Goal: Task Accomplishment & Management: Use online tool/utility

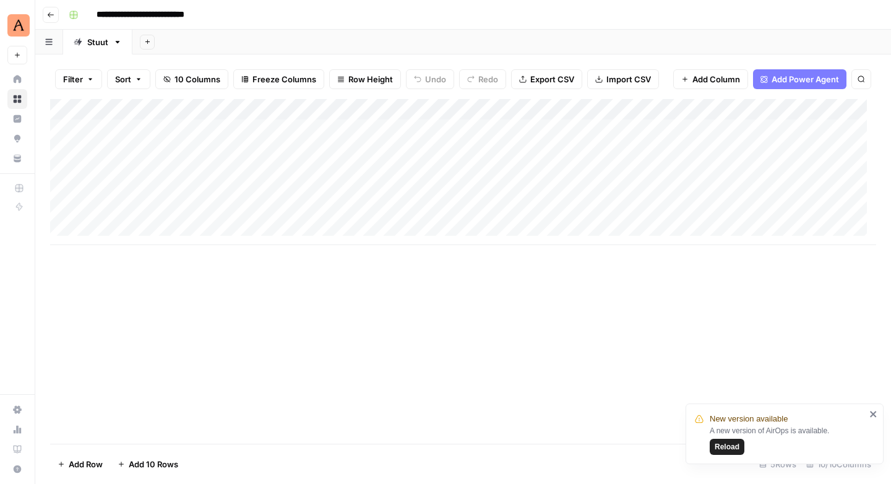
click at [727, 447] on span "Reload" at bounding box center [727, 446] width 25 height 11
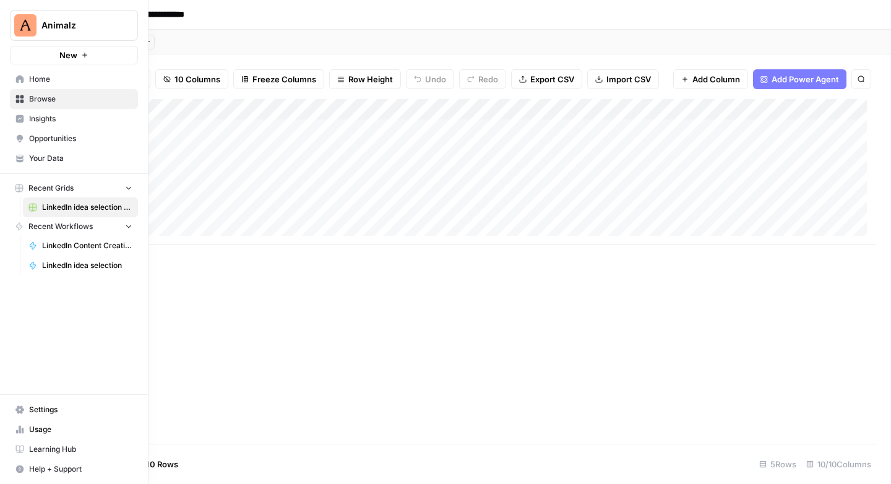
click at [48, 100] on span "Browse" at bounding box center [80, 98] width 103 height 11
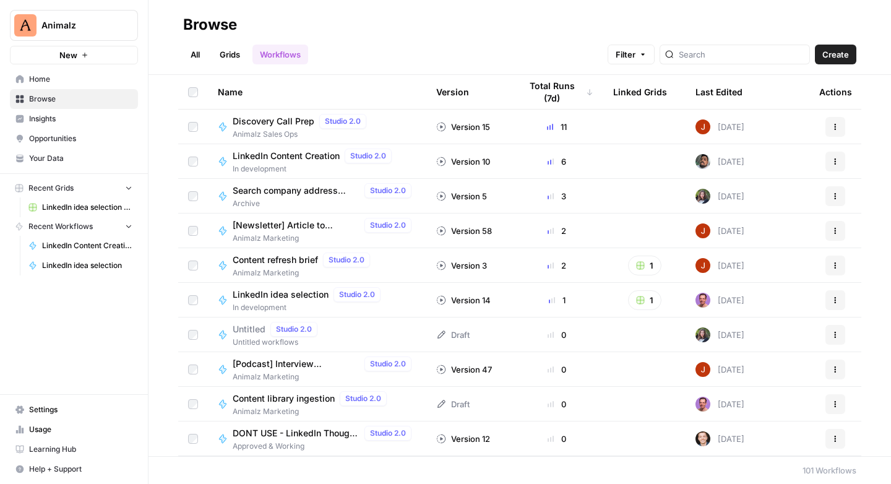
click at [196, 54] on link "All" at bounding box center [195, 55] width 24 height 20
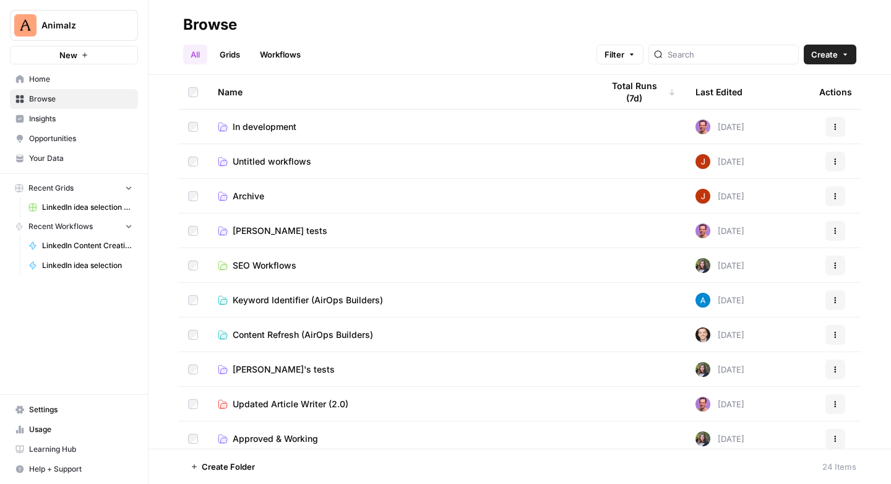
click at [272, 127] on span "In development" at bounding box center [265, 127] width 64 height 12
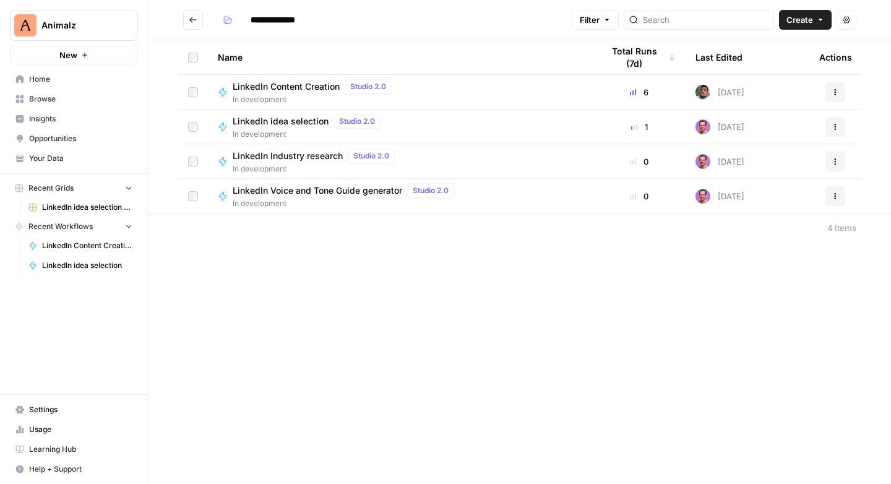
click at [191, 20] on icon "Go back" at bounding box center [192, 20] width 7 height 6
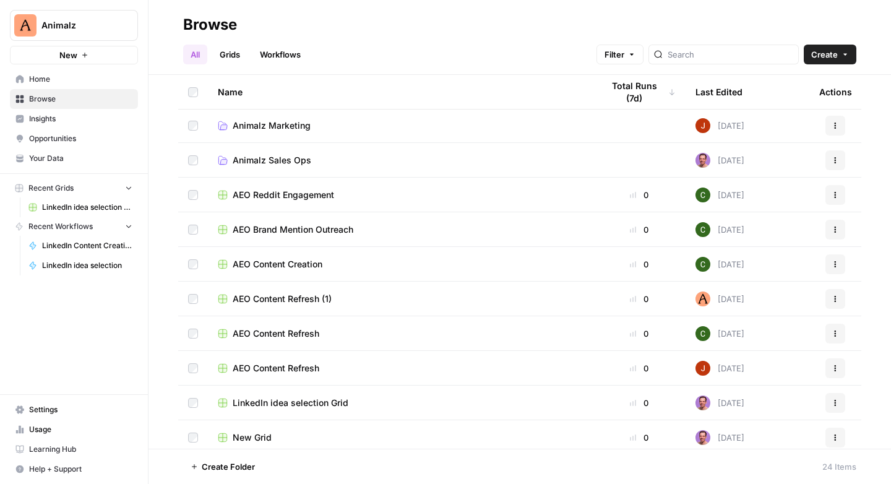
scroll to position [493, 0]
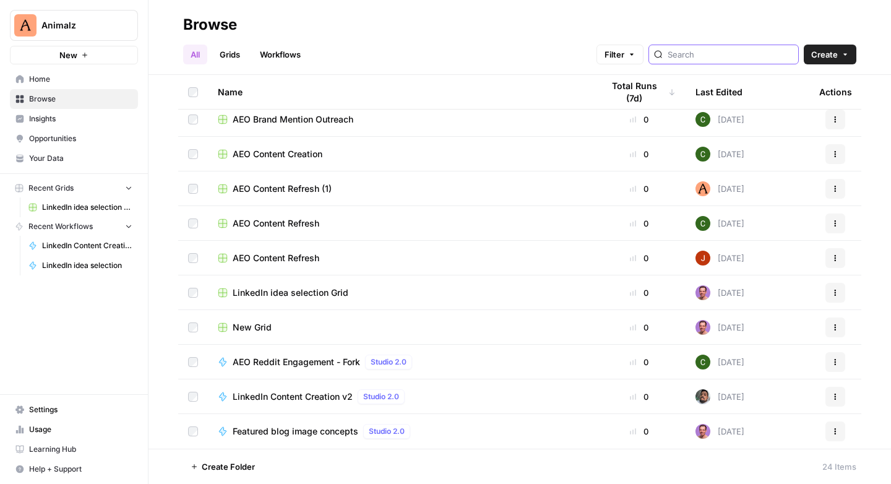
click at [727, 50] on input "search" at bounding box center [731, 54] width 126 height 12
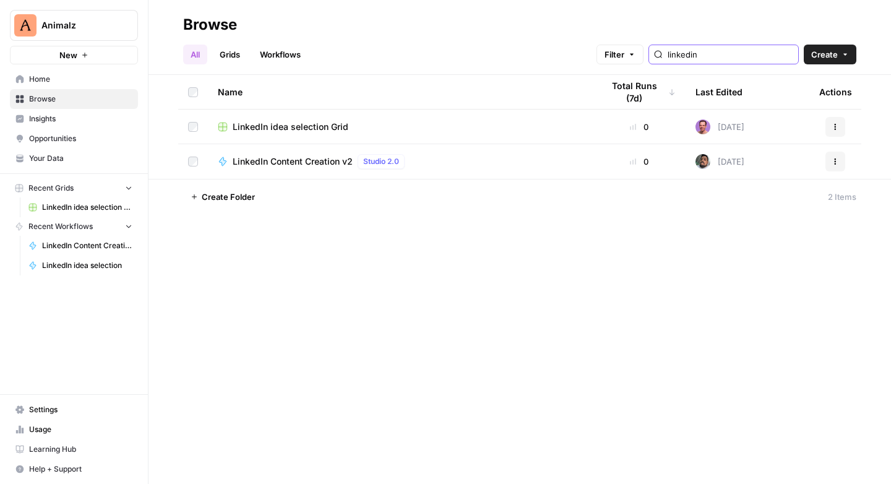
click at [792, 53] on input "linkedin" at bounding box center [731, 54] width 126 height 12
type input "linkedin"
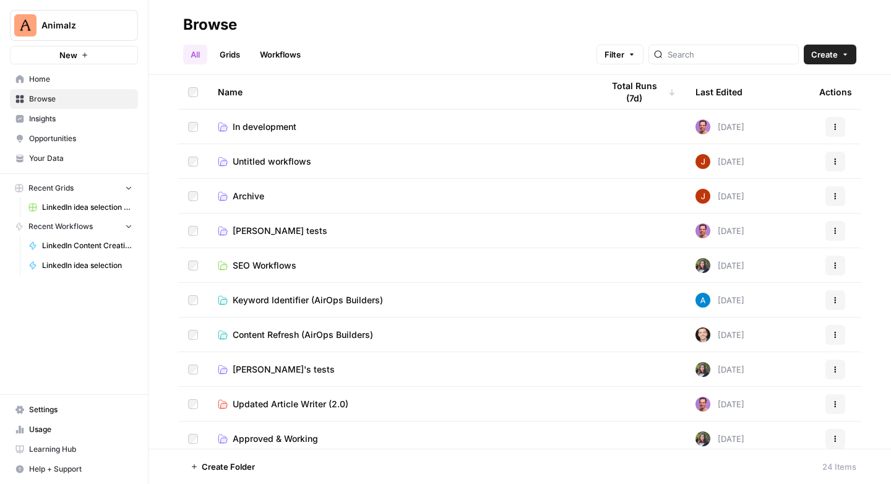
click at [853, 56] on button "Create" at bounding box center [830, 55] width 53 height 20
click at [807, 85] on span "Folder" at bounding box center [806, 83] width 69 height 12
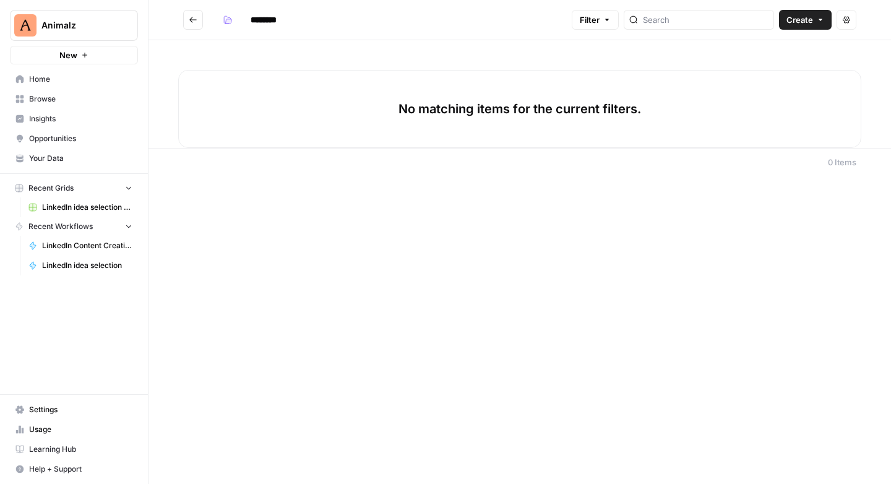
click at [292, 22] on input "********" at bounding box center [279, 20] width 69 height 20
type input "********"
click at [196, 20] on icon "Go back" at bounding box center [193, 19] width 9 height 9
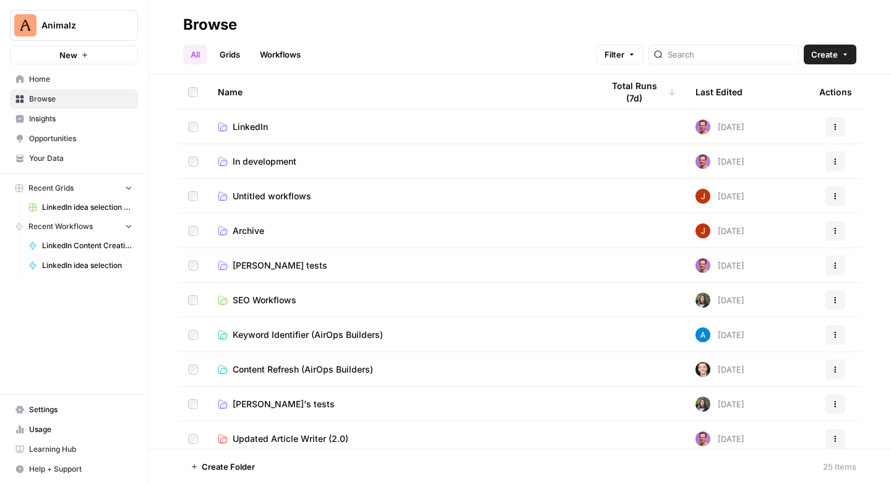
click at [253, 163] on span "In development" at bounding box center [265, 161] width 64 height 12
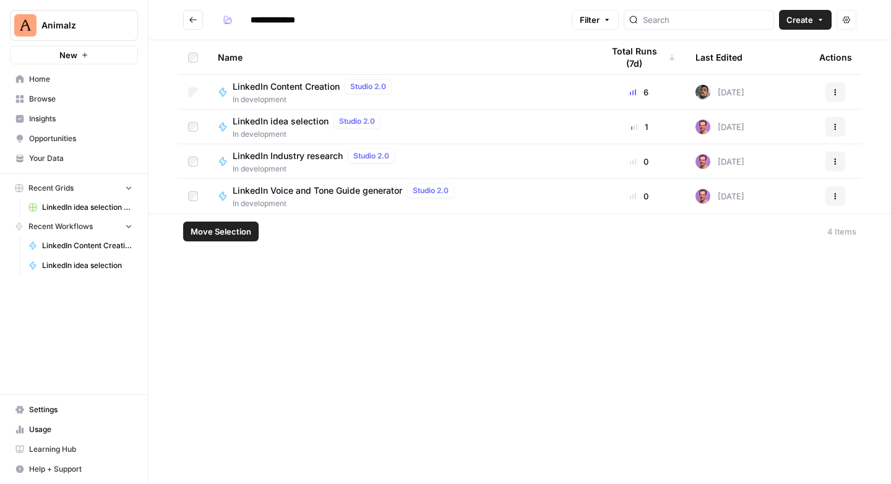
click at [836, 94] on icon "button" at bounding box center [835, 92] width 7 height 7
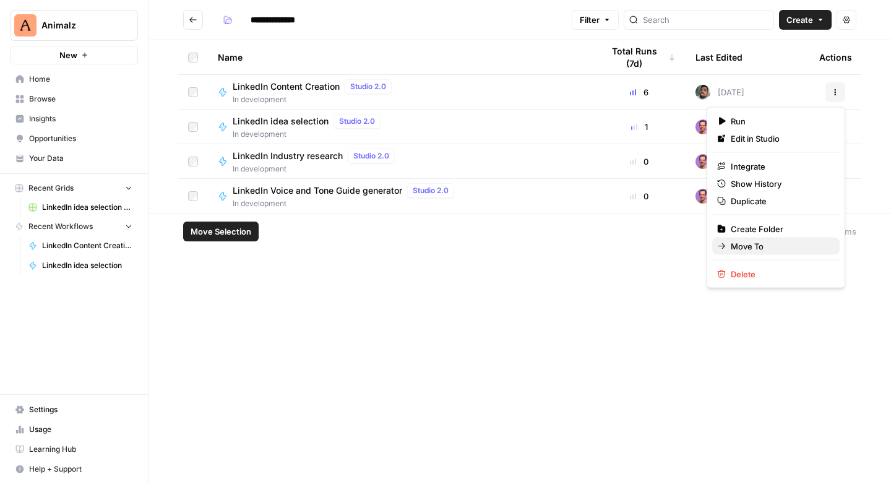
click at [755, 246] on span "Move To" at bounding box center [780, 246] width 99 height 12
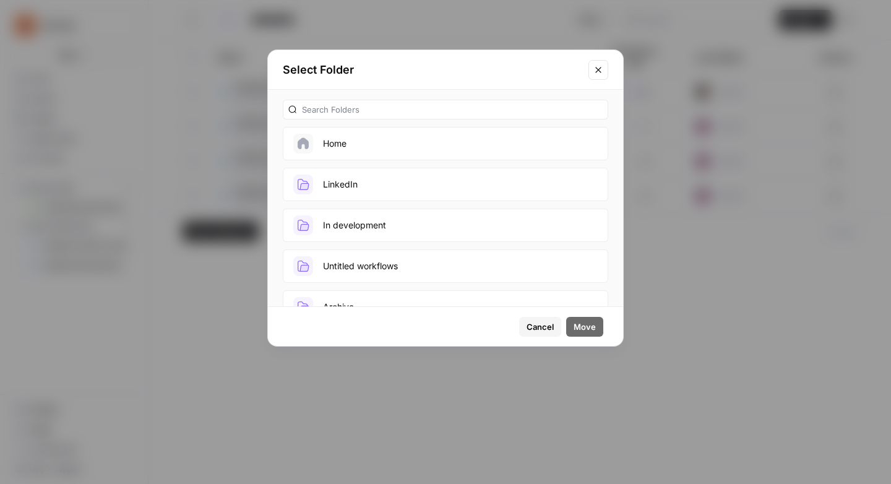
click at [350, 182] on button "LinkedIn" at bounding box center [446, 184] width 326 height 33
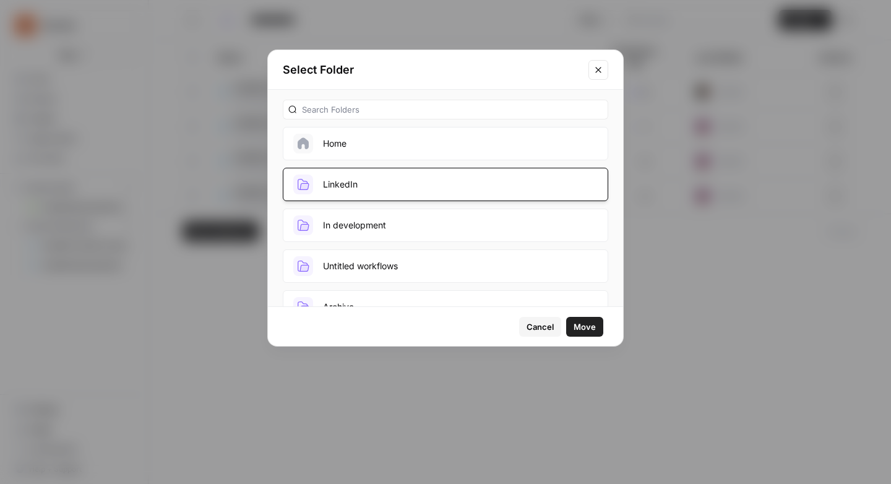
click at [584, 327] on span "Move" at bounding box center [585, 327] width 22 height 12
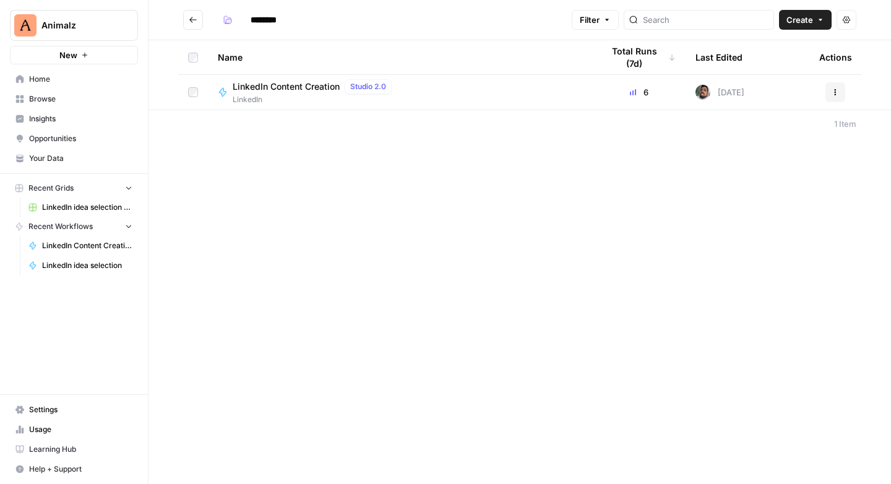
click at [196, 23] on icon "Go back" at bounding box center [193, 19] width 9 height 9
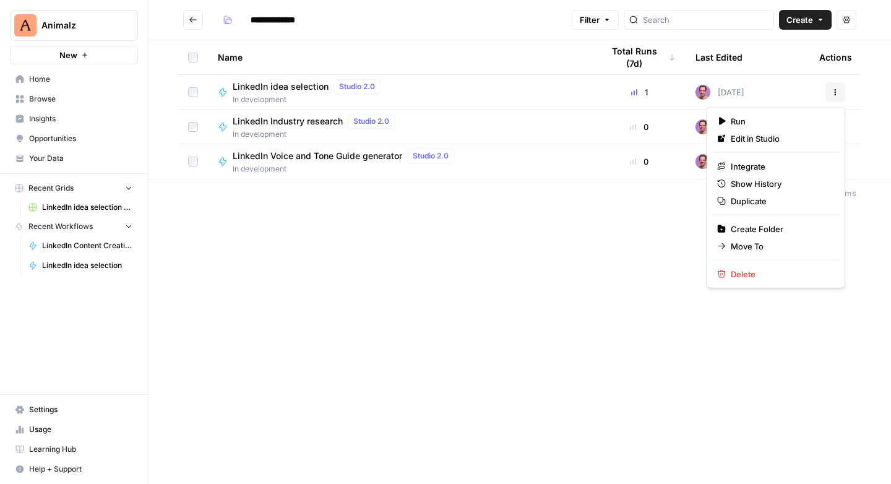
click at [832, 92] on icon "button" at bounding box center [835, 92] width 7 height 7
click at [756, 245] on span "Move To" at bounding box center [780, 246] width 99 height 12
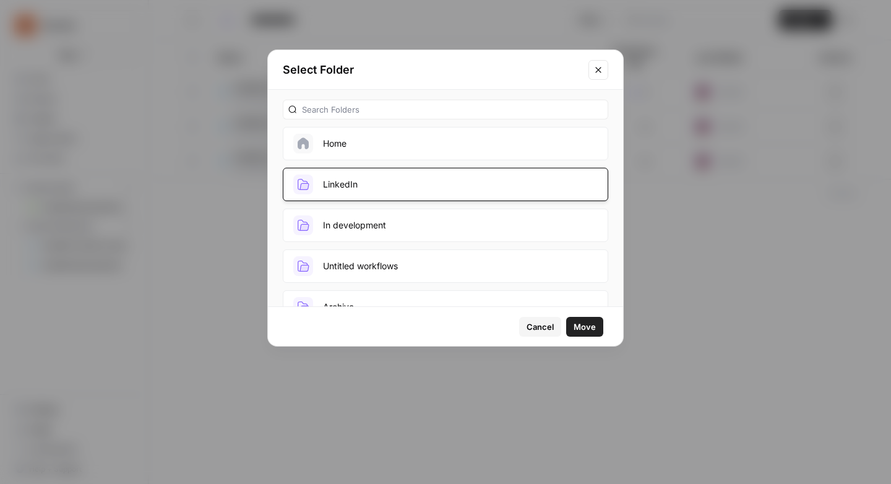
click at [386, 181] on button "LinkedIn" at bounding box center [446, 184] width 326 height 33
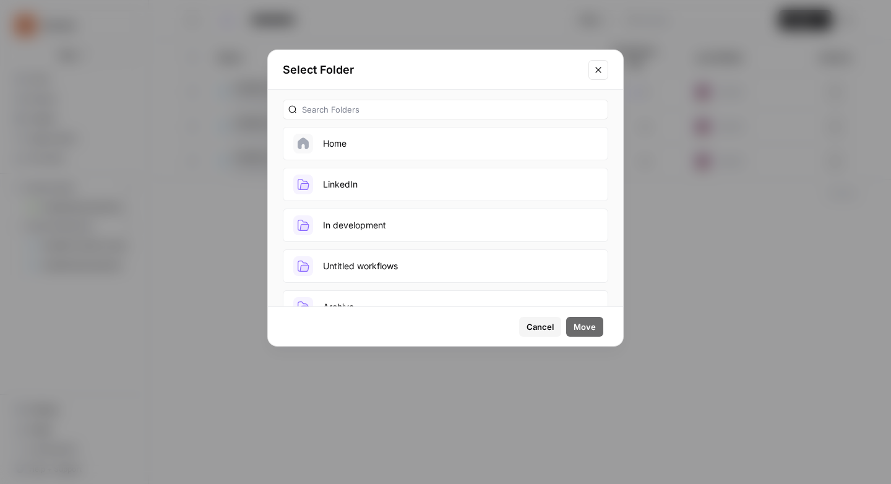
click at [503, 194] on button "LinkedIn" at bounding box center [446, 184] width 326 height 33
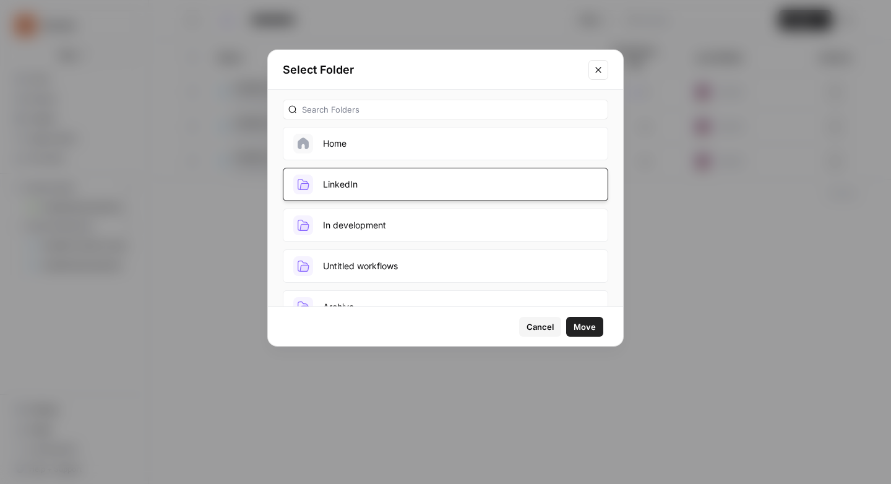
click at [594, 327] on span "Move" at bounding box center [585, 327] width 22 height 12
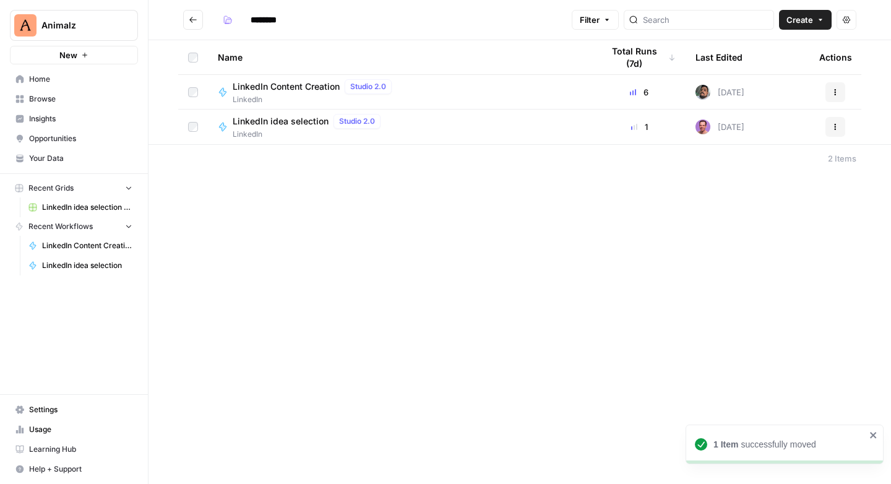
click at [195, 22] on icon "Go back" at bounding box center [193, 19] width 9 height 9
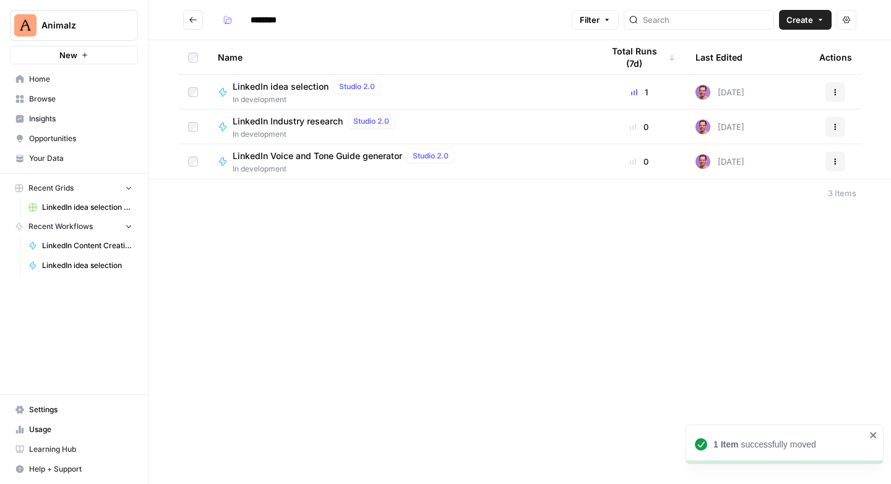
type input "**********"
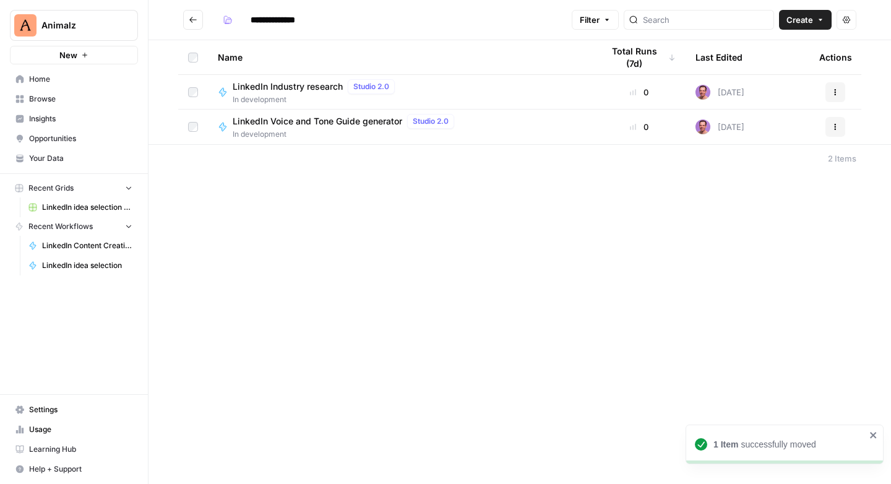
click at [195, 20] on icon "Go back" at bounding box center [193, 19] width 9 height 9
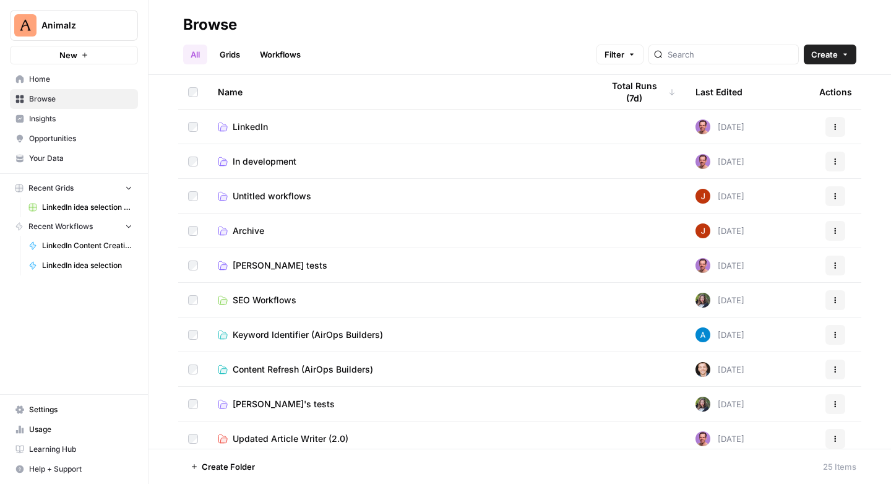
click at [261, 195] on span "Untitled workflows" at bounding box center [272, 196] width 79 height 12
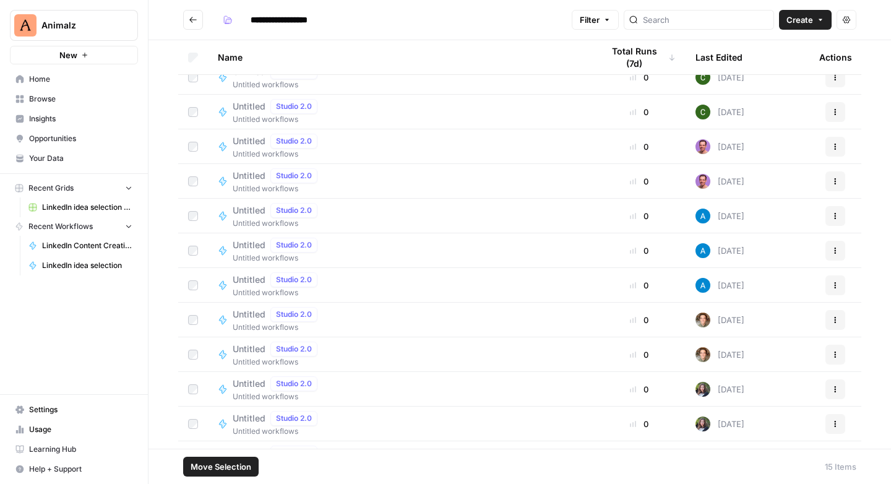
scroll to position [146, 0]
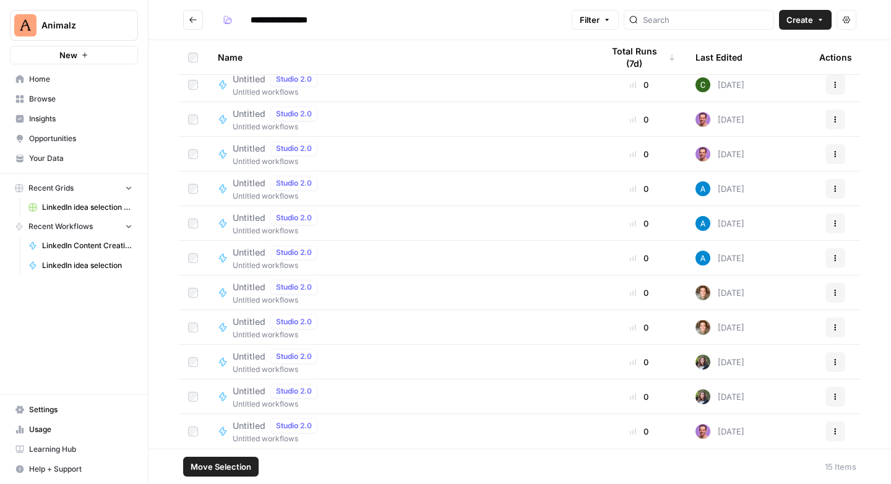
click at [233, 470] on span "Move Selection" at bounding box center [221, 467] width 61 height 12
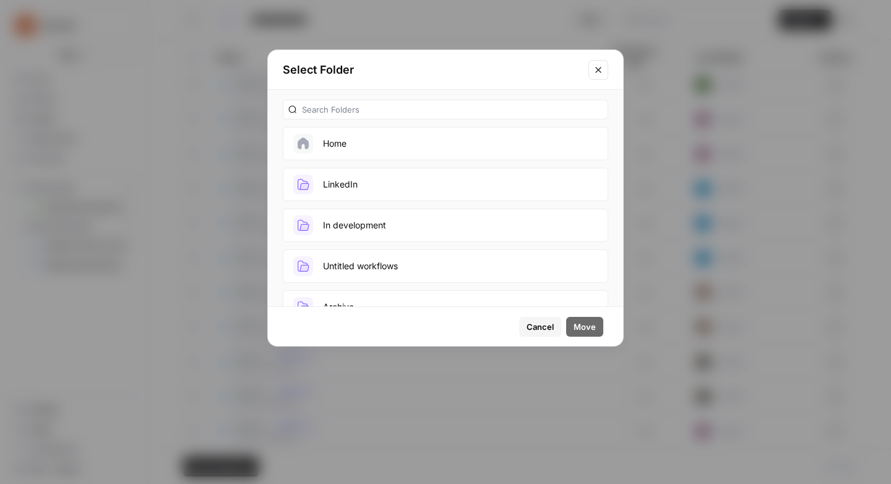
click at [543, 323] on span "Cancel" at bounding box center [540, 327] width 27 height 12
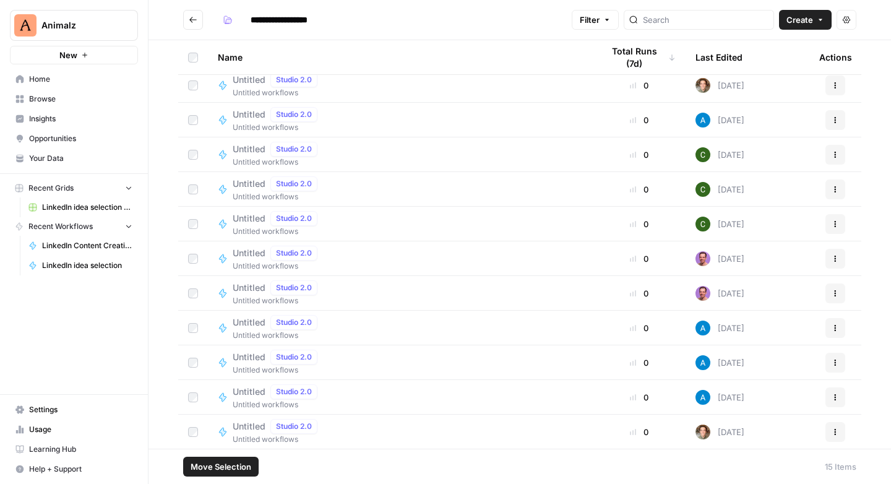
scroll to position [0, 0]
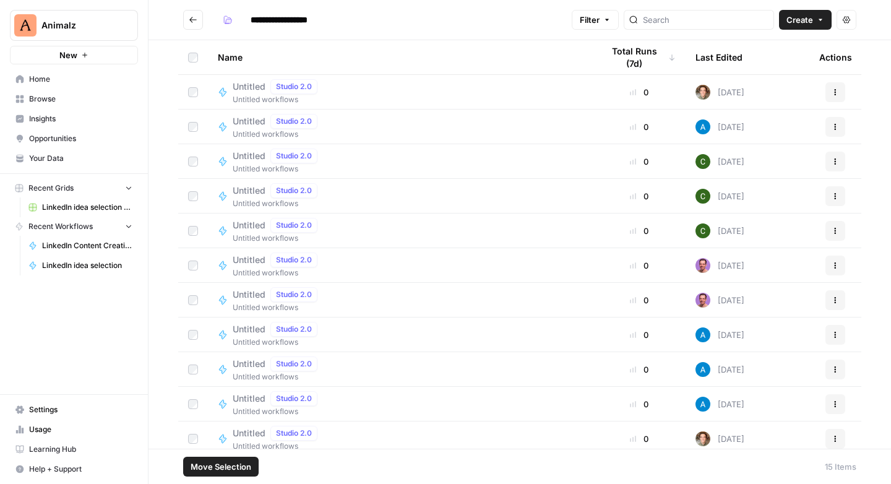
click at [829, 58] on div "Actions" at bounding box center [835, 57] width 33 height 34
click at [827, 87] on button "Actions" at bounding box center [836, 92] width 20 height 20
drag, startPoint x: 332, startPoint y: 32, endPoint x: 223, endPoint y: 40, distance: 109.2
click at [332, 32] on header "**********" at bounding box center [520, 20] width 743 height 40
click at [189, 18] on icon "Go back" at bounding box center [193, 19] width 9 height 9
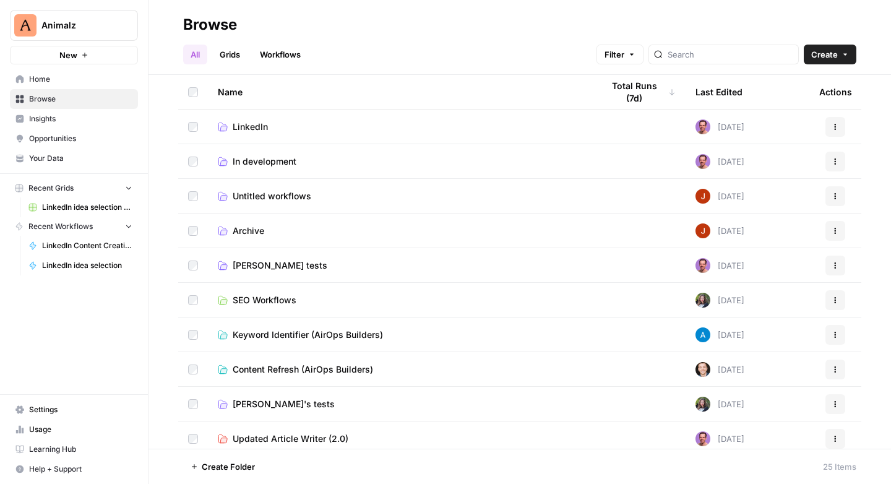
click at [253, 266] on span "Tim tests" at bounding box center [280, 265] width 95 height 12
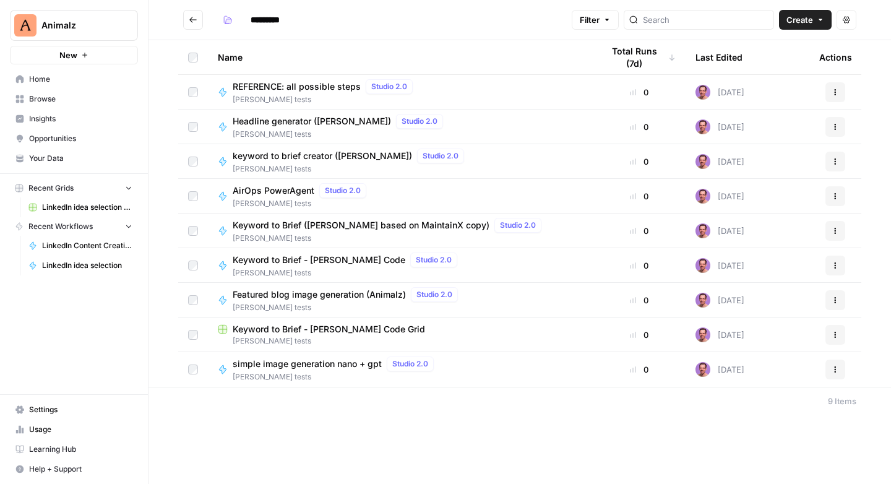
click at [838, 299] on icon "button" at bounding box center [835, 299] width 7 height 7
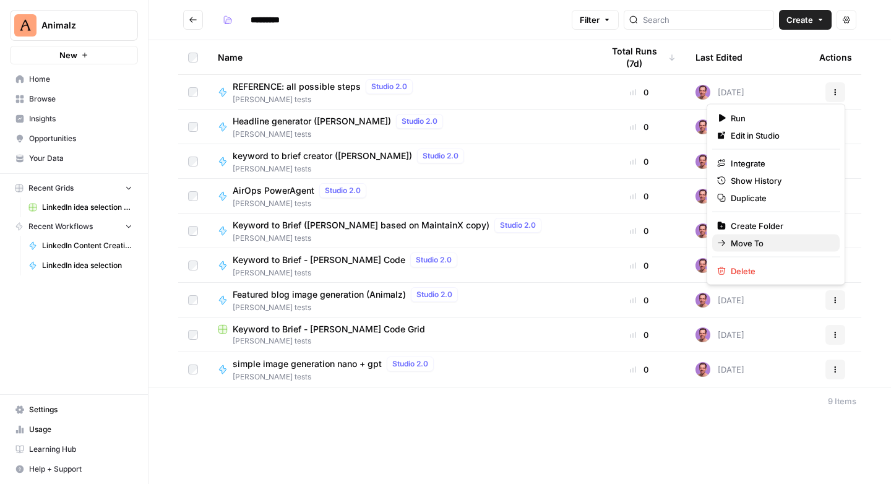
click at [758, 242] on span "Move To" at bounding box center [780, 243] width 99 height 12
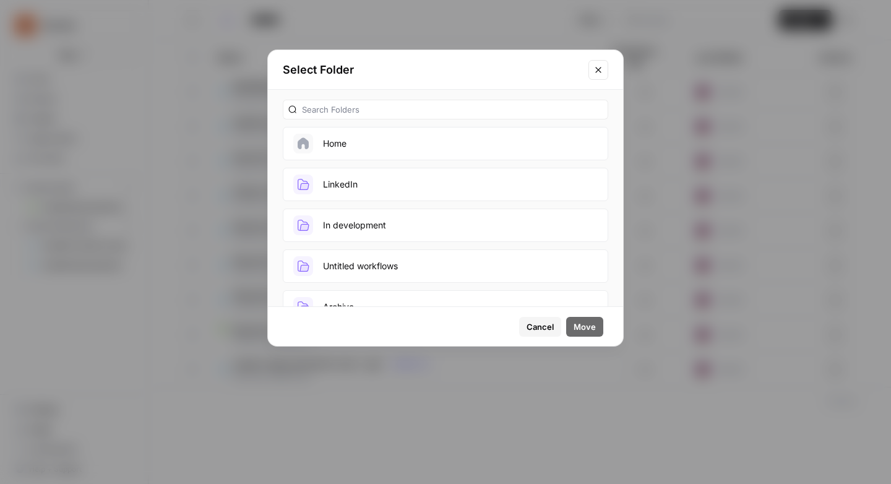
click at [366, 229] on button "In development" at bounding box center [446, 225] width 326 height 33
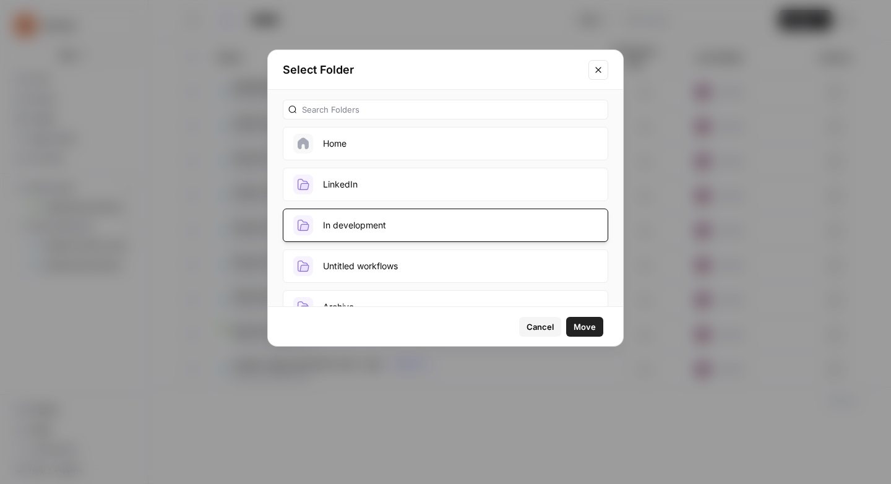
click at [593, 329] on span "Move" at bounding box center [585, 327] width 22 height 12
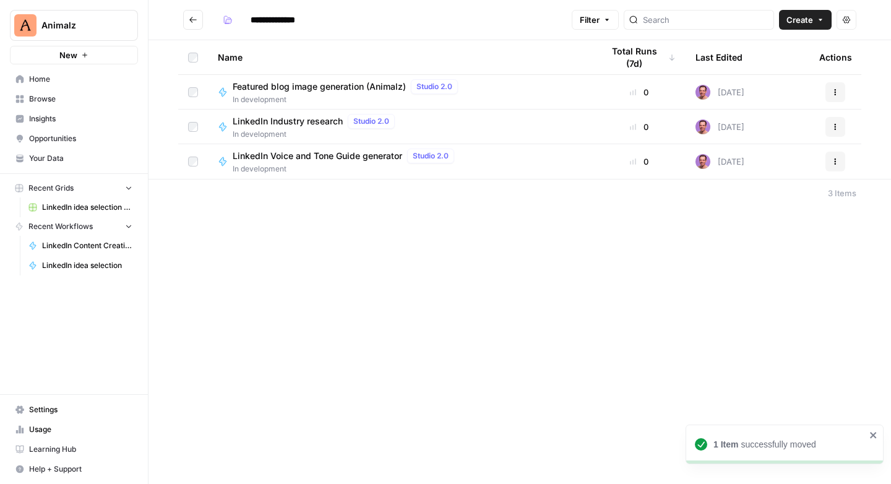
click at [192, 17] on icon "Go back" at bounding box center [193, 19] width 9 height 9
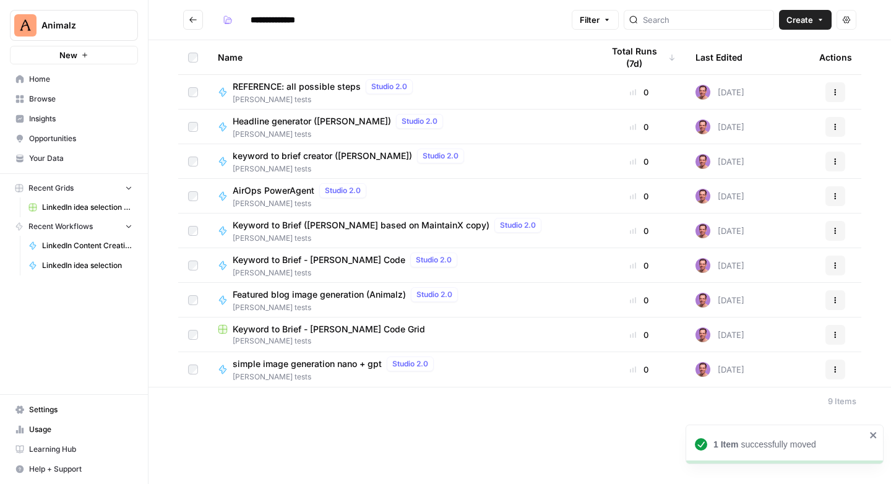
type input "*********"
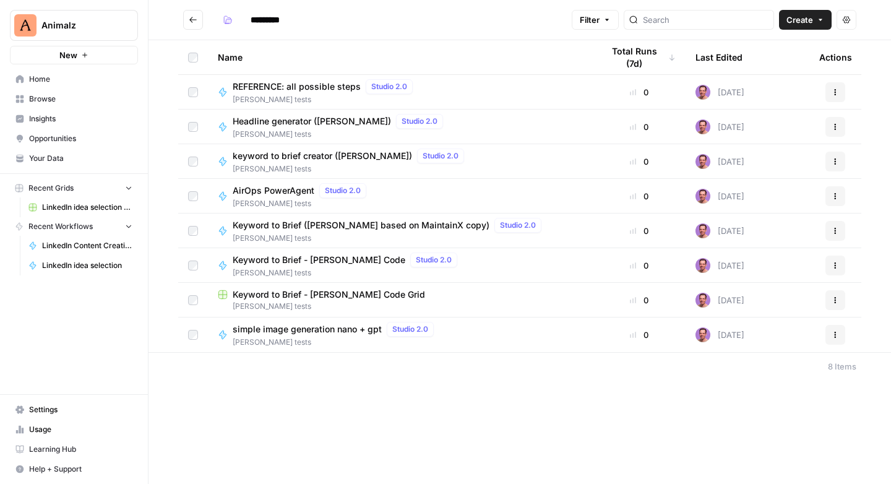
click at [312, 158] on span "keyword to brief creator (tim)" at bounding box center [322, 156] width 179 height 12
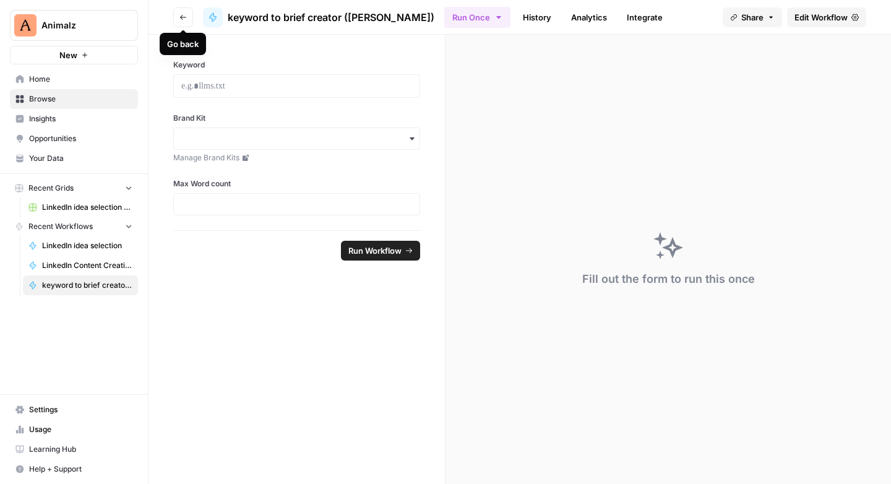
click at [186, 18] on icon "button" at bounding box center [182, 17] width 7 height 7
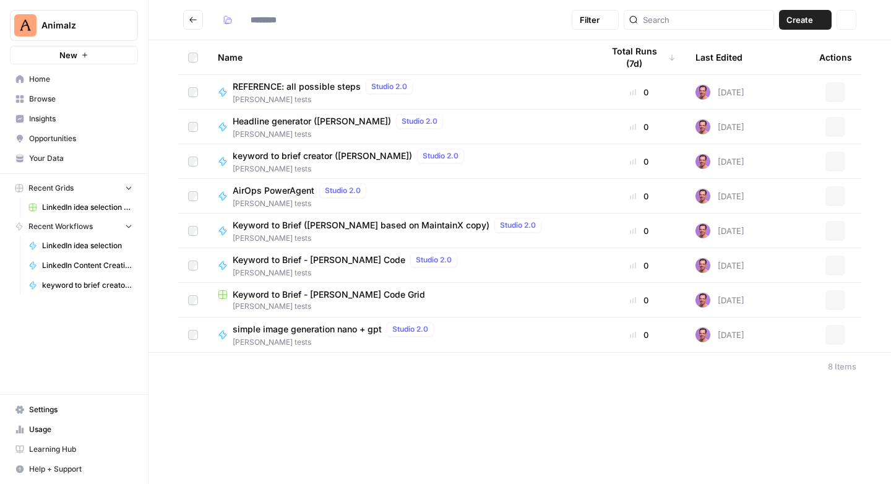
type input "*********"
click at [192, 22] on icon "Go back" at bounding box center [192, 20] width 7 height 6
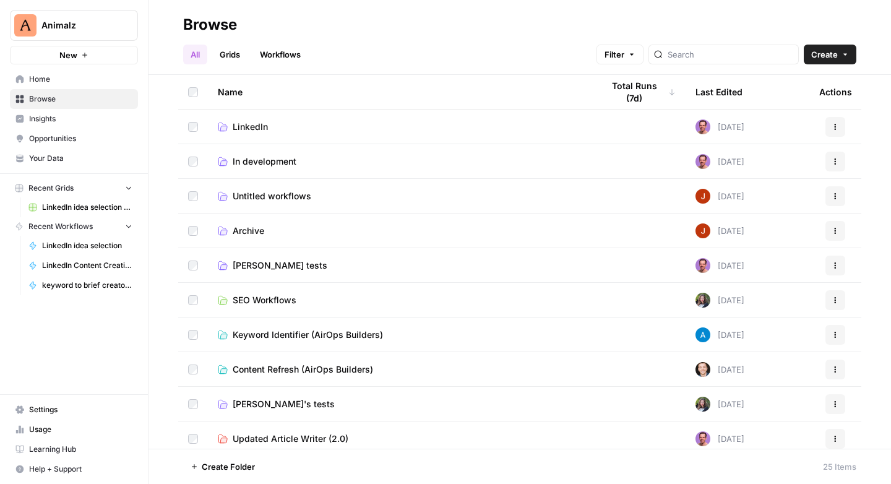
click at [252, 263] on span "Tim tests" at bounding box center [280, 265] width 95 height 12
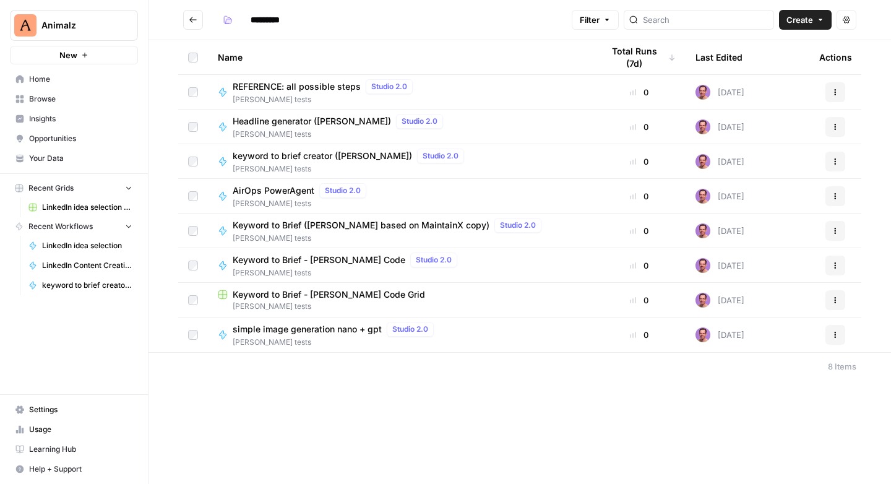
click at [839, 337] on icon "button" at bounding box center [835, 334] width 7 height 7
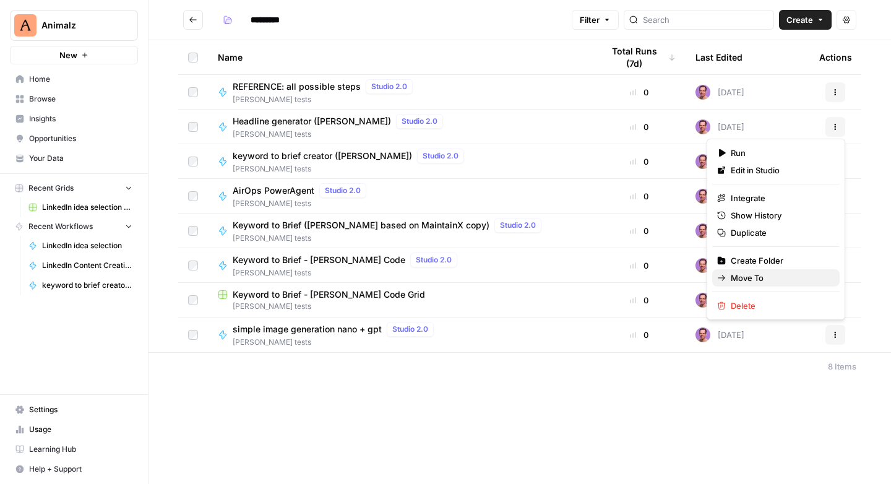
click at [756, 277] on span "Move To" at bounding box center [780, 278] width 99 height 12
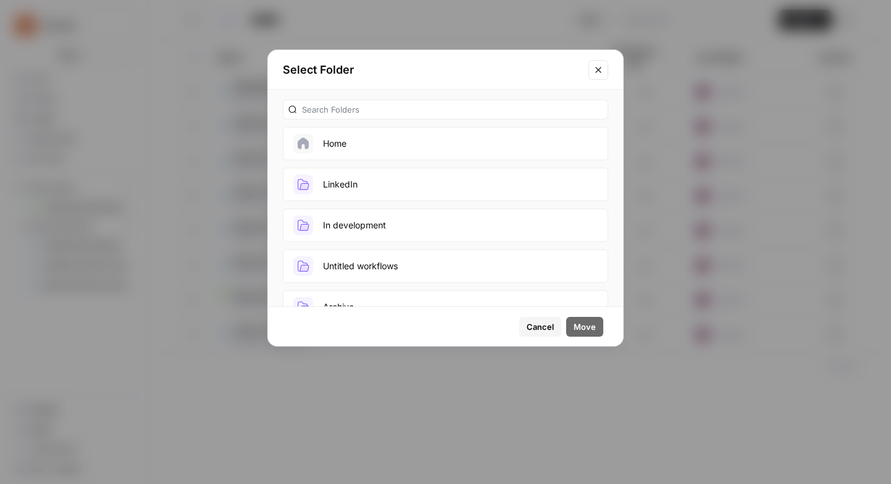
click at [428, 223] on button "In development" at bounding box center [446, 225] width 326 height 33
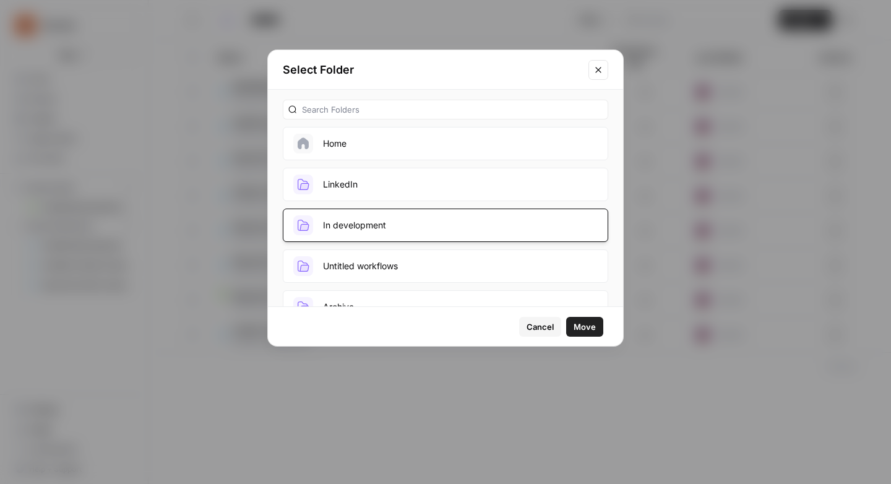
click at [585, 322] on span "Move" at bounding box center [585, 327] width 22 height 12
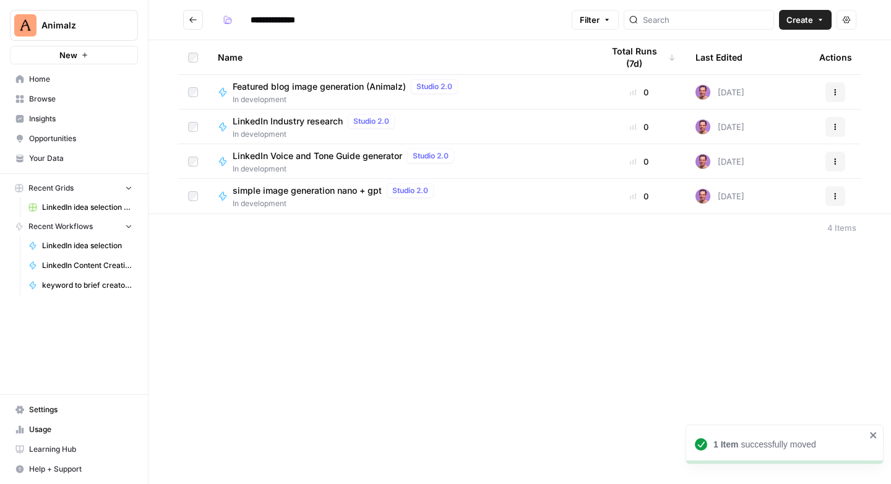
click at [192, 22] on icon "Go back" at bounding box center [193, 19] width 9 height 9
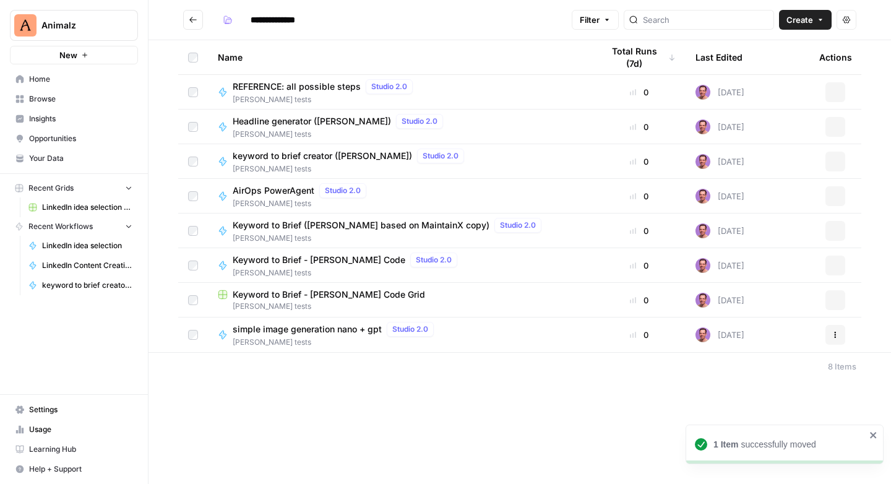
type input "*********"
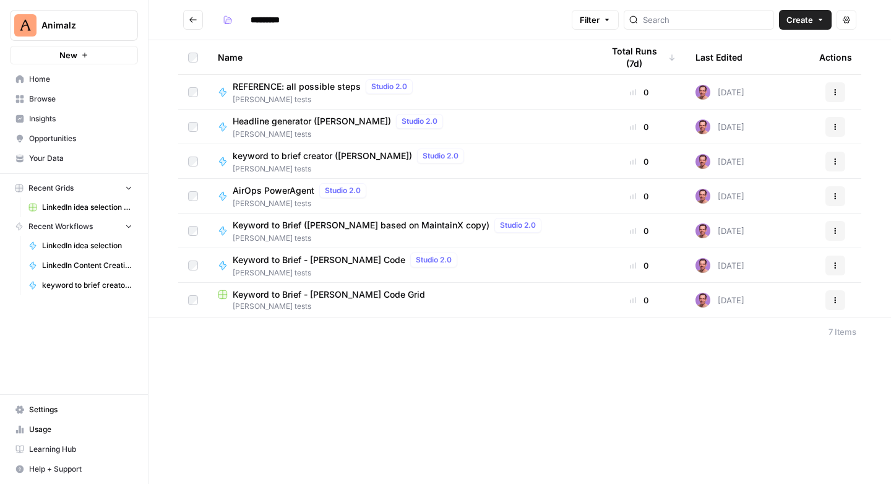
click at [196, 20] on icon "Go back" at bounding box center [193, 19] width 9 height 9
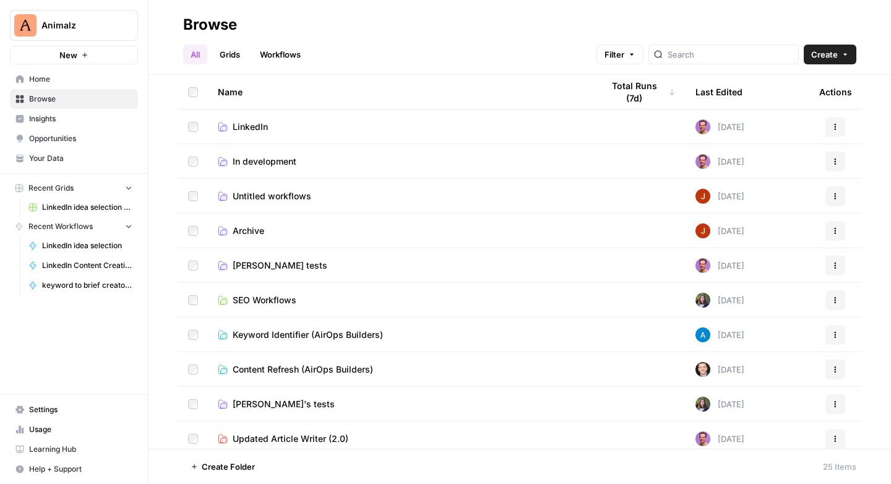
click at [294, 299] on span "SEO Workflows" at bounding box center [265, 300] width 64 height 12
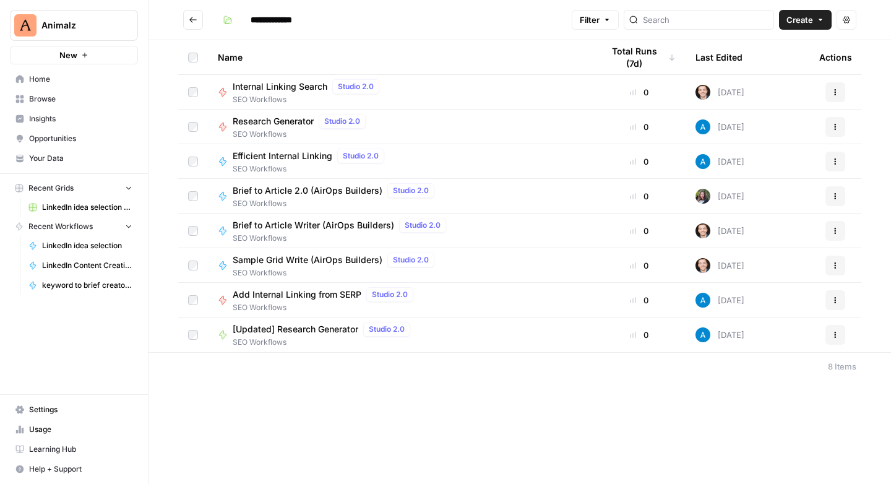
click at [191, 24] on button "Go back" at bounding box center [193, 20] width 20 height 20
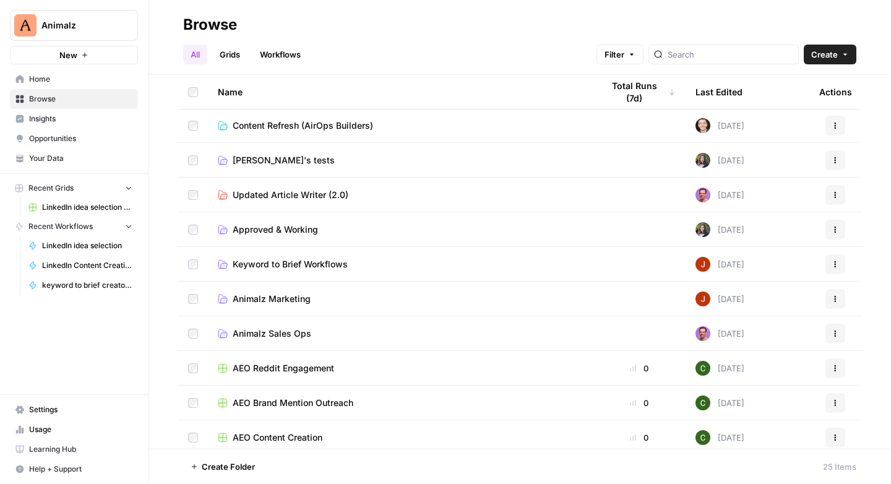
scroll to position [246, 0]
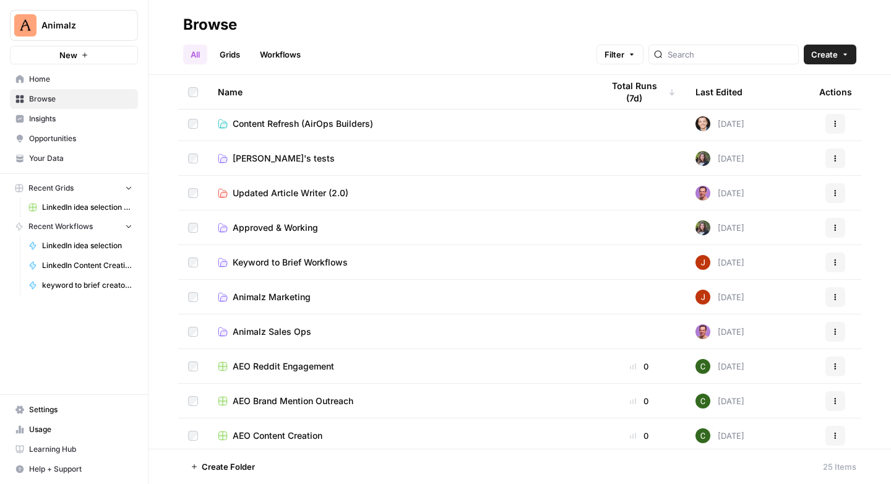
click at [244, 230] on span "Approved & Working" at bounding box center [275, 228] width 85 height 12
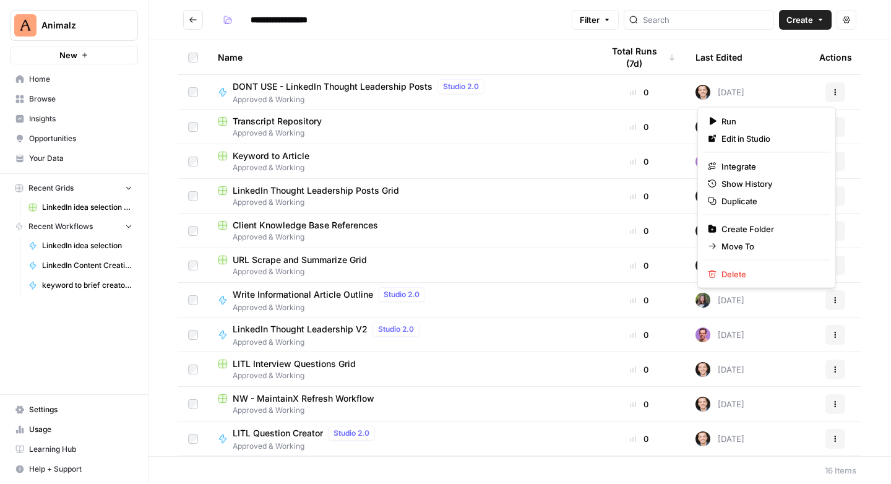
click at [832, 91] on icon "button" at bounding box center [835, 92] width 7 height 7
click at [742, 252] on span "Move To" at bounding box center [771, 246] width 99 height 12
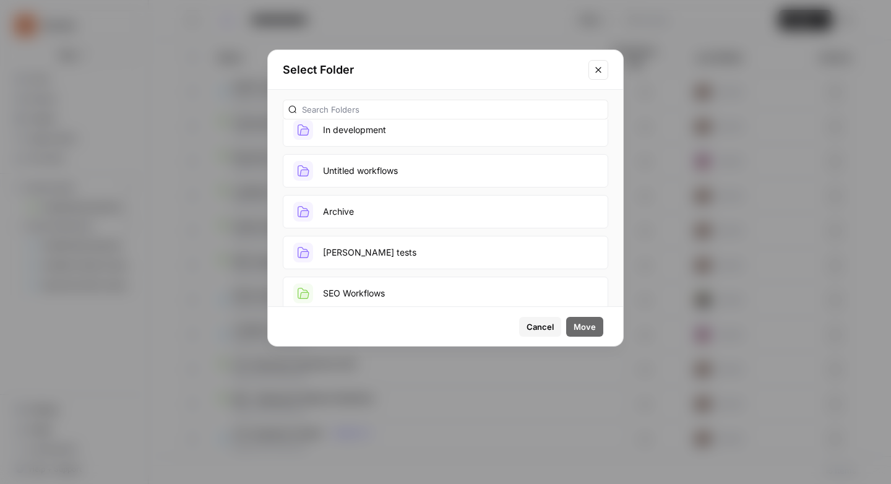
scroll to position [95, 0]
click at [367, 218] on button "Archive" at bounding box center [446, 212] width 326 height 33
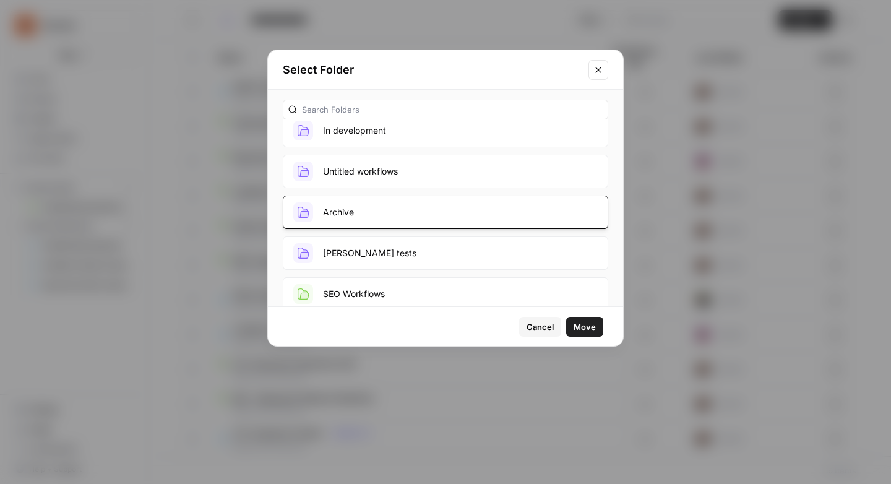
click at [589, 327] on span "Move" at bounding box center [585, 327] width 22 height 12
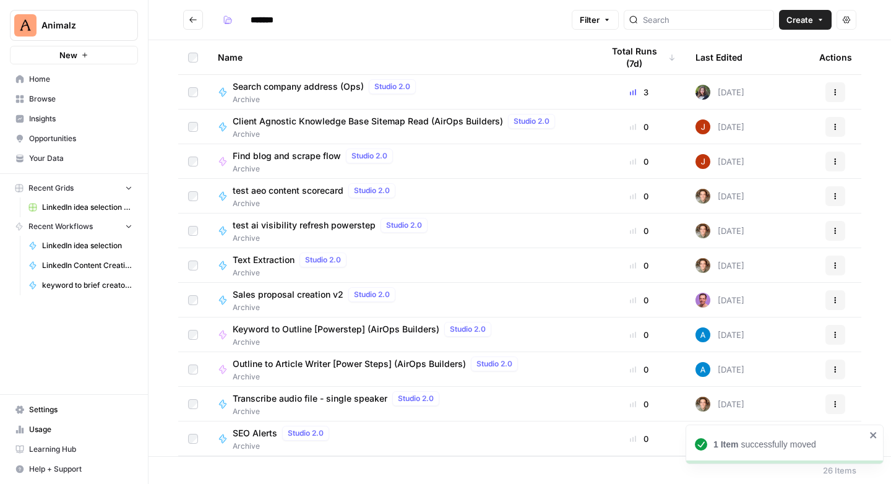
drag, startPoint x: 194, startPoint y: 16, endPoint x: 217, endPoint y: 63, distance: 51.5
click at [194, 16] on icon "Go back" at bounding box center [193, 19] width 9 height 9
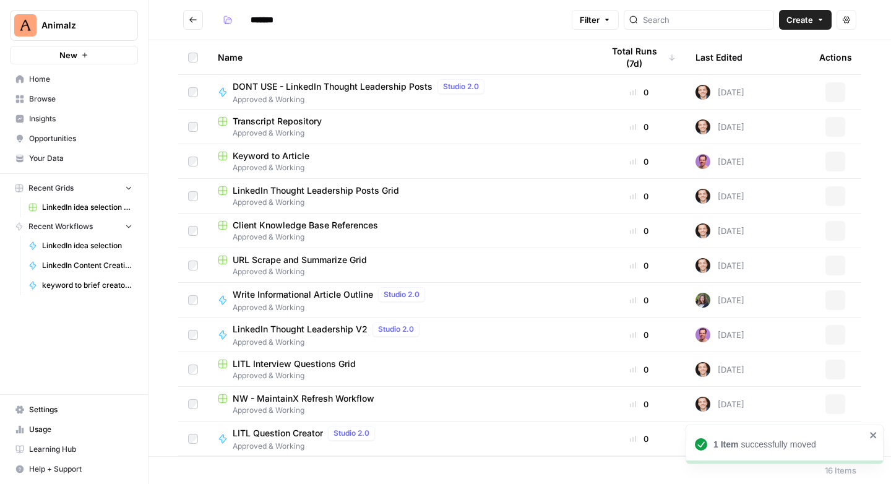
type input "**********"
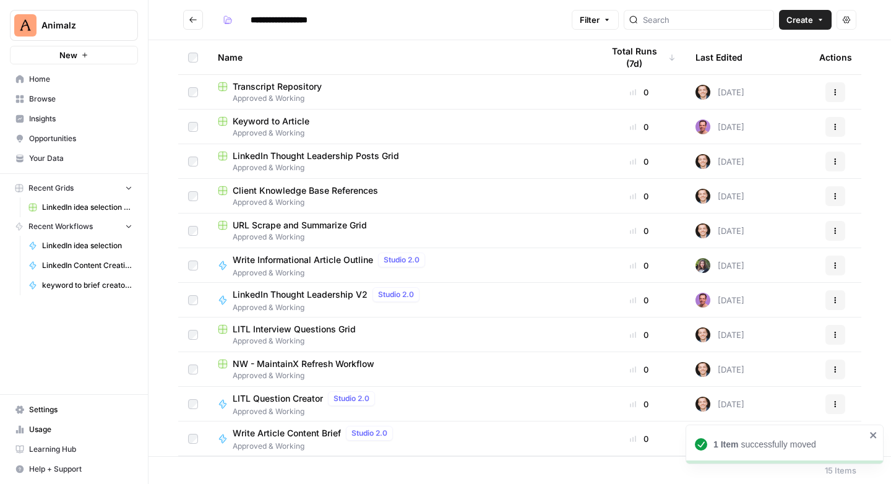
click at [191, 16] on icon "Go back" at bounding box center [193, 19] width 9 height 9
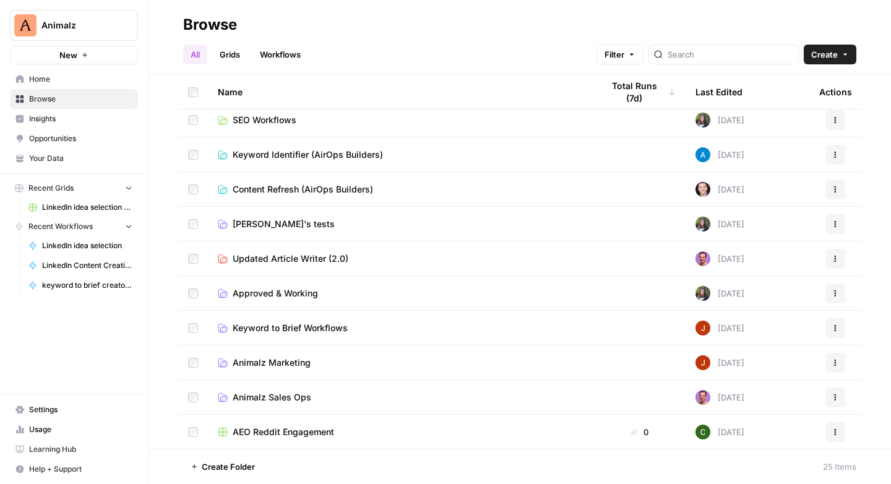
scroll to position [184, 0]
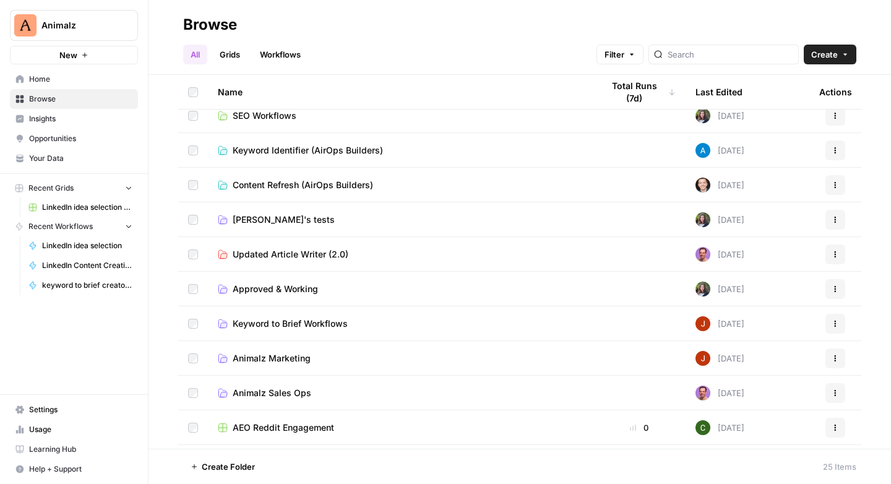
click at [301, 323] on span "Keyword to Brief Workflows" at bounding box center [290, 324] width 115 height 12
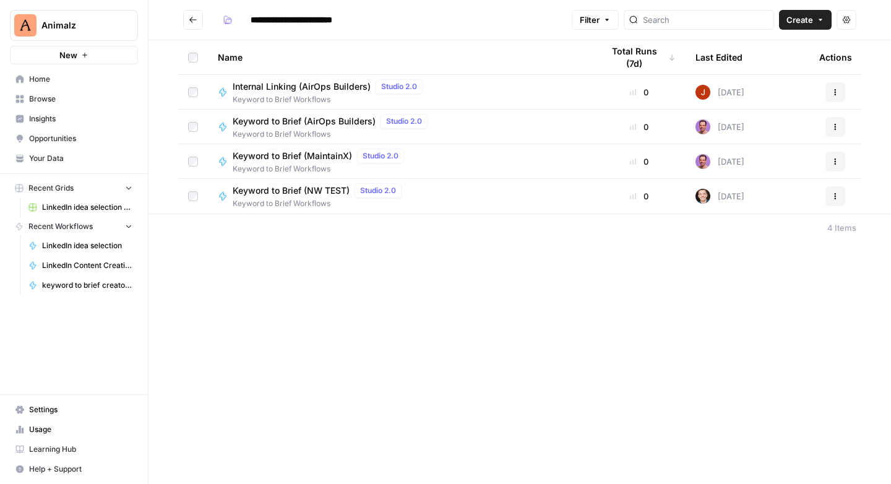
click at [282, 160] on span "Keyword to Brief (MaintainX)" at bounding box center [292, 156] width 119 height 12
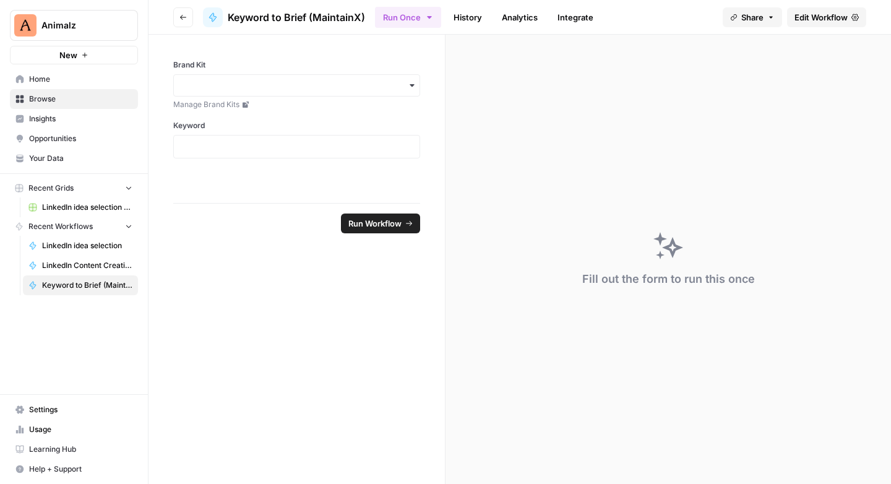
click at [820, 15] on span "Edit Workflow" at bounding box center [821, 17] width 53 height 12
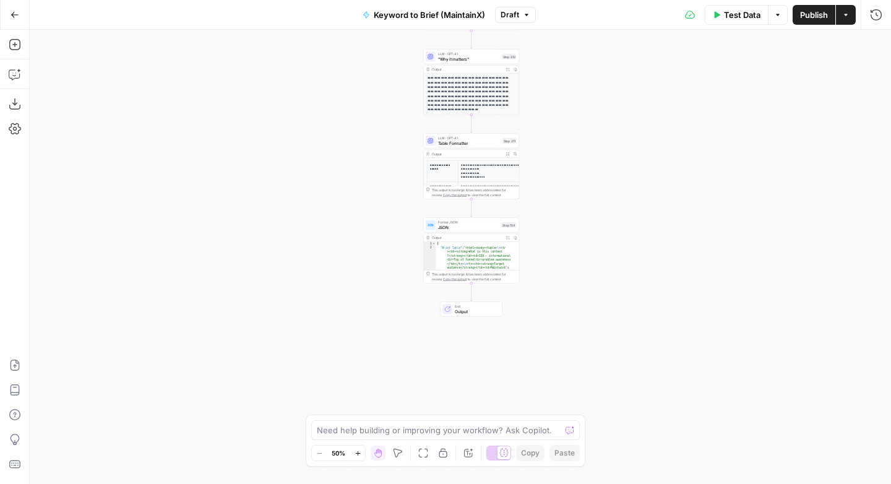
click at [14, 16] on icon "button" at bounding box center [15, 15] width 9 height 9
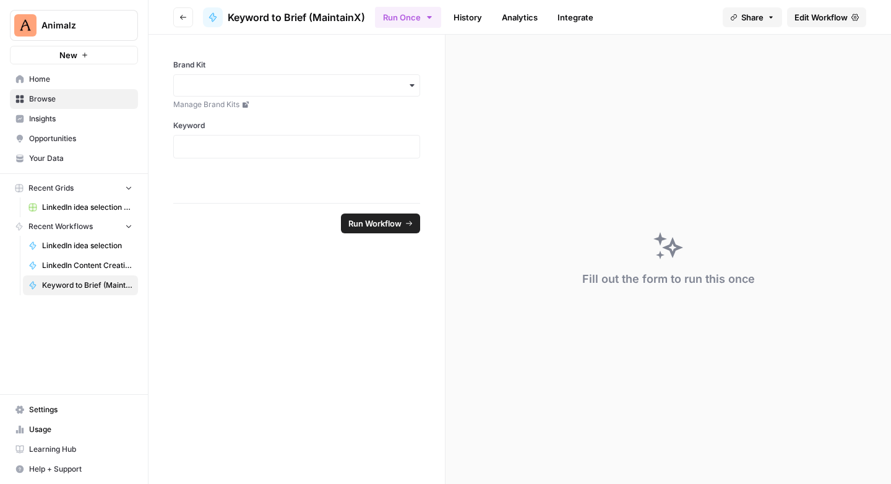
click at [473, 19] on link "History" at bounding box center [467, 17] width 43 height 20
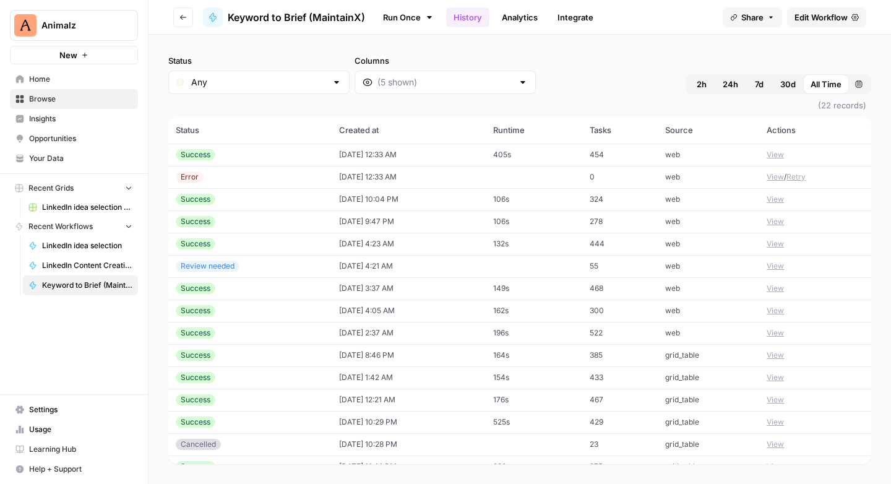
click at [771, 152] on button "View" at bounding box center [775, 154] width 17 height 11
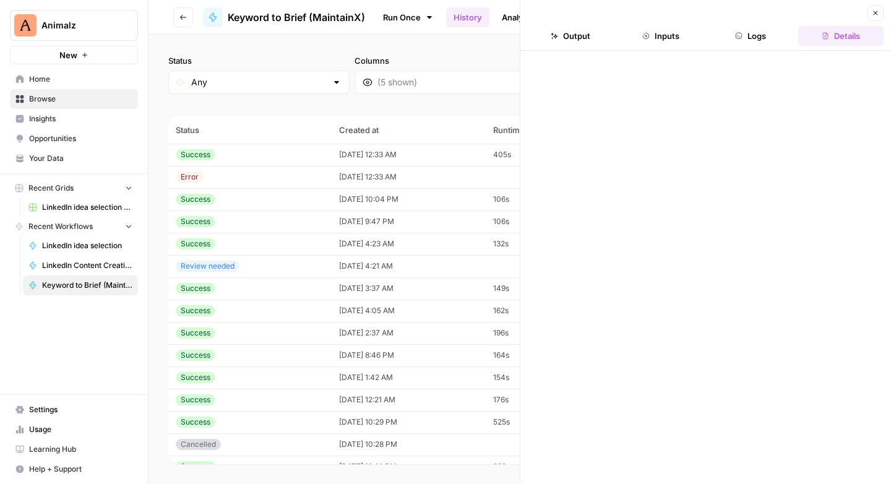
click at [766, 34] on button "Logs" at bounding box center [751, 36] width 85 height 20
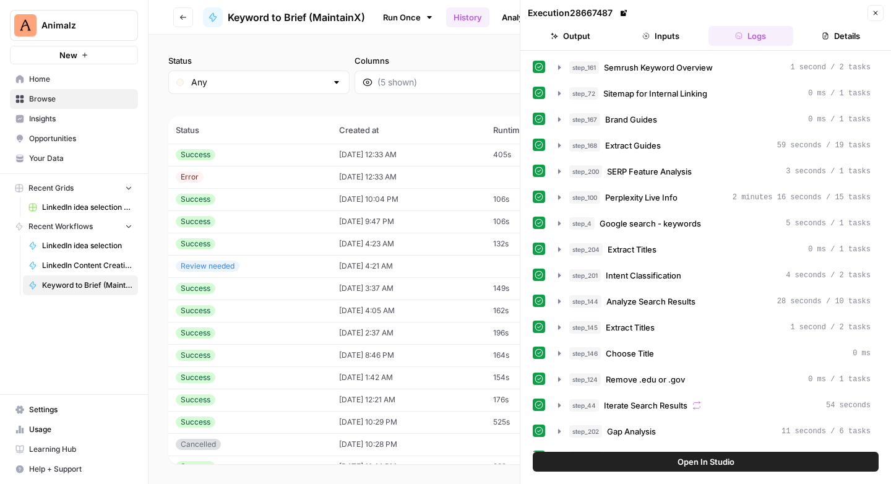
click at [874, 12] on icon "button" at bounding box center [875, 12] width 7 height 7
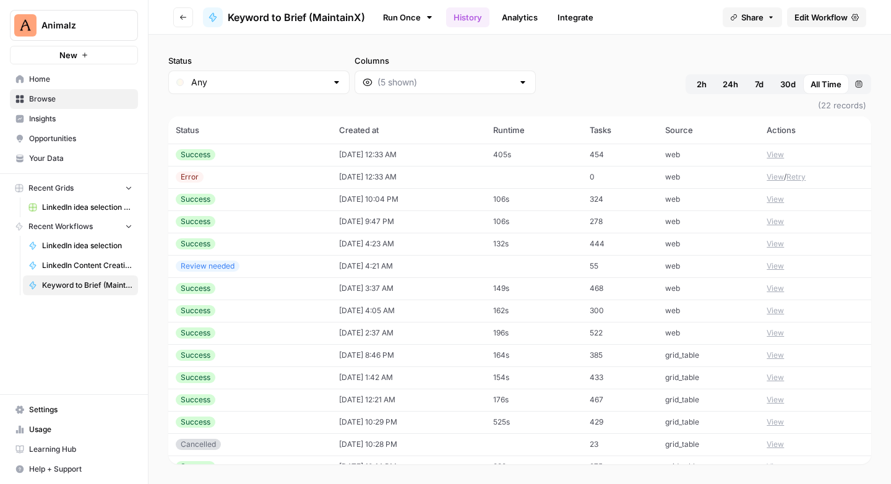
click at [179, 15] on icon "button" at bounding box center [182, 17] width 7 height 7
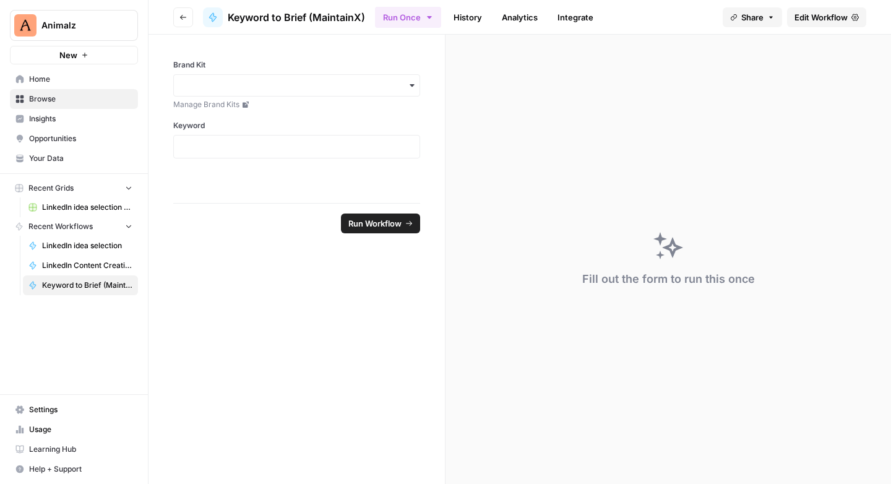
click at [184, 19] on icon "button" at bounding box center [182, 17] width 7 height 7
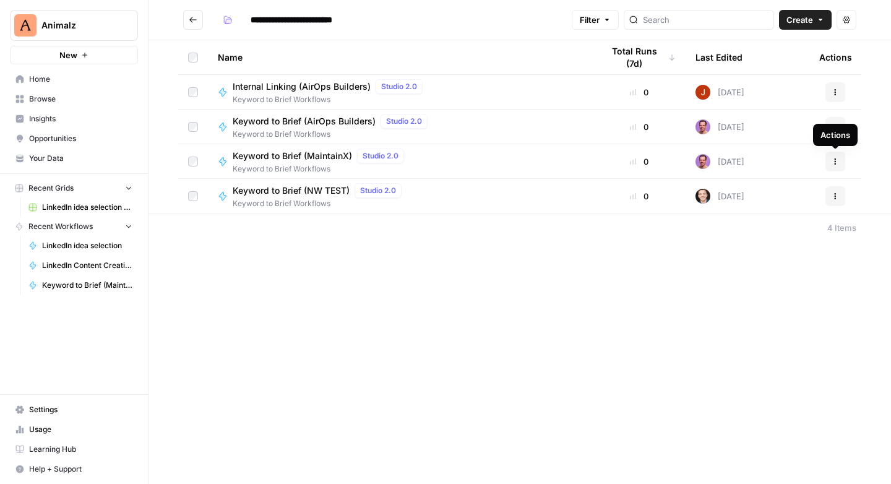
click at [840, 162] on button "Actions" at bounding box center [836, 162] width 20 height 20
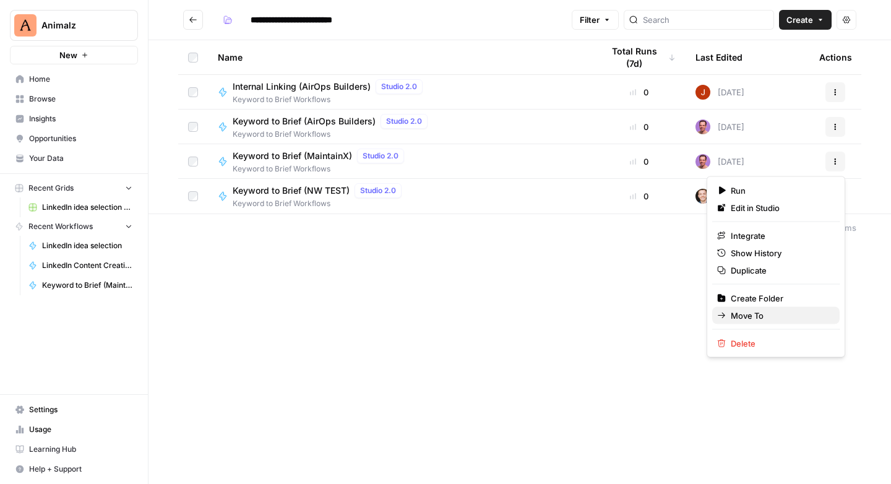
click at [761, 312] on span "Move To" at bounding box center [780, 315] width 99 height 12
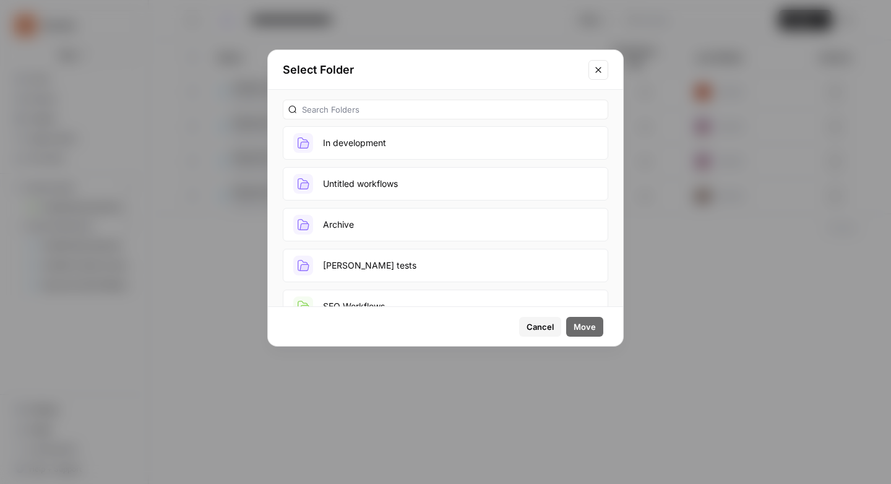
scroll to position [84, 0]
click at [322, 220] on button "Archive" at bounding box center [446, 223] width 326 height 33
click at [582, 322] on span "Move" at bounding box center [585, 327] width 22 height 12
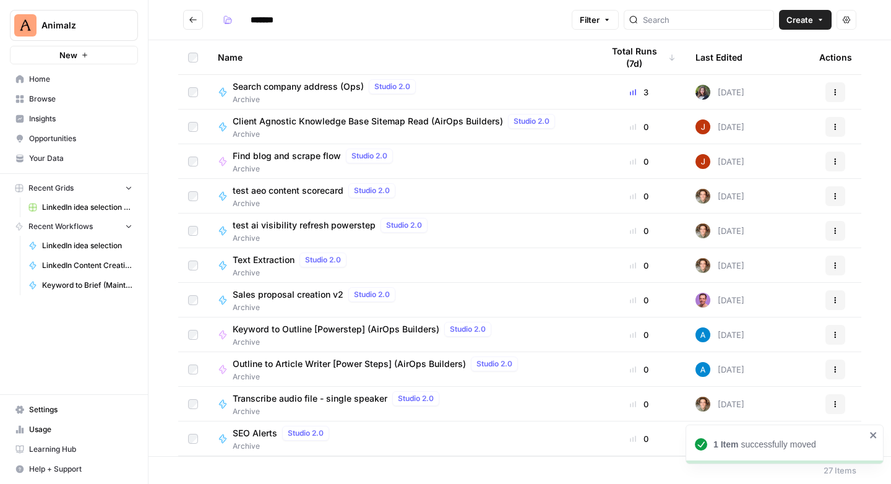
click at [195, 22] on icon "Go back" at bounding box center [193, 19] width 9 height 9
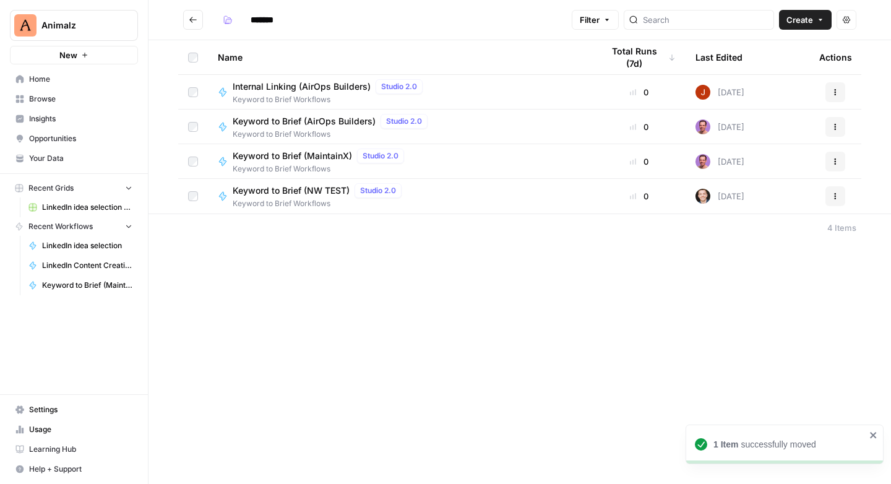
type input "**********"
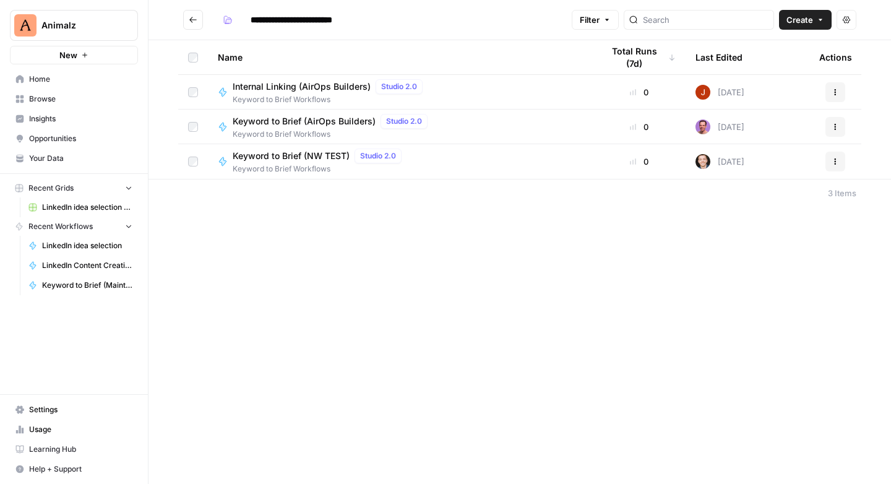
click at [189, 17] on icon "Go back" at bounding box center [193, 19] width 9 height 9
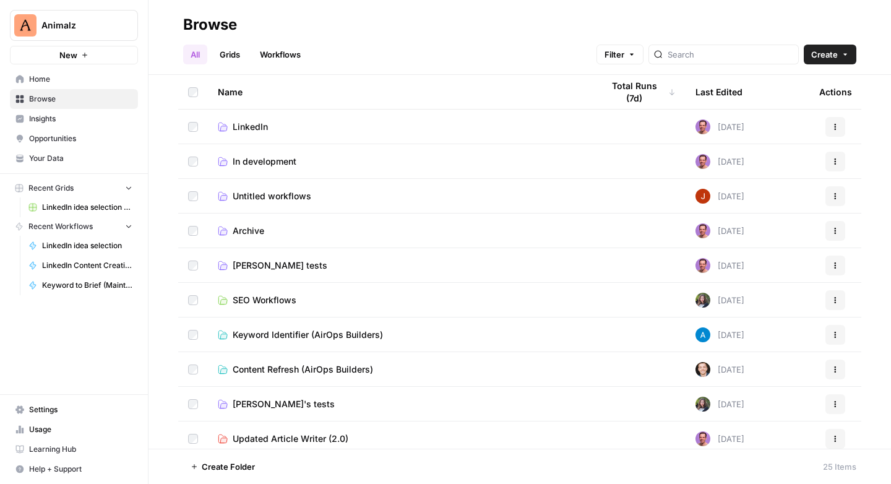
click at [222, 126] on icon at bounding box center [222, 127] width 9 height 8
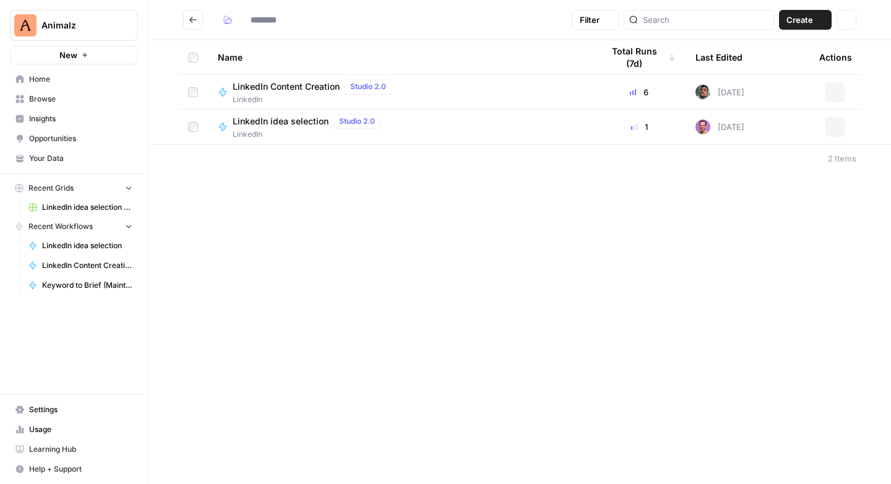
type input "********"
click at [222, 22] on button "button" at bounding box center [228, 20] width 20 height 20
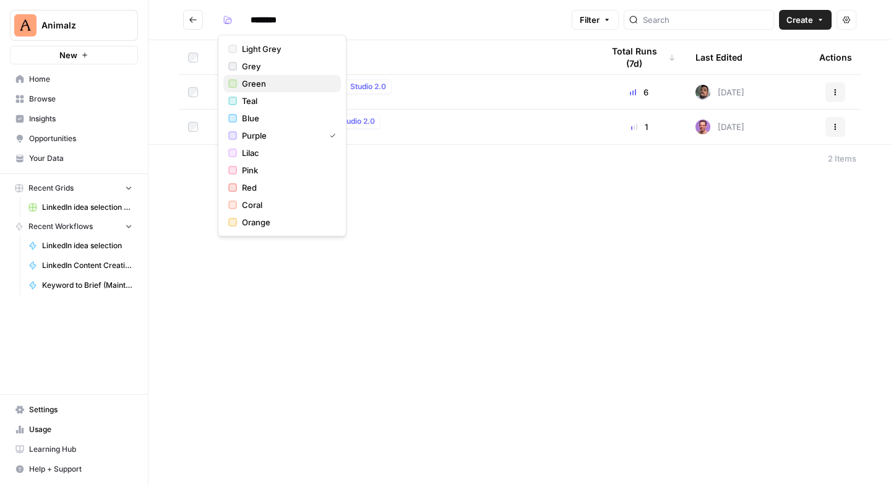
click at [261, 85] on span "Green" at bounding box center [286, 83] width 89 height 12
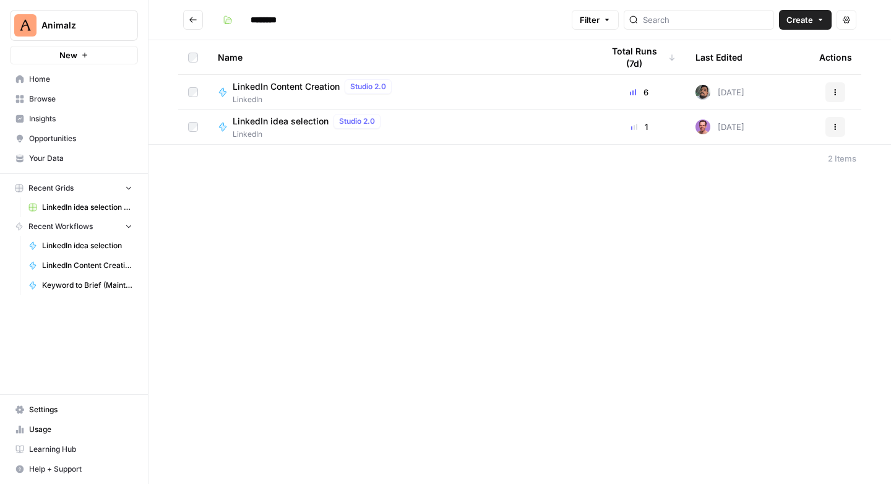
drag, startPoint x: 358, startPoint y: 227, endPoint x: 341, endPoint y: 211, distance: 23.2
click at [358, 227] on div "******** Filter Create Actions Name Total Runs (7d) Last Edited Actions LinkedI…" at bounding box center [520, 242] width 743 height 484
click at [189, 20] on icon "Go back" at bounding box center [193, 19] width 9 height 9
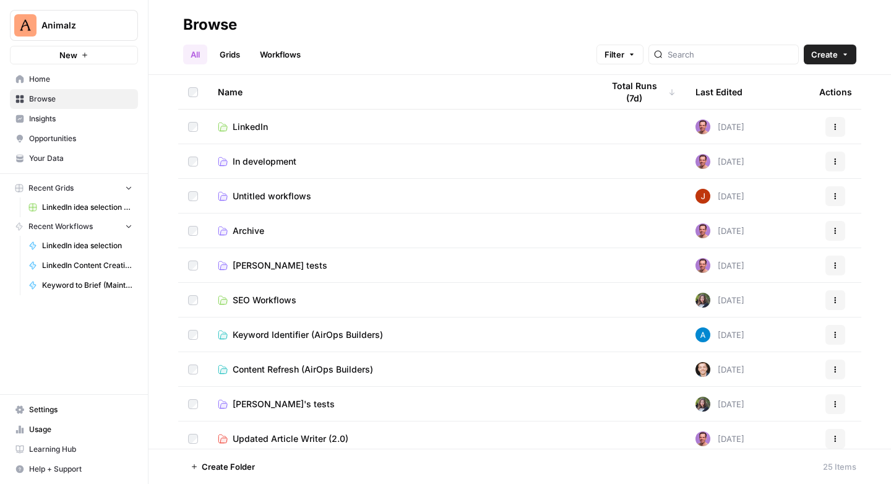
click at [223, 298] on icon at bounding box center [223, 300] width 10 height 10
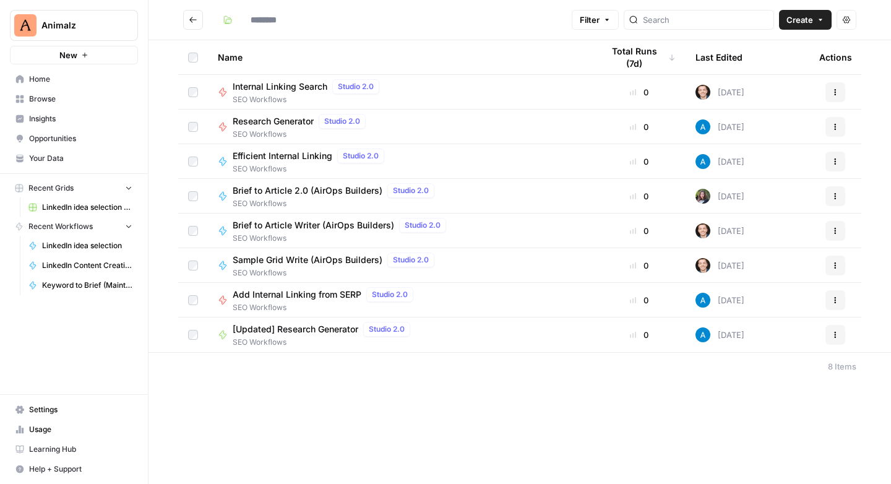
type input "**********"
click at [228, 19] on icon "button" at bounding box center [227, 19] width 9 height 9
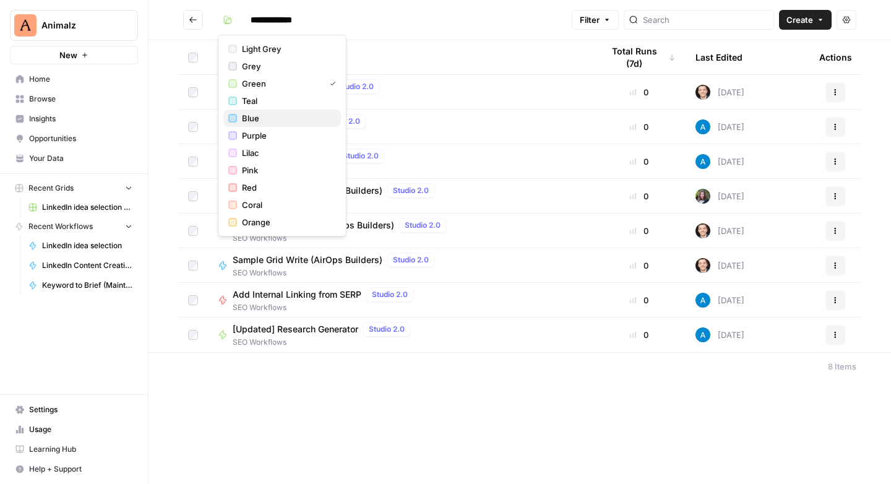
click at [254, 121] on span "Blue" at bounding box center [286, 118] width 89 height 12
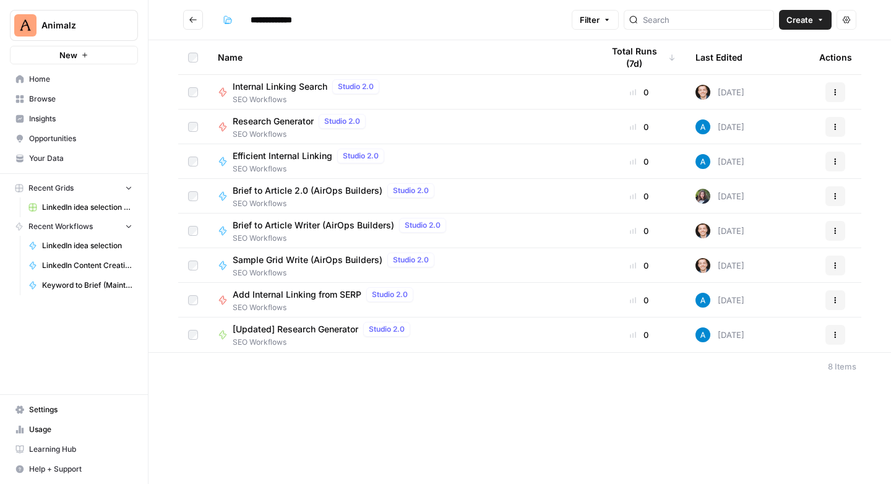
click at [197, 23] on button "Go back" at bounding box center [193, 20] width 20 height 20
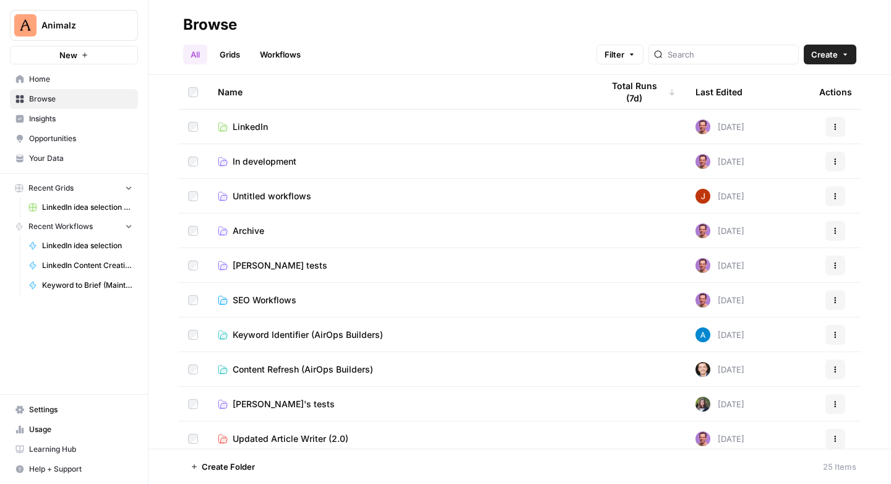
click at [257, 199] on span "Untitled workflows" at bounding box center [272, 196] width 79 height 12
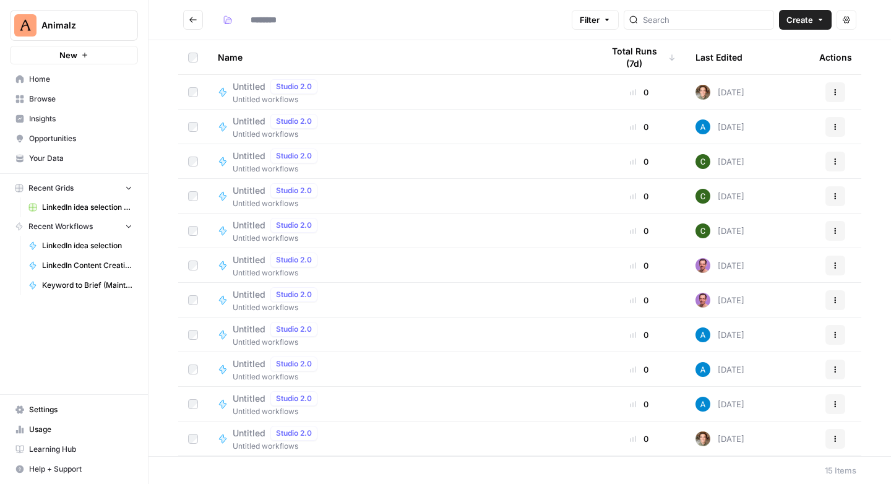
type input "**********"
click at [227, 20] on icon "button" at bounding box center [229, 21] width 6 height 4
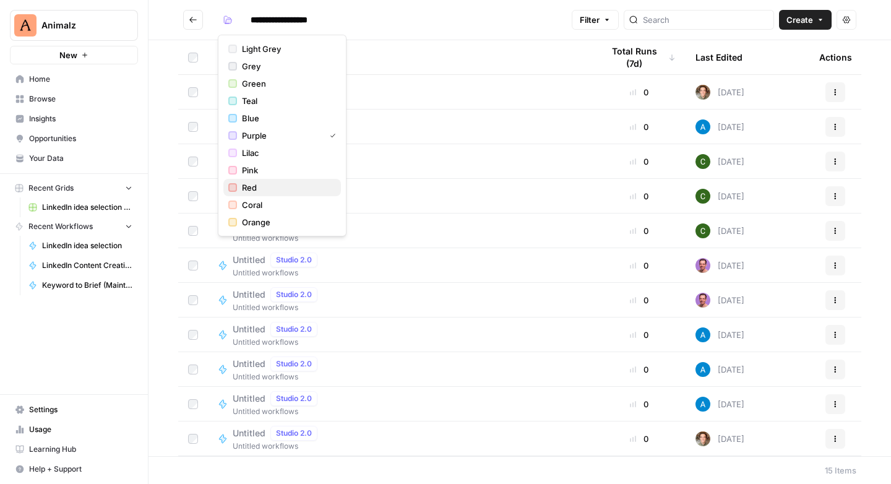
click at [252, 190] on span "Red" at bounding box center [286, 187] width 89 height 12
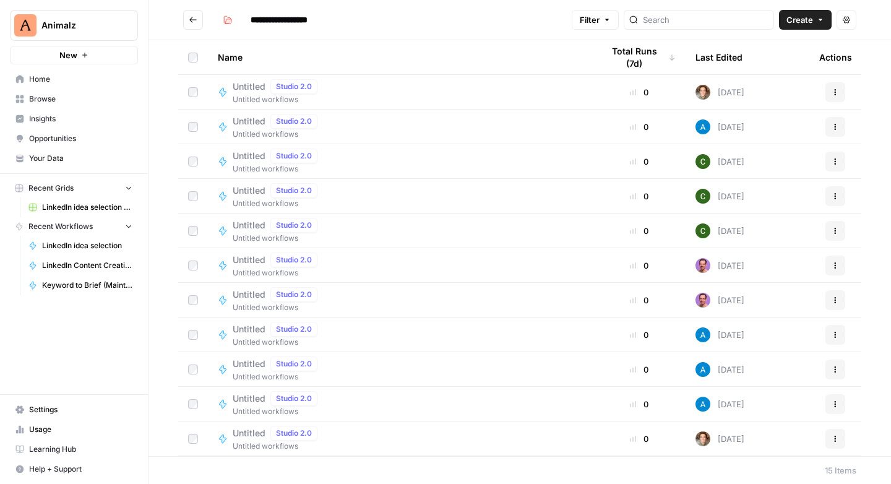
click at [196, 19] on icon "Go back" at bounding box center [193, 19] width 9 height 9
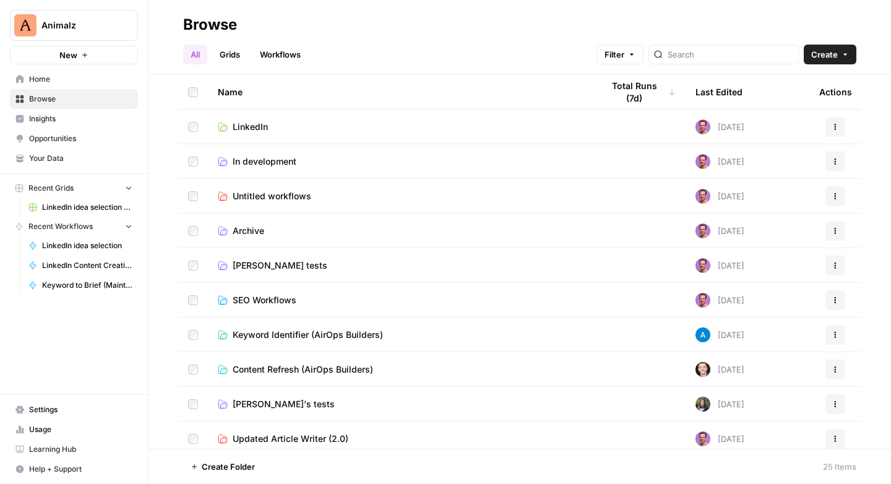
click at [251, 233] on span "Archive" at bounding box center [249, 231] width 32 height 12
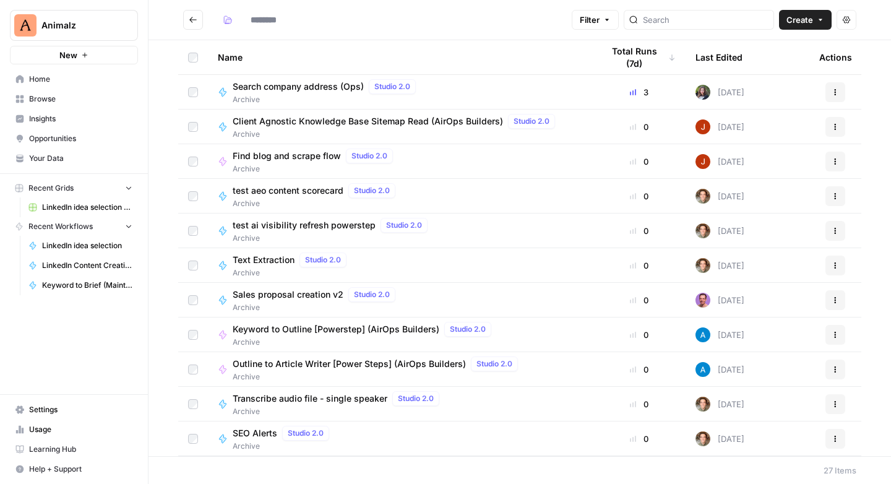
type input "*******"
click at [228, 20] on icon "button" at bounding box center [229, 21] width 6 height 4
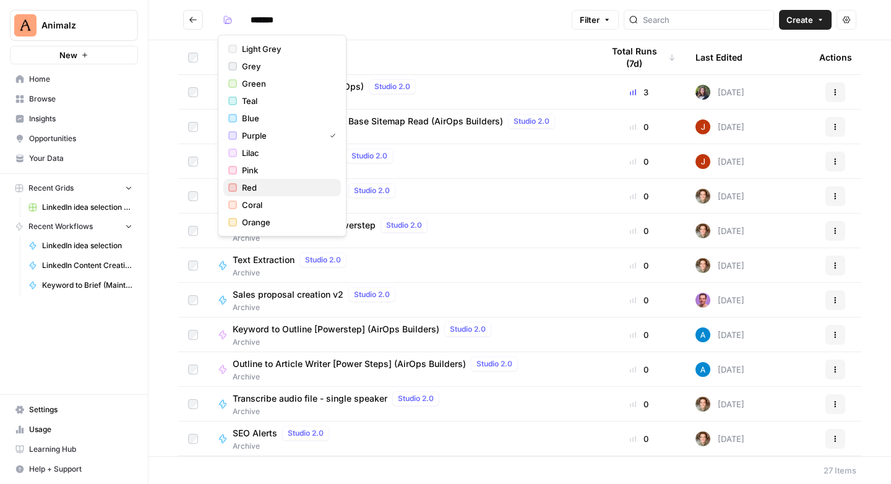
click at [255, 186] on span "Red" at bounding box center [286, 187] width 89 height 12
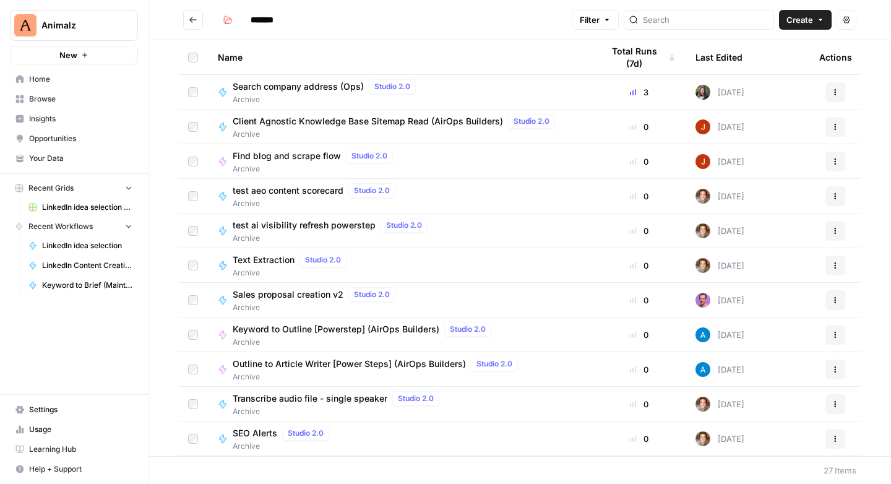
click at [197, 21] on button "Go back" at bounding box center [193, 20] width 20 height 20
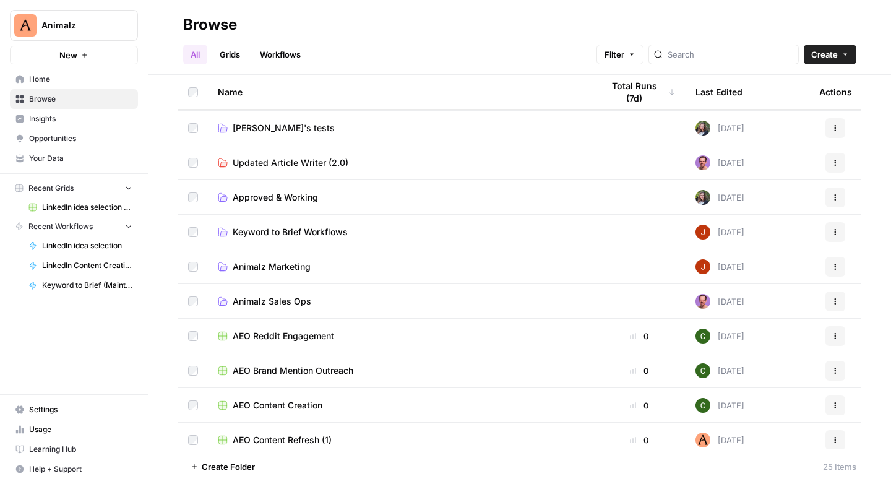
scroll to position [277, 0]
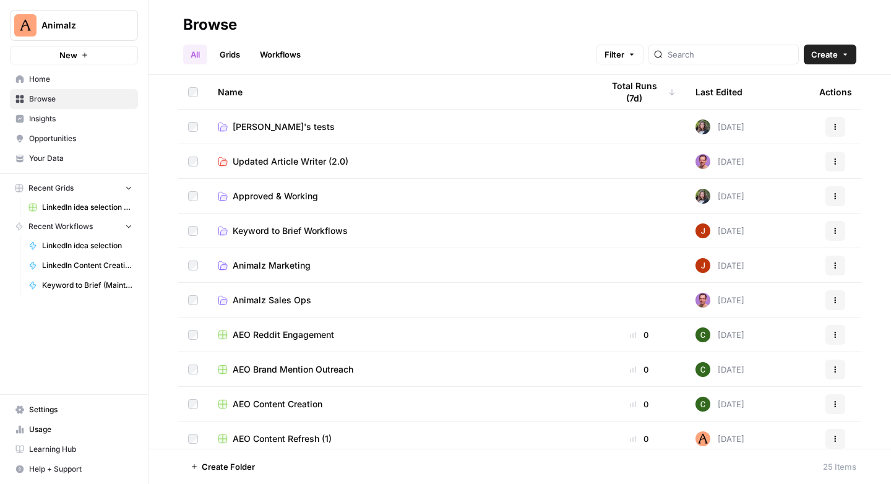
click at [263, 264] on span "Animalz Marketing" at bounding box center [272, 265] width 78 height 12
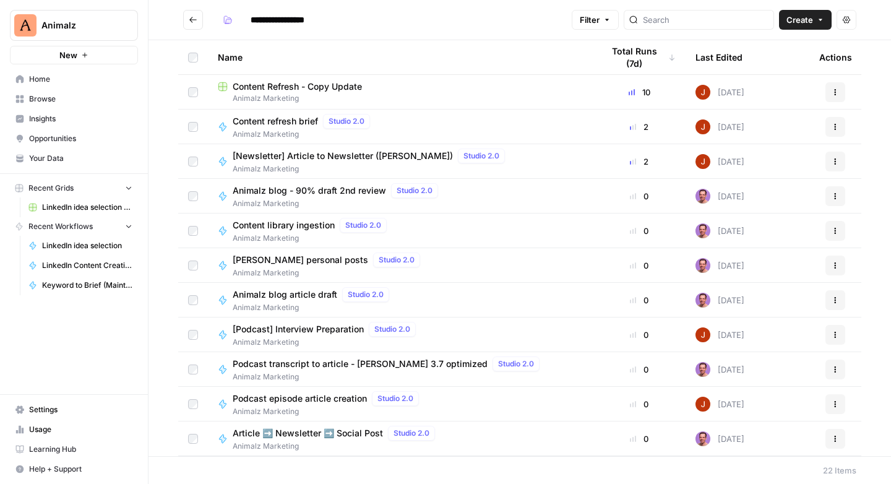
click at [828, 261] on button "Actions" at bounding box center [836, 266] width 20 height 20
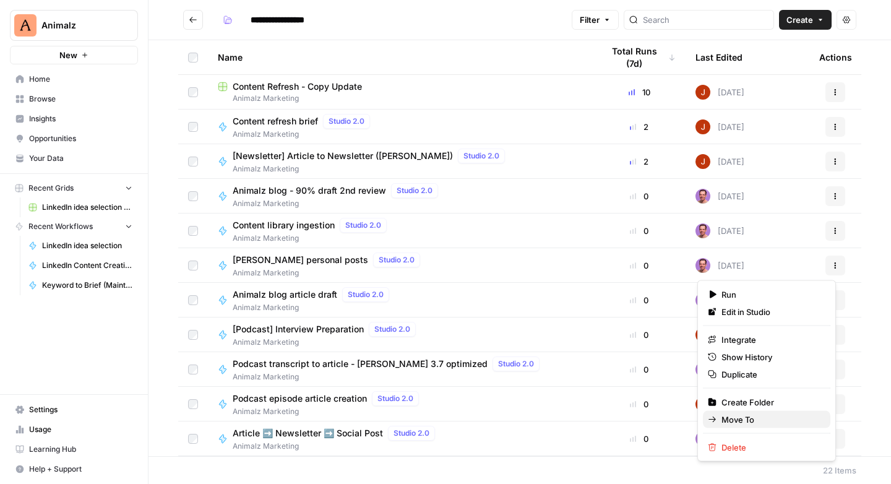
click at [748, 418] on span "Move To" at bounding box center [771, 419] width 99 height 12
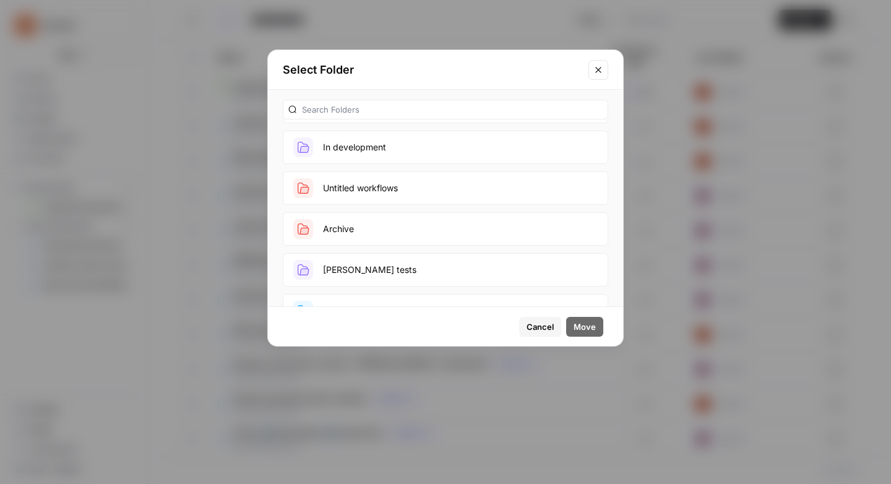
scroll to position [83, 0]
click at [386, 226] on button "Archive" at bounding box center [446, 223] width 326 height 33
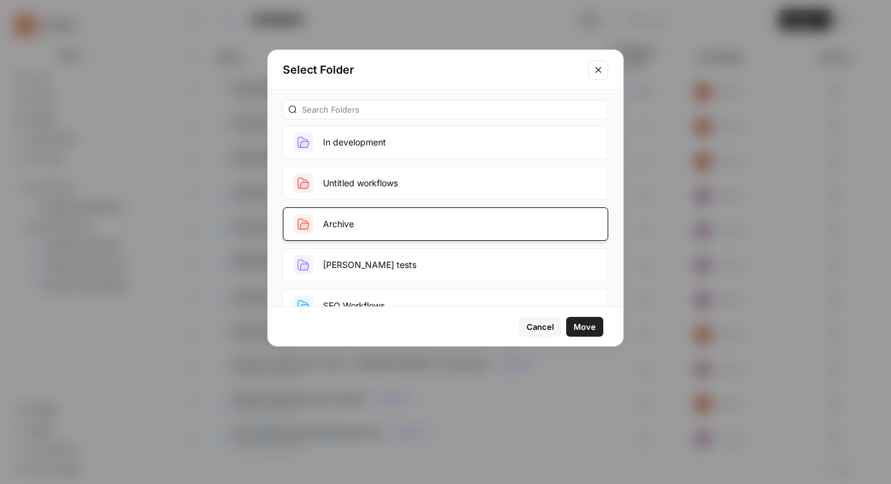
click at [595, 329] on span "Move" at bounding box center [585, 327] width 22 height 12
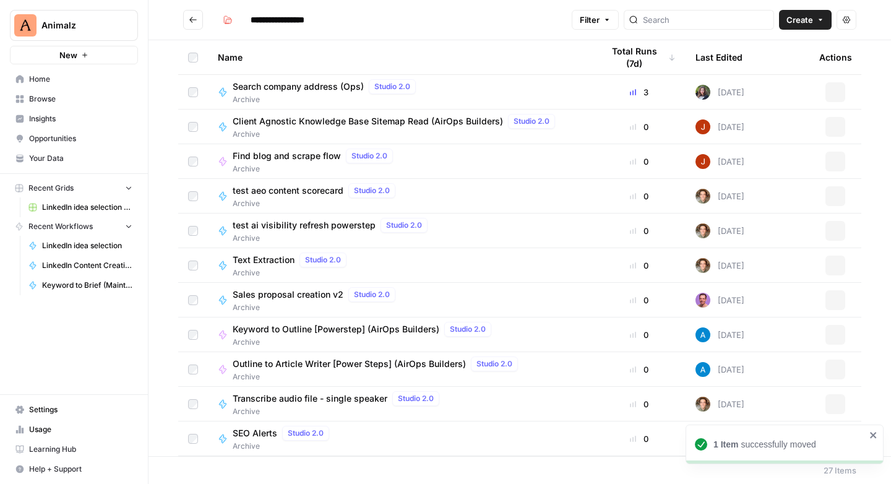
type input "*******"
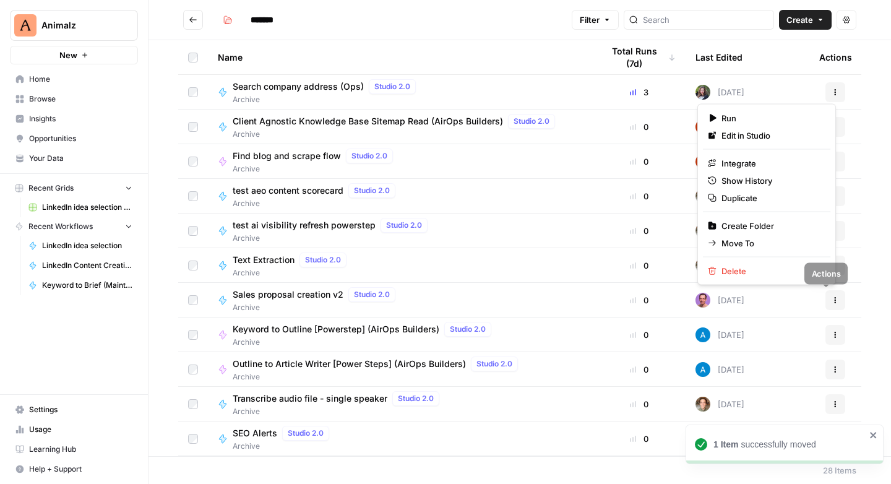
click at [826, 305] on button "Actions" at bounding box center [836, 300] width 20 height 20
click at [748, 240] on span "Move To" at bounding box center [771, 243] width 99 height 12
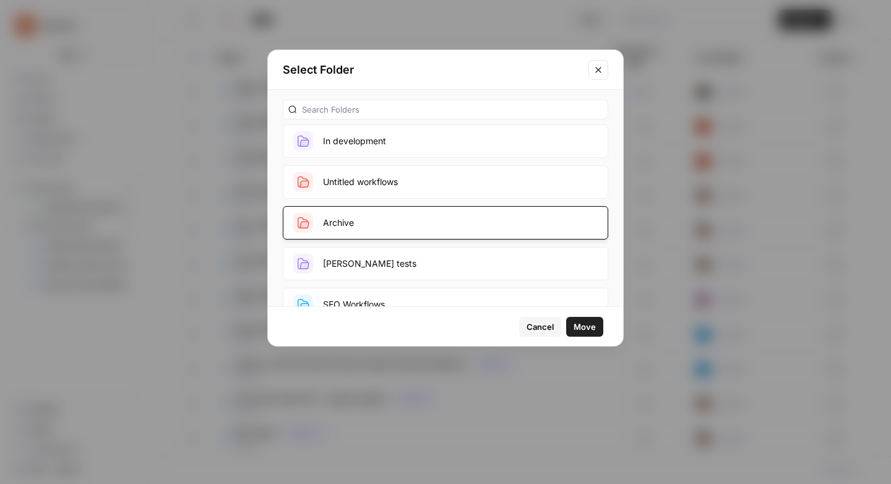
scroll to position [82, 0]
click at [400, 227] on button "Archive" at bounding box center [446, 224] width 326 height 33
click at [512, 229] on button "Archive" at bounding box center [446, 224] width 326 height 33
click at [578, 325] on span "Move" at bounding box center [585, 327] width 22 height 12
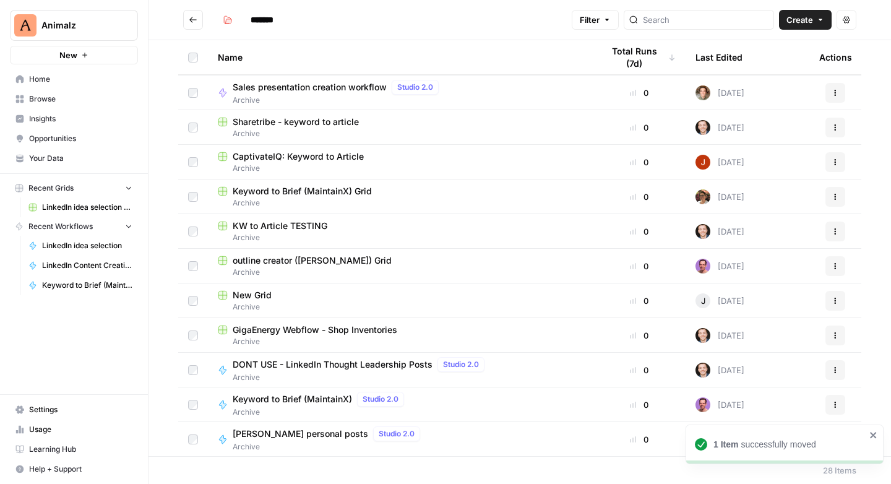
scroll to position [589, 0]
click at [831, 301] on button "Actions" at bounding box center [836, 300] width 20 height 20
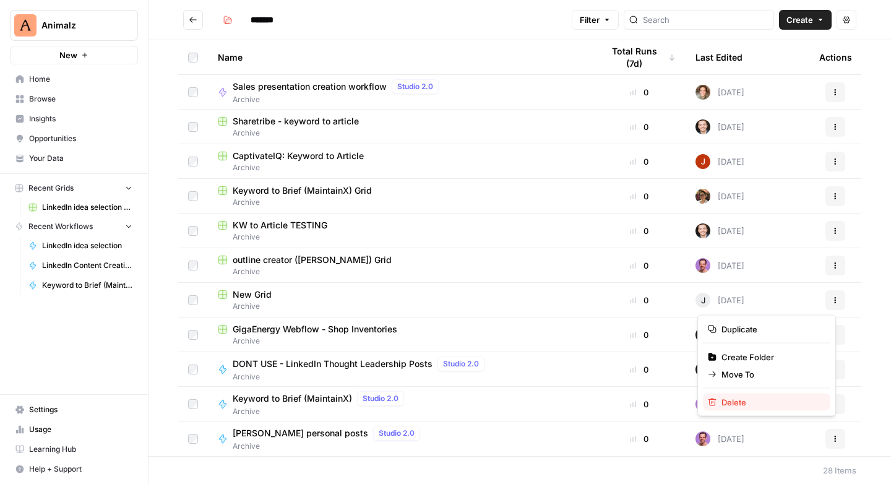
click at [753, 398] on span "Delete" at bounding box center [771, 402] width 99 height 12
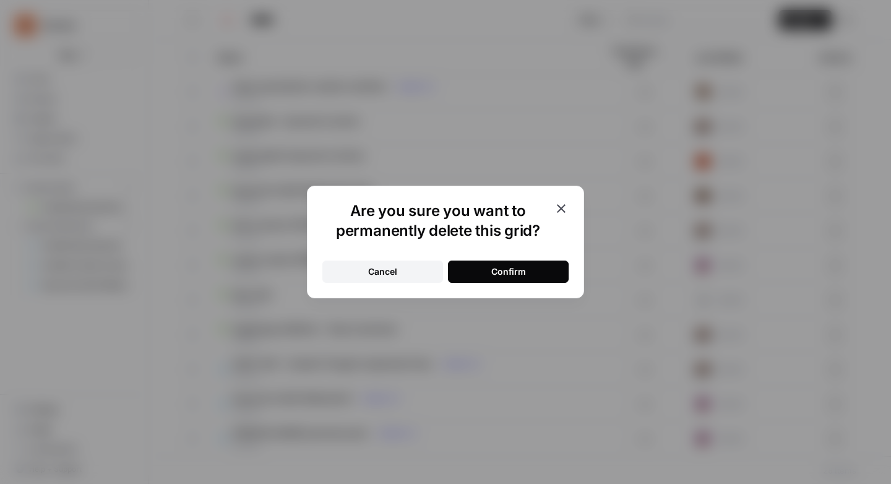
click at [506, 276] on div "Confirm" at bounding box center [508, 272] width 35 height 12
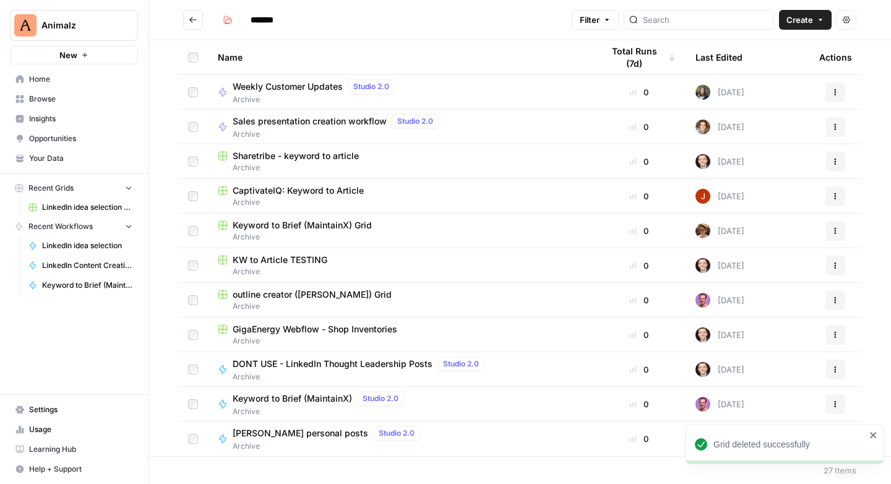
scroll to position [555, 0]
click at [832, 368] on icon "button" at bounding box center [835, 369] width 7 height 7
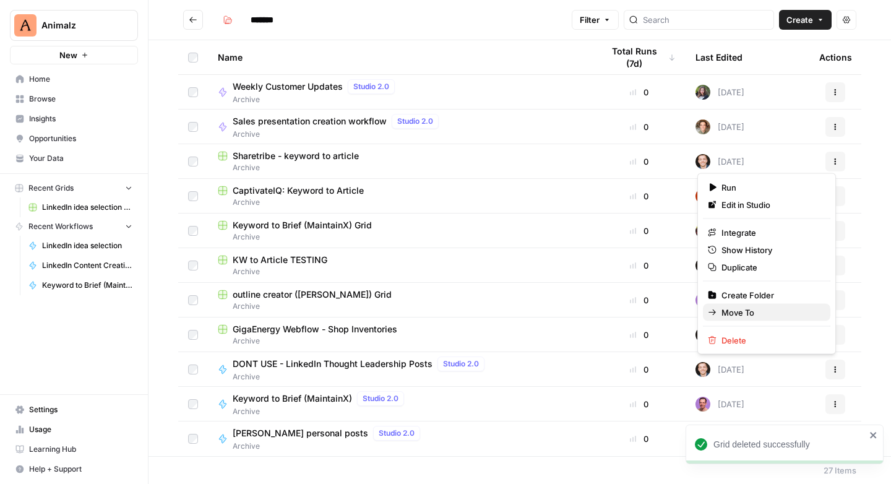
click at [753, 310] on span "Move To" at bounding box center [771, 312] width 99 height 12
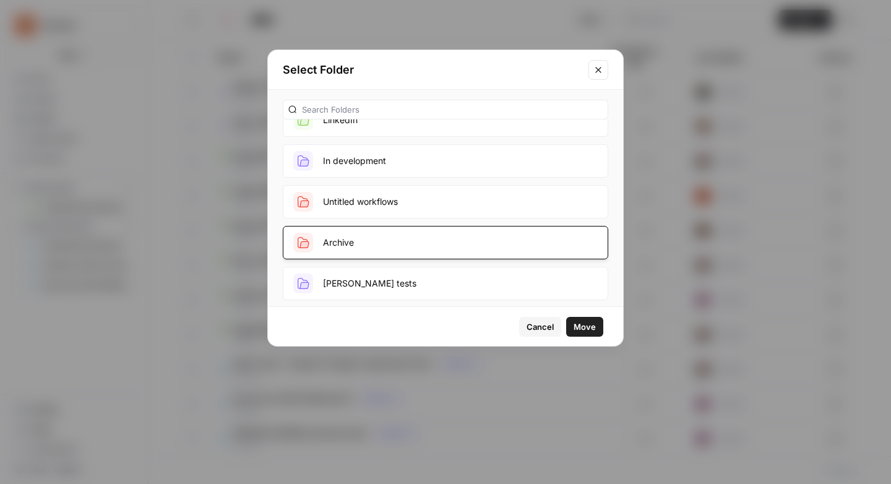
scroll to position [68, 0]
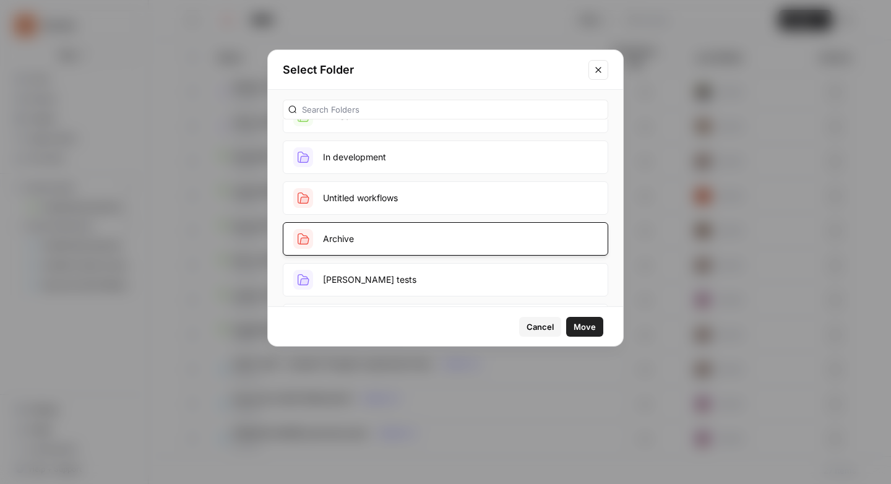
click at [584, 326] on span "Move" at bounding box center [585, 327] width 22 height 12
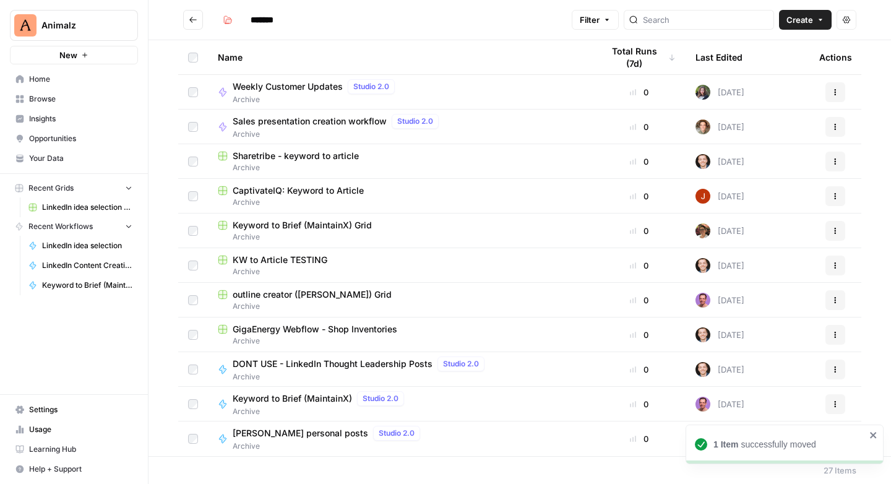
click at [303, 400] on span "Keyword to Brief (MaintainX)" at bounding box center [292, 398] width 119 height 12
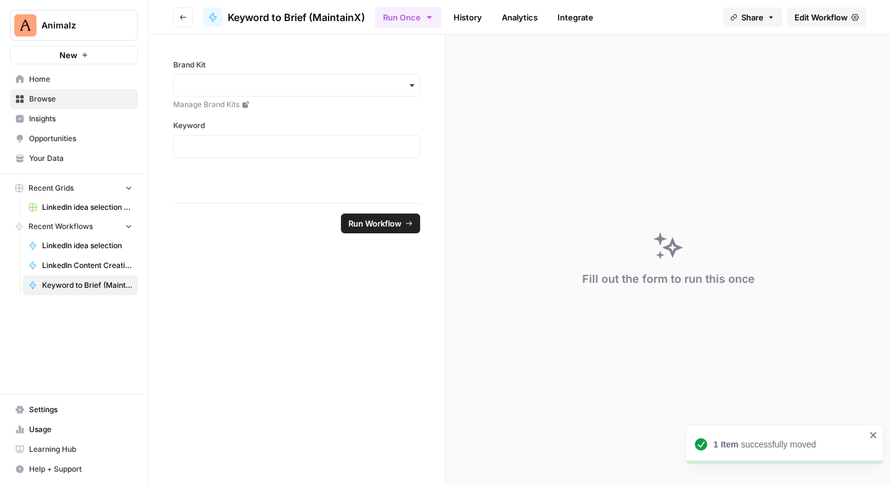
click at [187, 17] on button "Go back" at bounding box center [183, 17] width 20 height 20
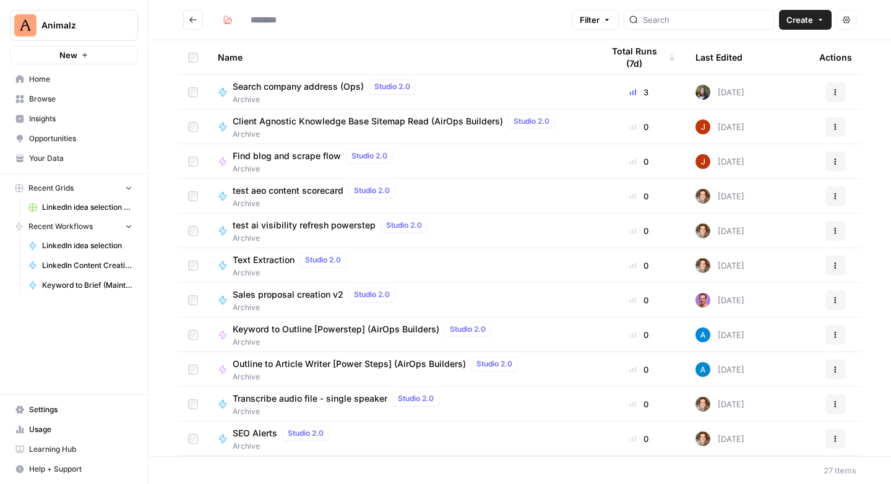
type input "*******"
click at [187, 17] on button "Go back" at bounding box center [193, 20] width 20 height 20
click at [192, 17] on icon "Go back" at bounding box center [192, 20] width 7 height 6
click at [52, 103] on span "Browse" at bounding box center [80, 98] width 103 height 11
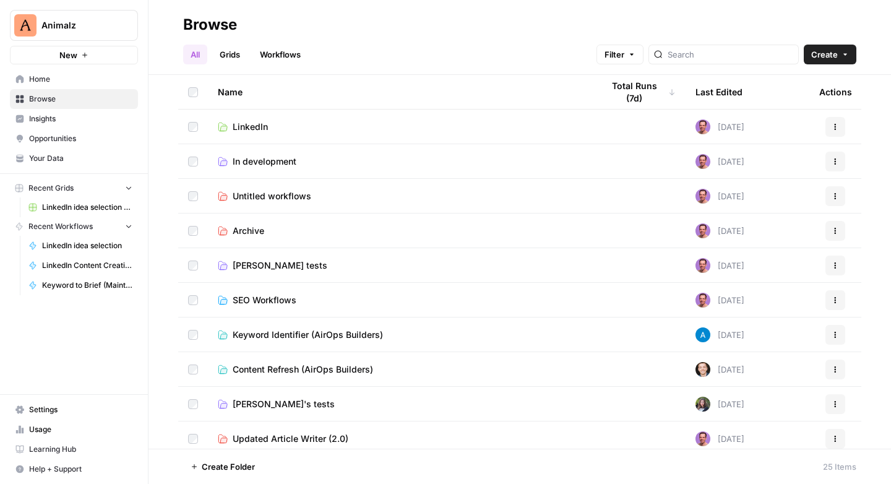
click at [250, 264] on span "Tim tests" at bounding box center [280, 265] width 95 height 12
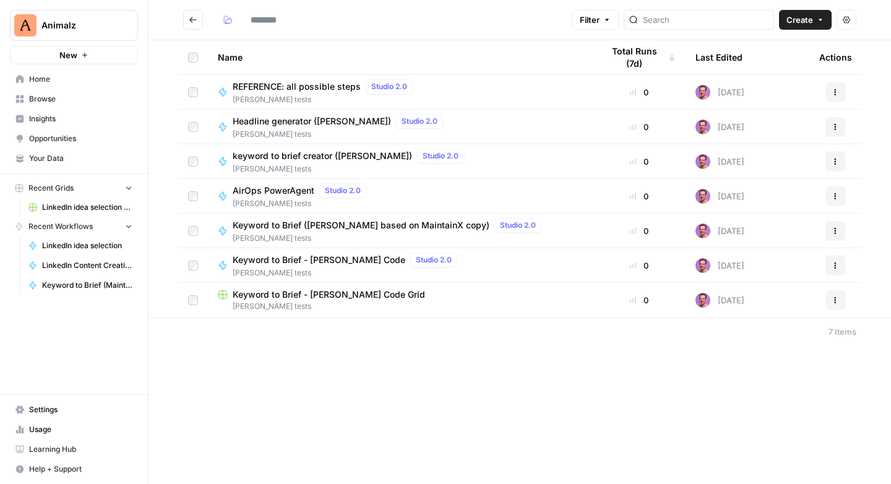
type input "*********"
click at [194, 24] on button "Go back" at bounding box center [193, 20] width 20 height 20
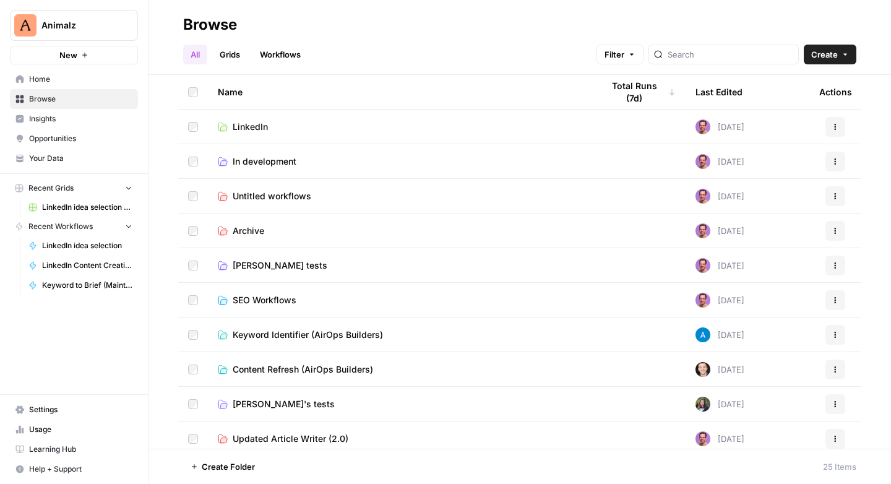
click at [266, 165] on span "In development" at bounding box center [265, 161] width 64 height 12
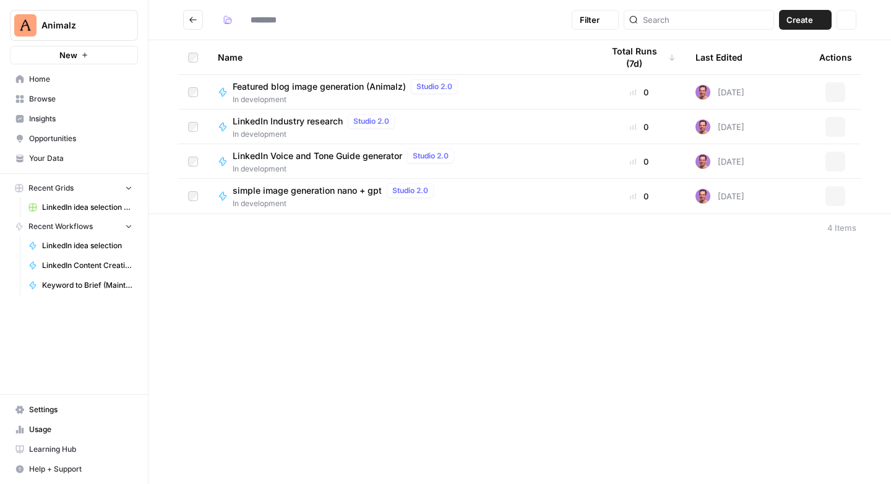
type input "**********"
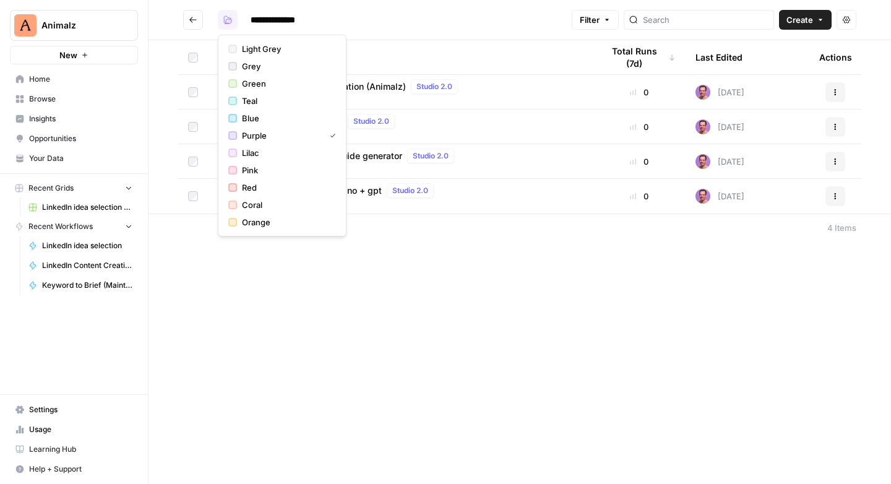
click at [223, 19] on icon "button" at bounding box center [227, 19] width 9 height 9
click at [253, 221] on span "Orange" at bounding box center [286, 222] width 89 height 12
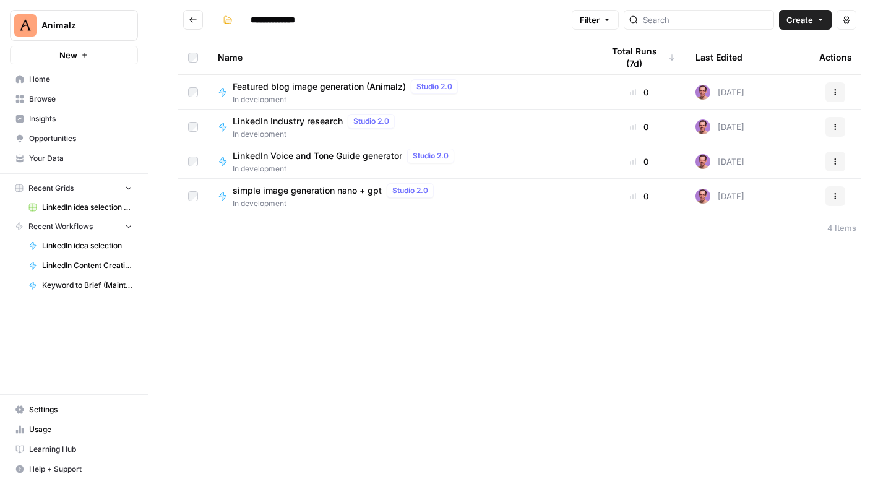
click at [194, 13] on button "Go back" at bounding box center [193, 20] width 20 height 20
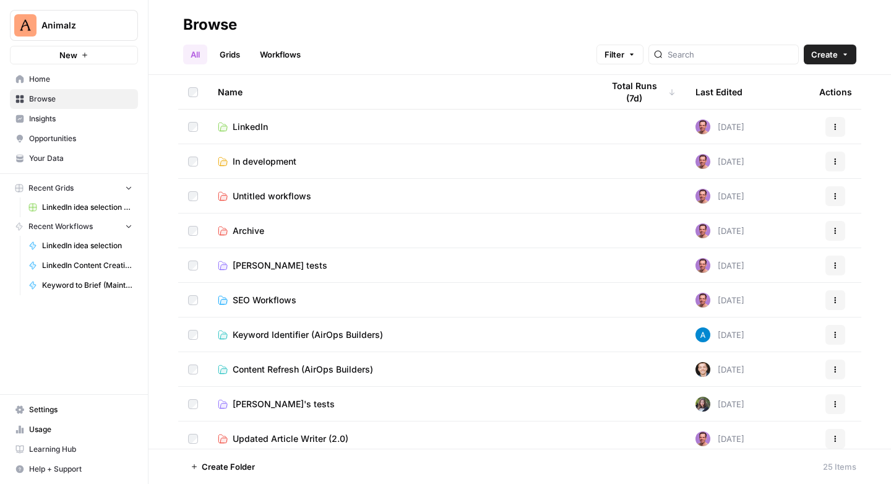
click at [249, 264] on span "Tim tests" at bounding box center [280, 265] width 95 height 12
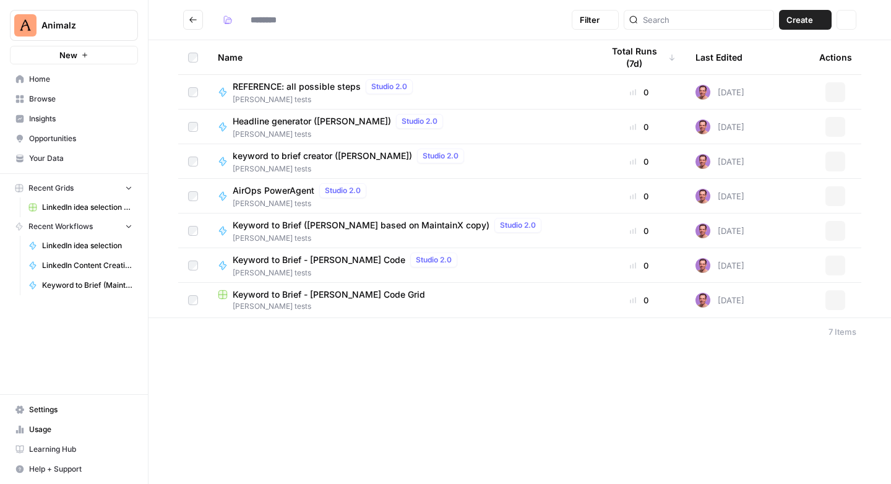
type input "*********"
click at [224, 22] on icon "button" at bounding box center [227, 19] width 9 height 9
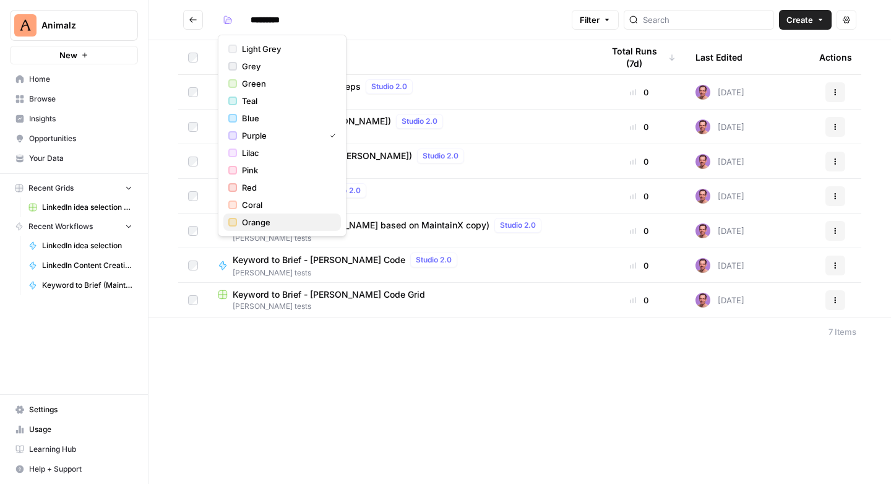
click at [253, 219] on span "Orange" at bounding box center [286, 222] width 89 height 12
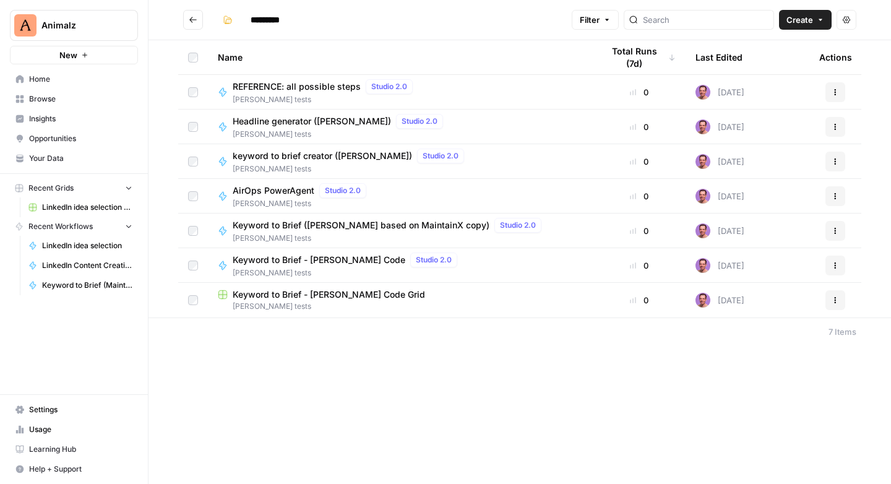
click at [331, 258] on span "Keyword to Brief - Tim Claude Code" at bounding box center [319, 260] width 173 height 12
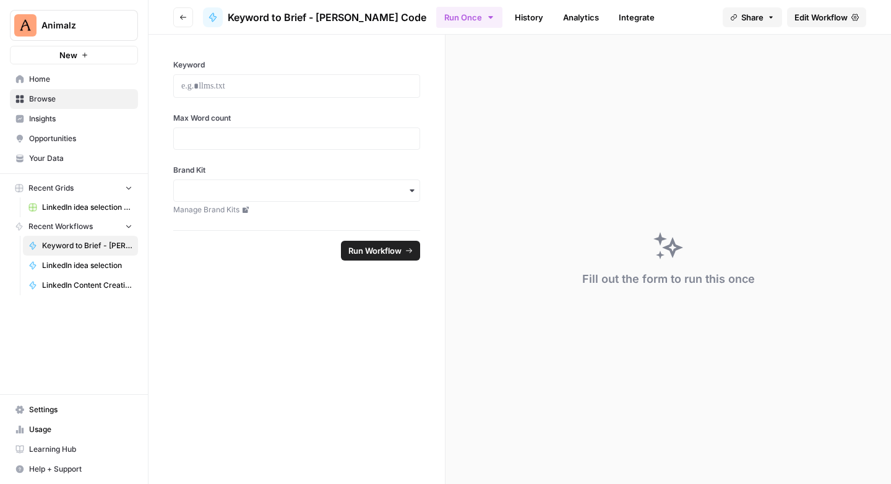
click at [508, 19] on link "History" at bounding box center [529, 17] width 43 height 20
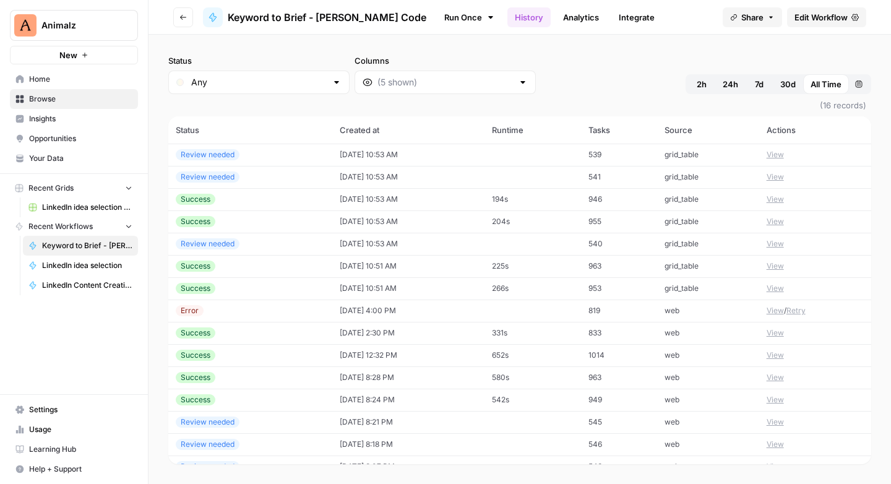
click at [805, 19] on span "Edit Workflow" at bounding box center [821, 17] width 53 height 12
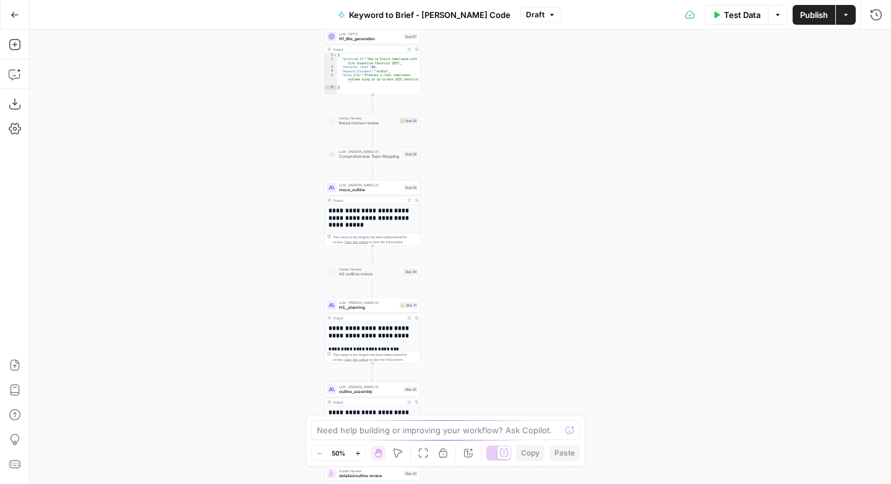
drag, startPoint x: 568, startPoint y: 191, endPoint x: 334, endPoint y: 248, distance: 240.7
click at [485, 260] on div "Workflow Input Settings Inputs Power Agent Analyze SERP for Target Keyword Step…" at bounding box center [461, 257] width 862 height 454
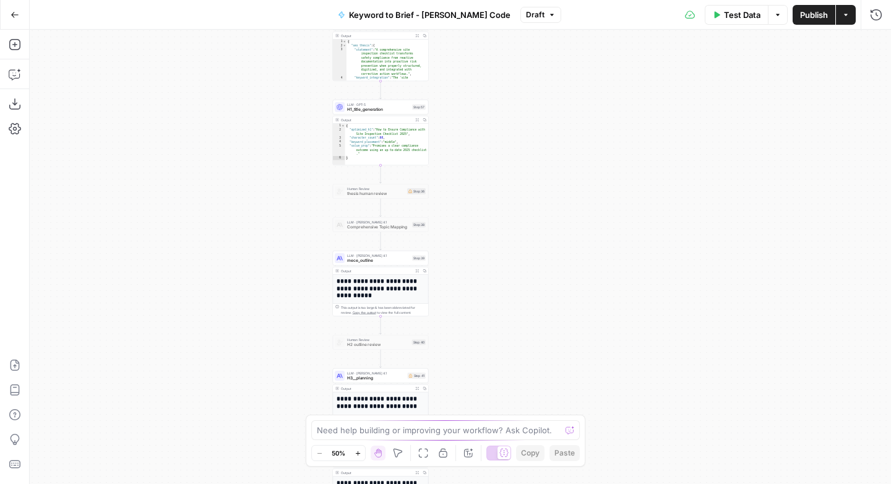
drag, startPoint x: 252, startPoint y: 190, endPoint x: 259, endPoint y: 253, distance: 63.6
click at [259, 253] on div "Workflow Input Settings Inputs Power Agent Analyze SERP for Target Keyword Step…" at bounding box center [461, 257] width 862 height 454
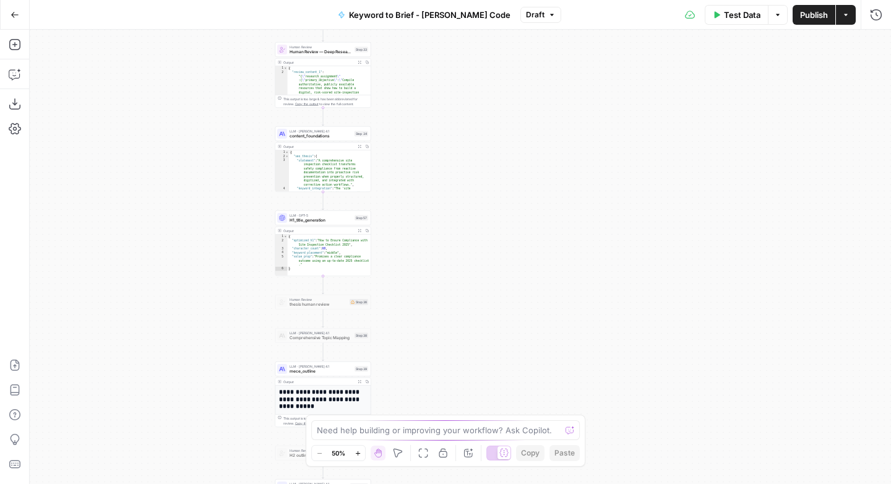
drag, startPoint x: 251, startPoint y: 249, endPoint x: 192, endPoint y: 303, distance: 79.7
click at [189, 318] on div "Workflow Input Settings Inputs Power Agent Analyze SERP for Target Keyword Step…" at bounding box center [461, 257] width 862 height 454
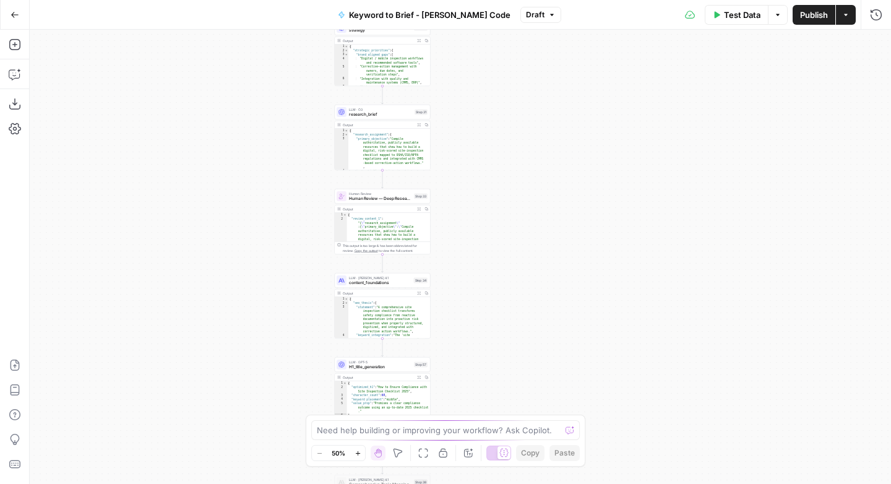
drag, startPoint x: 173, startPoint y: 231, endPoint x: 235, endPoint y: 354, distance: 137.6
click at [228, 375] on div "Workflow Input Settings Inputs Power Agent Analyze SERP for Target Keyword Step…" at bounding box center [461, 257] width 862 height 454
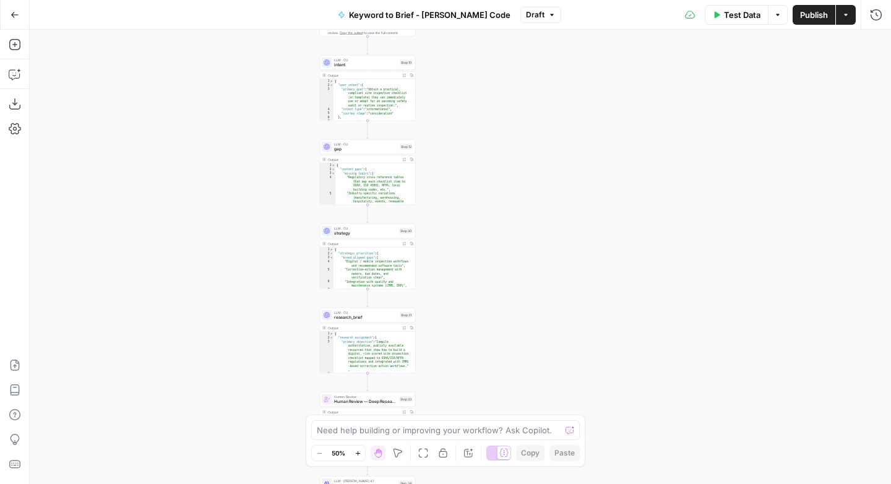
drag, startPoint x: 246, startPoint y: 225, endPoint x: 222, endPoint y: 353, distance: 130.3
click at [222, 358] on div "Workflow Input Settings Inputs Power Agent Analyze SERP for Target Keyword Step…" at bounding box center [461, 257] width 862 height 454
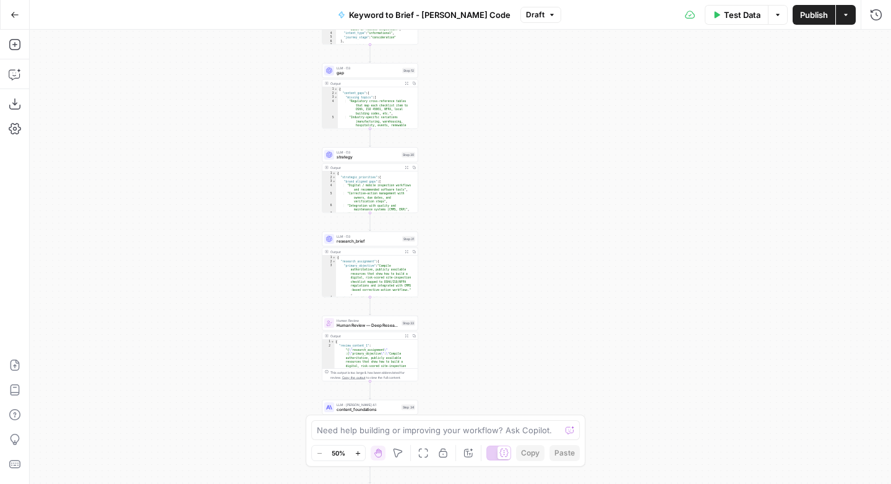
drag, startPoint x: 225, startPoint y: 255, endPoint x: 228, endPoint y: 176, distance: 79.3
click at [228, 175] on div "Workflow Input Settings Inputs Power Agent Analyze SERP for Target Keyword Step…" at bounding box center [461, 257] width 862 height 454
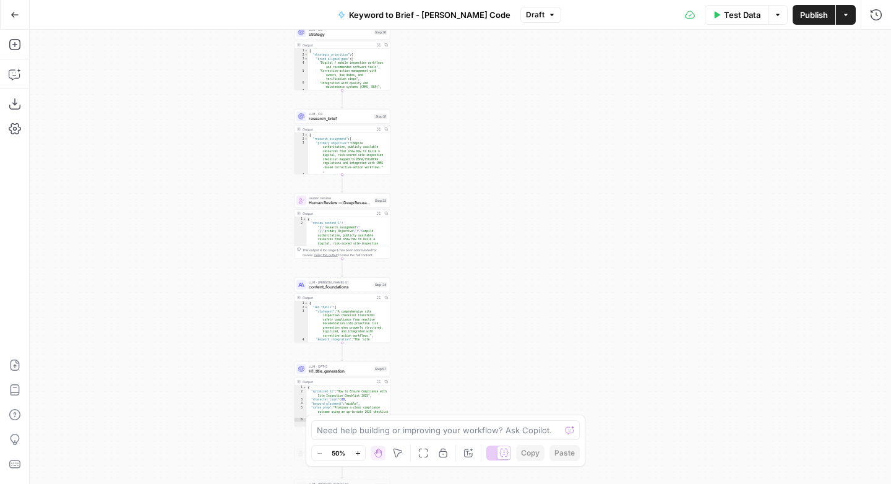
drag, startPoint x: 233, startPoint y: 245, endPoint x: 209, endPoint y: 147, distance: 101.5
click at [209, 145] on div "Workflow Input Settings Inputs Power Agent Analyze SERP for Target Keyword Step…" at bounding box center [461, 257] width 862 height 454
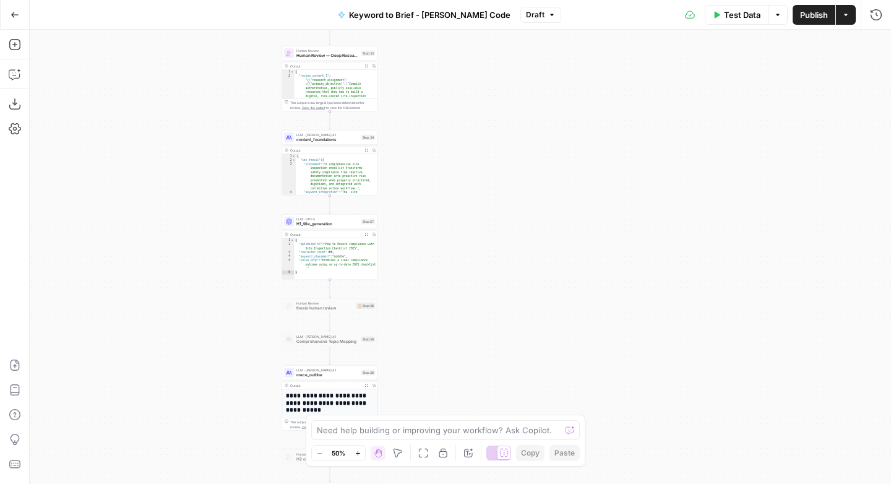
drag, startPoint x: 221, startPoint y: 266, endPoint x: 211, endPoint y: 146, distance: 120.5
click at [211, 146] on div "Workflow Input Settings Inputs Power Agent Analyze SERP for Target Keyword Step…" at bounding box center [461, 257] width 862 height 454
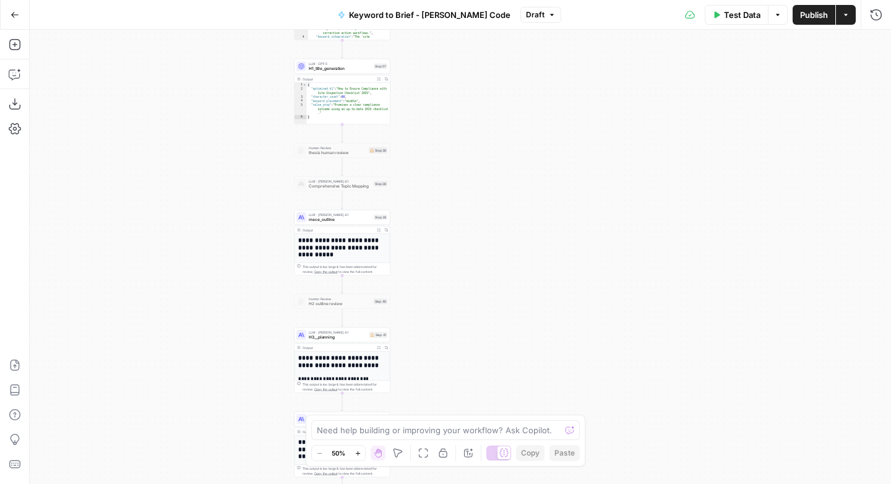
drag, startPoint x: 222, startPoint y: 274, endPoint x: 237, endPoint y: 173, distance: 101.5
click at [222, 154] on div "Workflow Input Settings Inputs Power Agent Analyze SERP for Target Keyword Step…" at bounding box center [461, 257] width 862 height 454
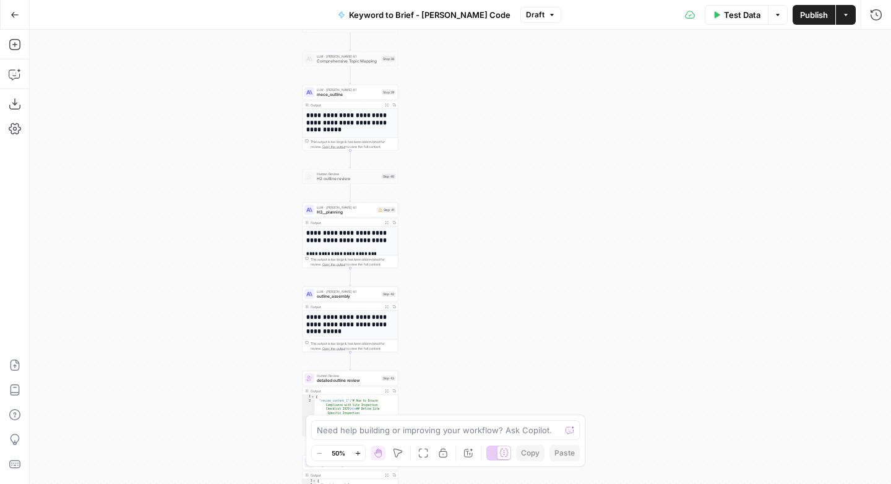
drag, startPoint x: 240, startPoint y: 285, endPoint x: 248, endPoint y: 158, distance: 126.6
click at [248, 158] on div "Workflow Input Settings Inputs Power Agent Analyze SERP for Target Keyword Step…" at bounding box center [461, 257] width 862 height 454
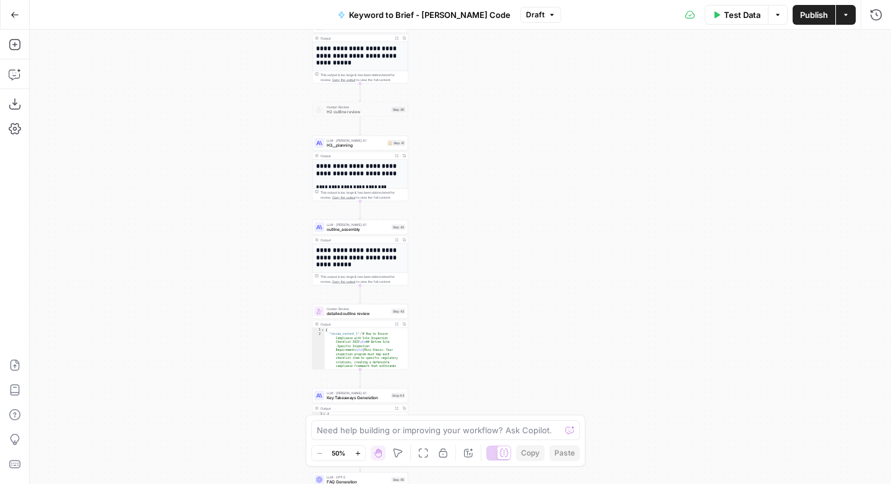
drag, startPoint x: 243, startPoint y: 278, endPoint x: 248, endPoint y: 228, distance: 50.4
click at [248, 228] on div "Workflow Input Settings Inputs Power Agent Analyze SERP for Target Keyword Step…" at bounding box center [461, 257] width 862 height 454
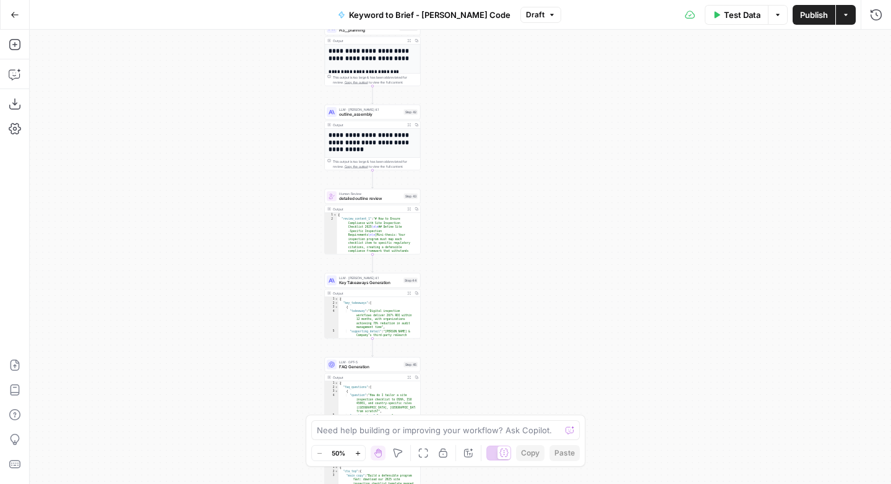
drag, startPoint x: 230, startPoint y: 331, endPoint x: 238, endPoint y: 220, distance: 110.5
click at [238, 220] on div "Workflow Input Settings Inputs Power Agent Analyze SERP for Target Keyword Step…" at bounding box center [461, 257] width 862 height 454
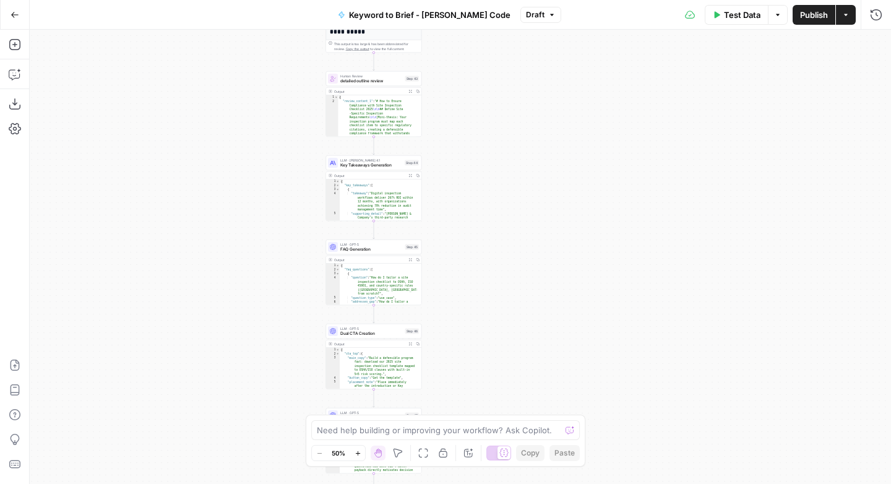
drag, startPoint x: 240, startPoint y: 291, endPoint x: 239, endPoint y: 204, distance: 86.7
click at [239, 204] on div "Workflow Input Settings Inputs Power Agent Analyze SERP for Target Keyword Step…" at bounding box center [461, 257] width 862 height 454
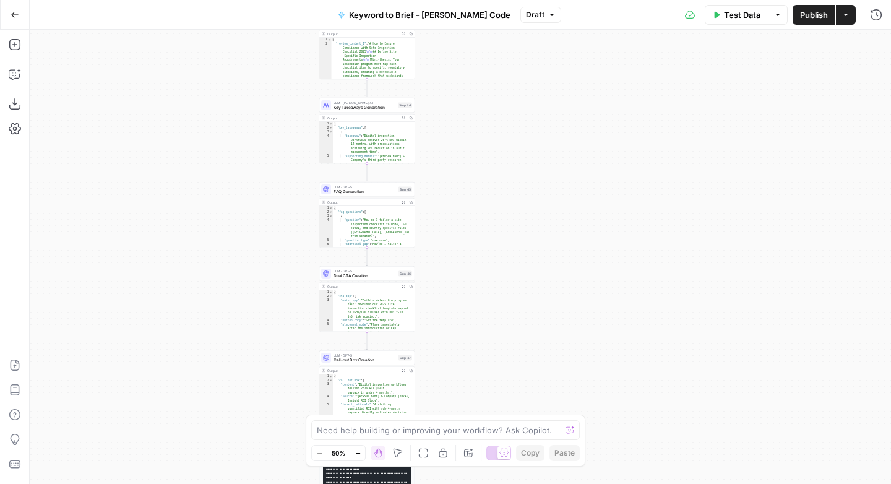
drag, startPoint x: 239, startPoint y: 309, endPoint x: 229, endPoint y: 214, distance: 95.2
click at [230, 214] on div "Workflow Input Settings Inputs Power Agent Analyze SERP for Target Keyword Step…" at bounding box center [461, 257] width 862 height 454
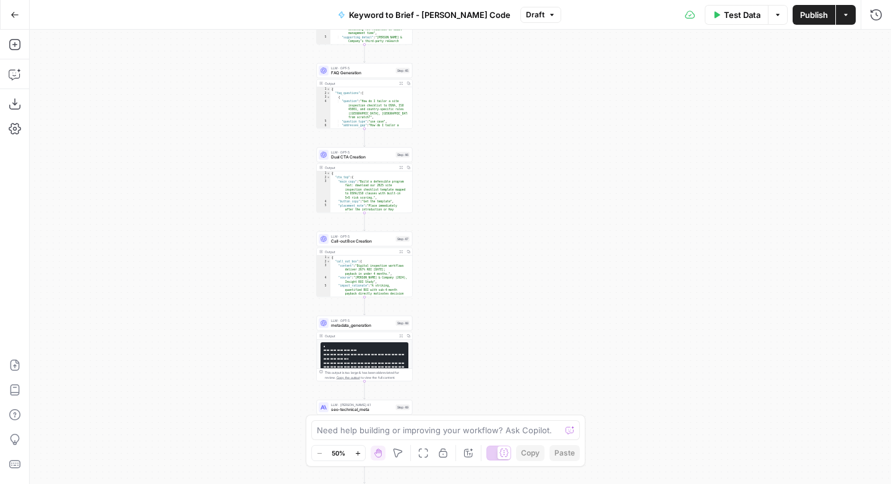
drag, startPoint x: 229, startPoint y: 301, endPoint x: 227, endPoint y: 200, distance: 101.5
click at [227, 199] on div "Workflow Input Settings Inputs Power Agent Analyze SERP for Target Keyword Step…" at bounding box center [461, 257] width 862 height 454
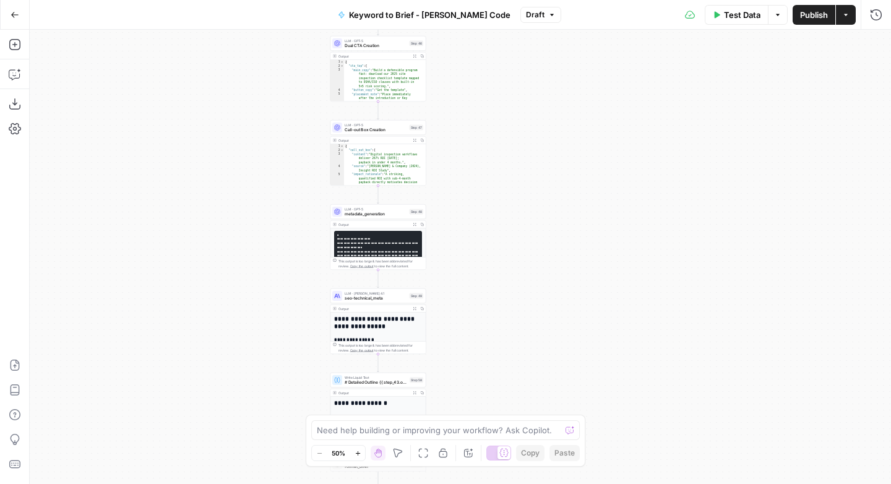
drag, startPoint x: 226, startPoint y: 287, endPoint x: 242, endPoint y: 196, distance: 92.4
click at [242, 196] on div "Workflow Input Settings Inputs Power Agent Analyze SERP for Target Keyword Step…" at bounding box center [461, 257] width 862 height 454
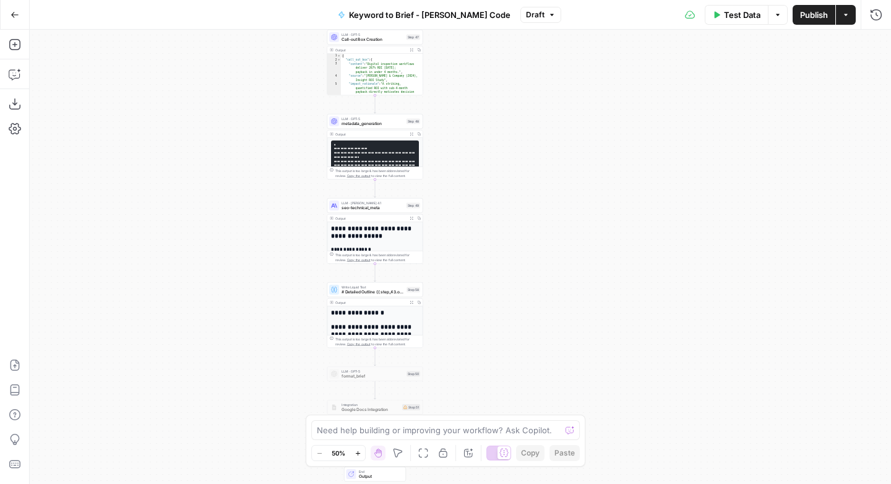
drag, startPoint x: 242, startPoint y: 260, endPoint x: 244, endPoint y: 183, distance: 77.4
click at [239, 169] on div "Workflow Input Settings Inputs Power Agent Analyze SERP for Target Keyword Step…" at bounding box center [461, 257] width 862 height 454
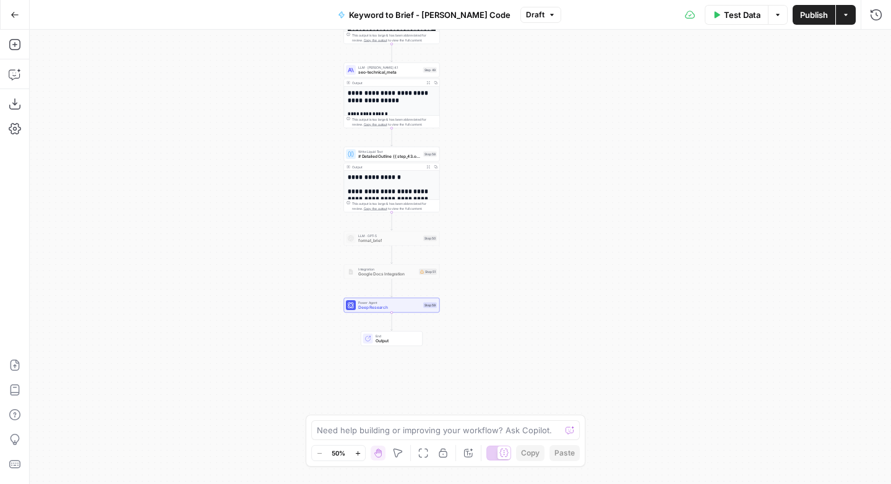
drag, startPoint x: 248, startPoint y: 244, endPoint x: 261, endPoint y: 136, distance: 108.5
click at [261, 136] on div "Workflow Input Settings Inputs Power Agent Analyze SERP for Target Keyword Step…" at bounding box center [461, 257] width 862 height 454
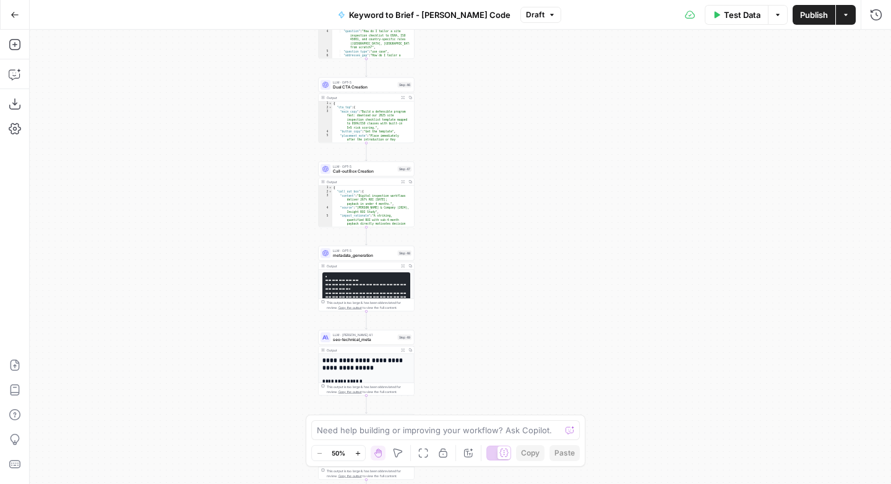
drag, startPoint x: 262, startPoint y: 123, endPoint x: 238, endPoint y: 366, distance: 244.4
click at [237, 389] on div "Workflow Input Settings Inputs Power Agent Analyze SERP for Target Keyword Step…" at bounding box center [461, 257] width 862 height 454
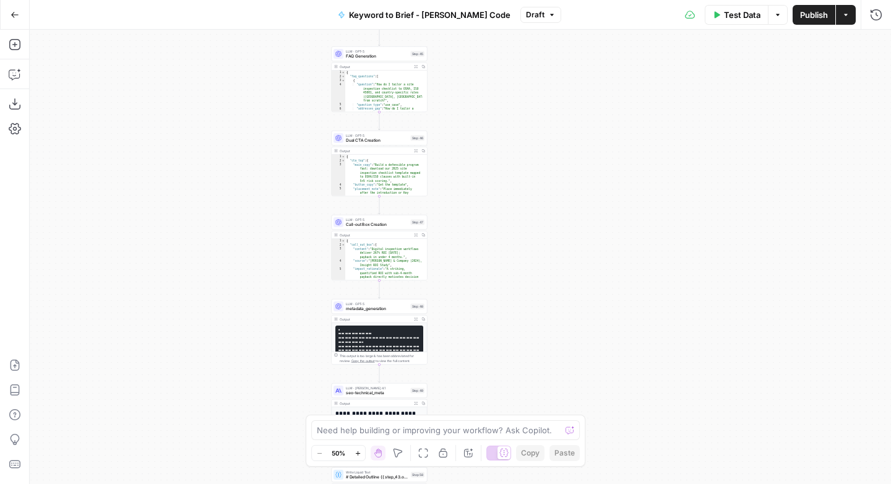
drag, startPoint x: 235, startPoint y: 257, endPoint x: 238, endPoint y: 391, distance: 133.7
click at [238, 418] on div "Workflow Input Settings Inputs Power Agent Analyze SERP for Target Keyword Step…" at bounding box center [461, 257] width 862 height 454
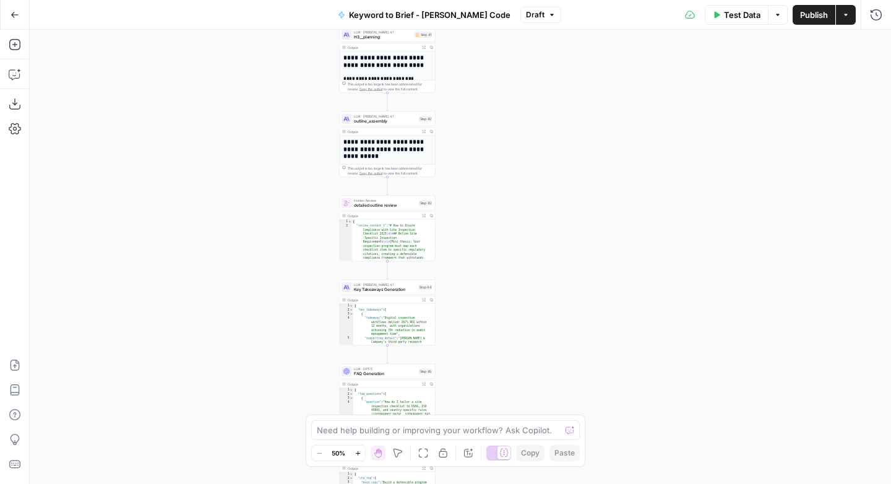
drag, startPoint x: 243, startPoint y: 247, endPoint x: 233, endPoint y: 348, distance: 101.4
click at [235, 396] on div "Workflow Input Settings Inputs Power Agent Analyze SERP for Target Keyword Step…" at bounding box center [461, 257] width 862 height 454
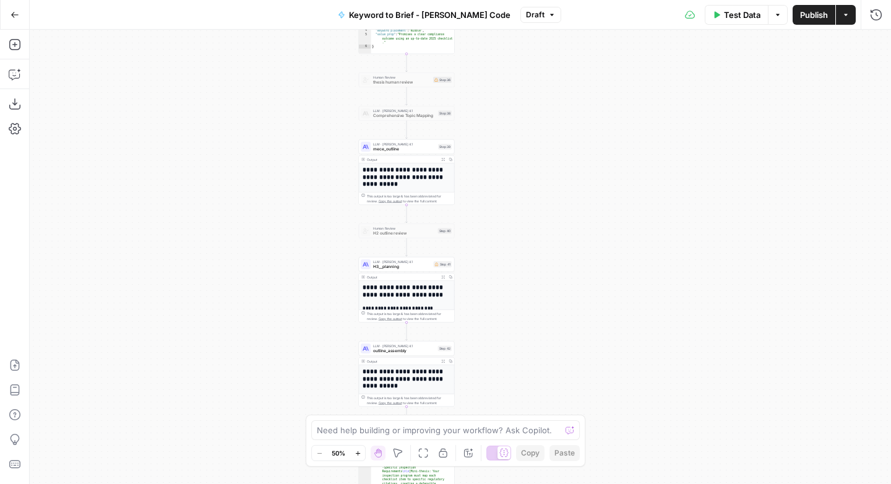
drag, startPoint x: 216, startPoint y: 158, endPoint x: 241, endPoint y: 326, distance: 169.6
click at [240, 336] on div "Workflow Input Settings Inputs Power Agent Analyze SERP for Target Keyword Step…" at bounding box center [461, 257] width 862 height 454
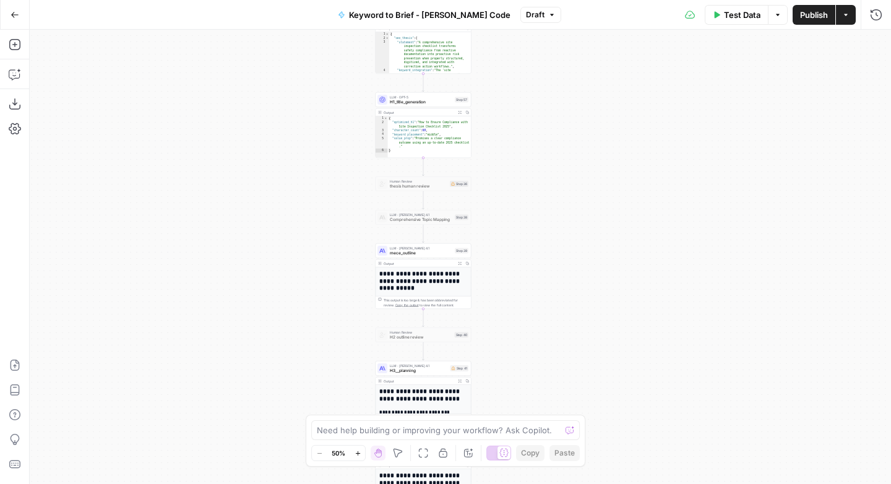
drag, startPoint x: 261, startPoint y: 236, endPoint x: 254, endPoint y: 308, distance: 71.5
click at [250, 347] on div "Workflow Input Settings Inputs Power Agent Analyze SERP for Target Keyword Step…" at bounding box center [461, 257] width 862 height 454
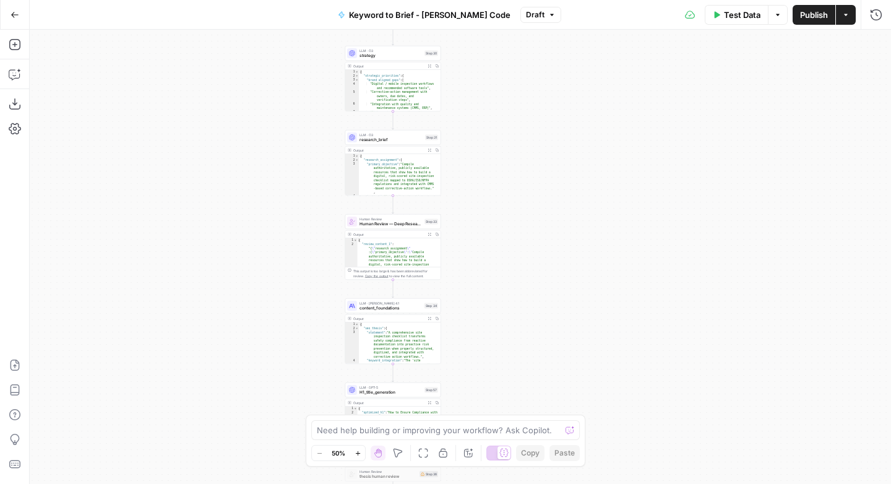
drag, startPoint x: 263, startPoint y: 201, endPoint x: 259, endPoint y: 137, distance: 64.5
click at [240, 314] on div "Workflow Input Settings Inputs Power Agent Analyze SERP for Target Keyword Step…" at bounding box center [461, 257] width 862 height 454
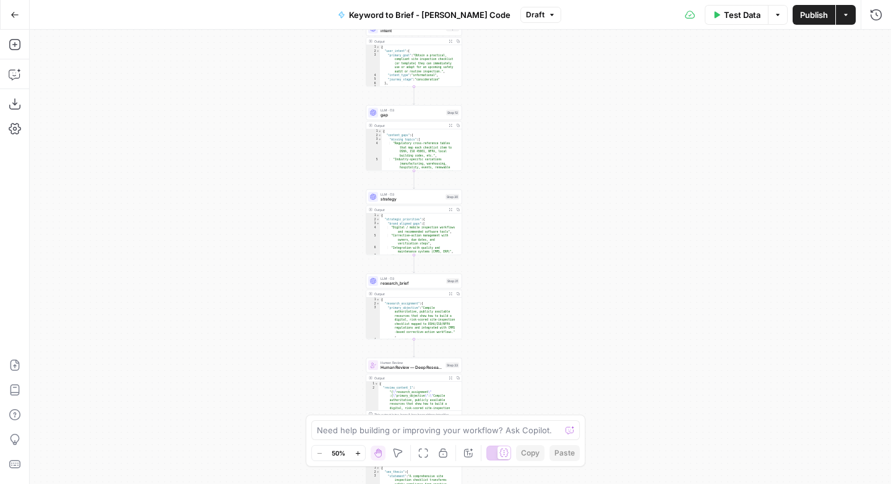
drag, startPoint x: 276, startPoint y: 222, endPoint x: 272, endPoint y: 233, distance: 11.7
click at [279, 274] on div "Workflow Input Settings Inputs Power Agent Analyze SERP for Target Keyword Step…" at bounding box center [461, 257] width 862 height 454
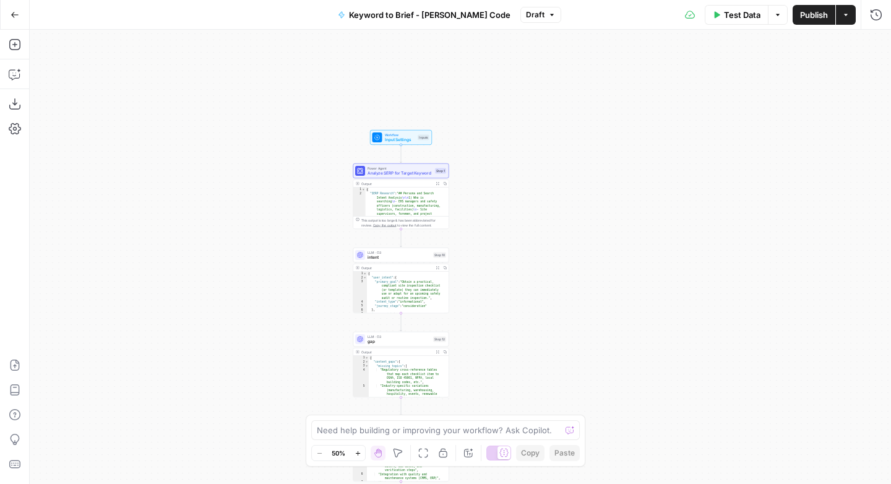
drag, startPoint x: 269, startPoint y: 271, endPoint x: 261, endPoint y: 332, distance: 61.7
click at [261, 380] on div "Workflow Input Settings Inputs Power Agent Analyze SERP for Target Keyword Step…" at bounding box center [461, 257] width 862 height 454
click at [531, 14] on span "Draft" at bounding box center [535, 14] width 19 height 11
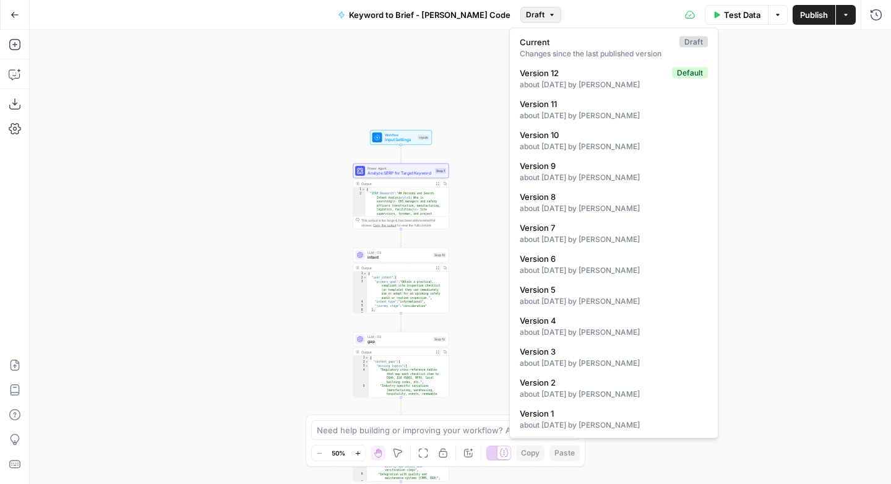
click at [230, 163] on div "Workflow Input Settings Inputs Power Agent Analyze SERP for Target Keyword Step…" at bounding box center [461, 257] width 862 height 454
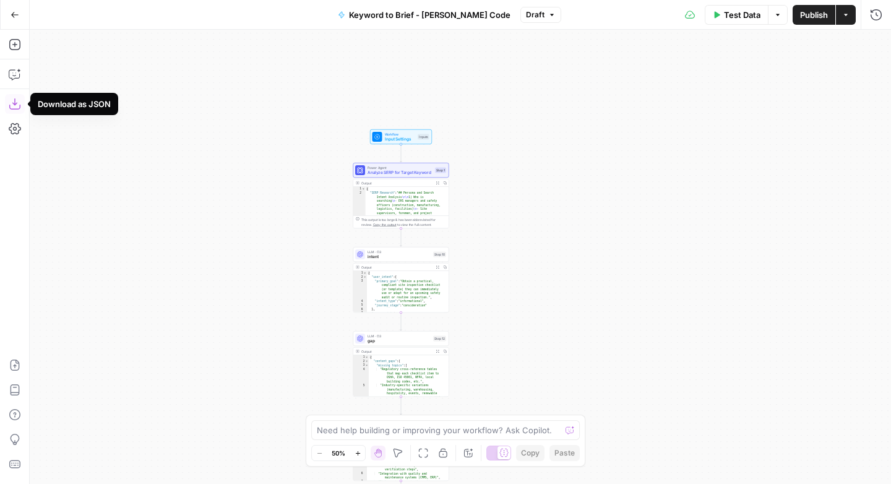
click at [13, 108] on icon "button" at bounding box center [15, 104] width 12 height 12
click at [548, 17] on icon "button" at bounding box center [551, 14] width 7 height 7
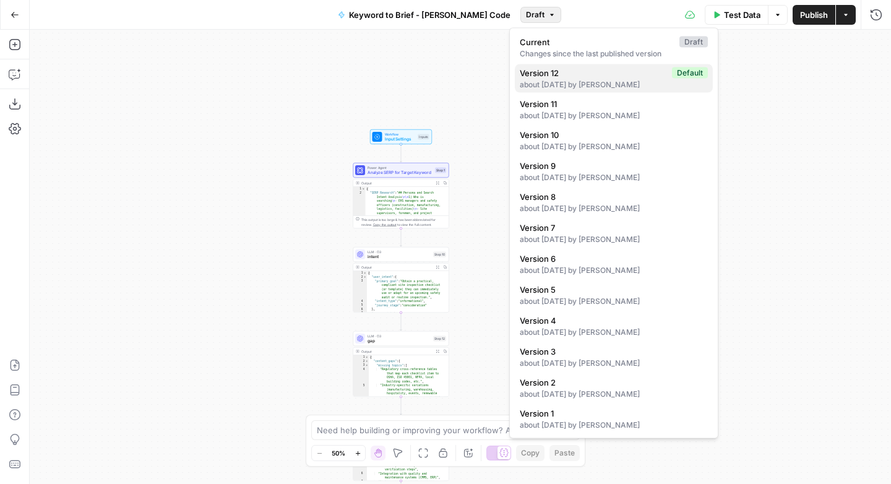
click at [559, 78] on button "Version 12 Default about 1 month ago by Tim Metz" at bounding box center [614, 78] width 198 height 28
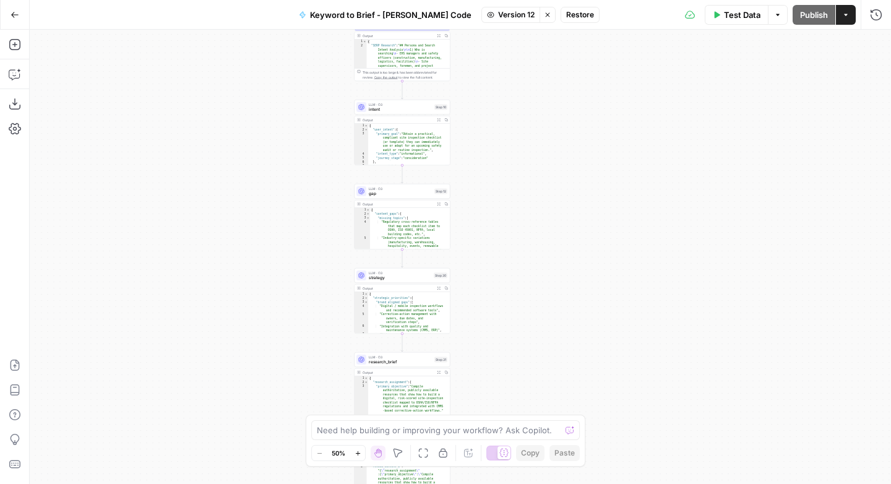
drag, startPoint x: 218, startPoint y: 275, endPoint x: 221, endPoint y: 145, distance: 129.4
click at [224, 139] on div "Workflow Input Settings Inputs Power Agent Analyze SERP for Target Keyword Step…" at bounding box center [461, 257] width 862 height 454
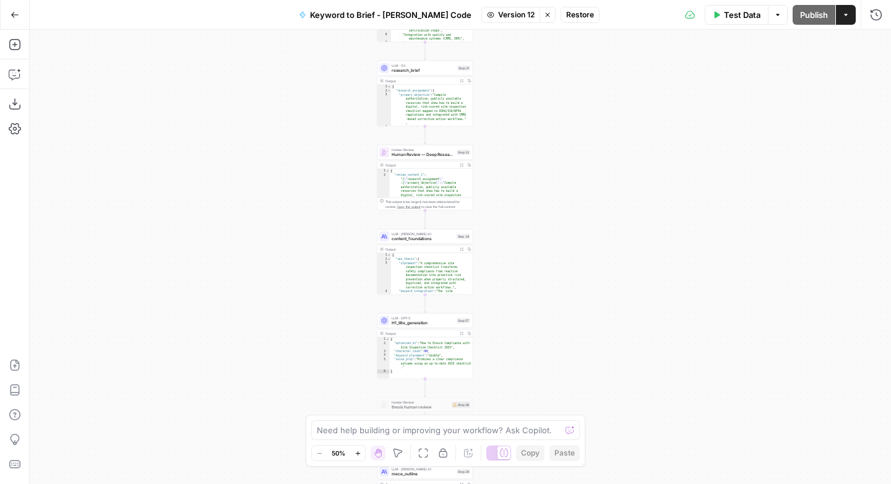
drag, startPoint x: 235, startPoint y: 273, endPoint x: 244, endPoint y: 81, distance: 192.1
click at [244, 79] on div "Workflow Input Settings Inputs Power Agent Analyze SERP for Target Keyword Step…" at bounding box center [461, 257] width 862 height 454
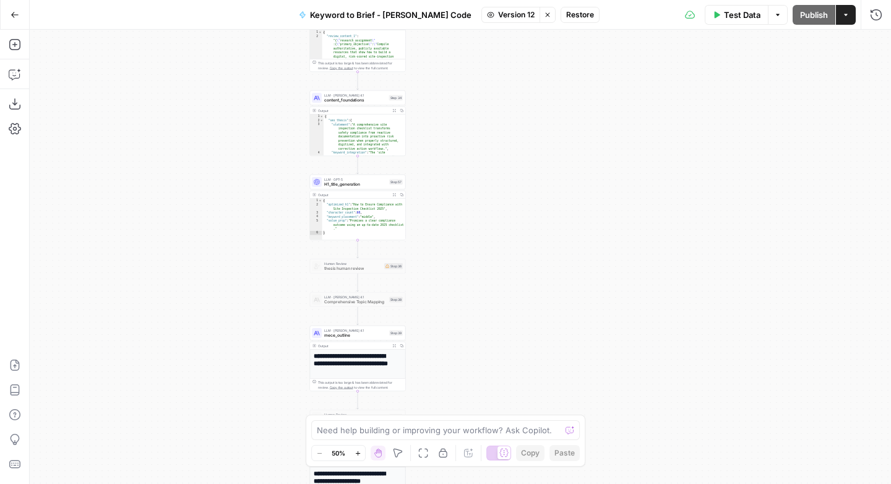
drag, startPoint x: 267, startPoint y: 316, endPoint x: 241, endPoint y: 253, distance: 68.3
click at [222, 217] on div "Workflow Input Settings Inputs Power Agent Analyze SERP for Target Keyword Step…" at bounding box center [461, 257] width 862 height 454
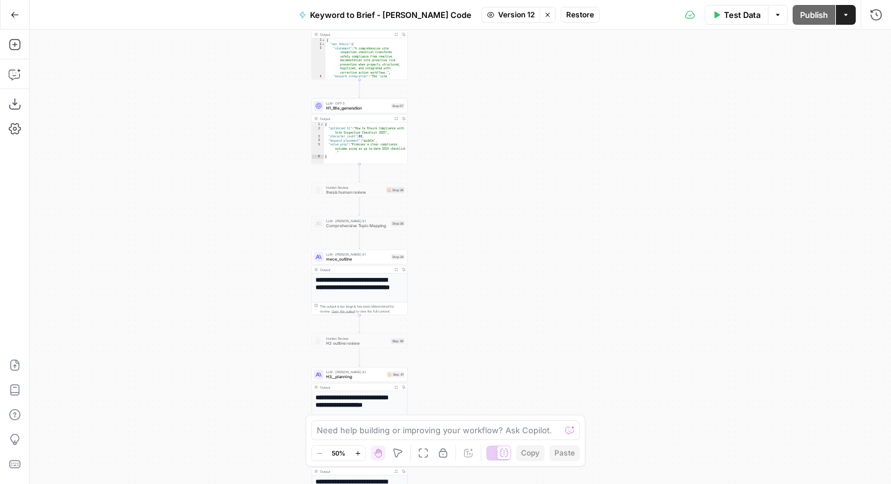
drag, startPoint x: 255, startPoint y: 235, endPoint x: 264, endPoint y: 163, distance: 72.4
click at [262, 150] on div "Workflow Input Settings Inputs Power Agent Analyze SERP for Target Keyword Step…" at bounding box center [461, 257] width 862 height 454
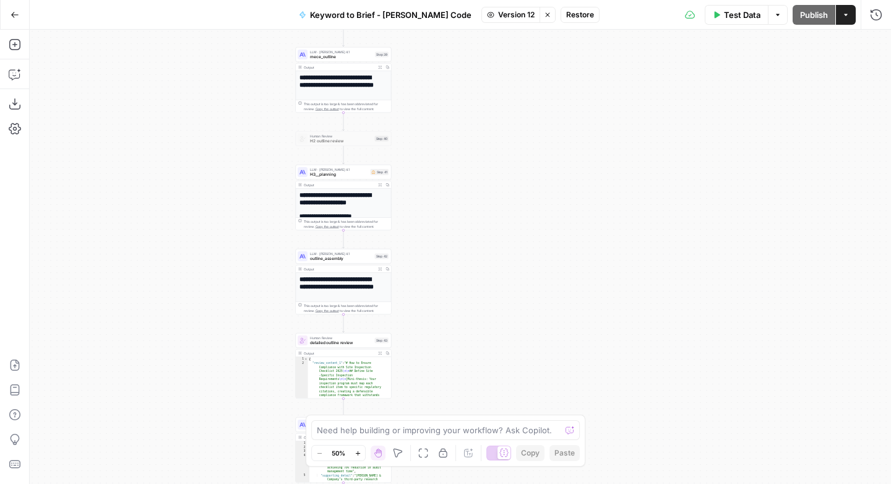
drag, startPoint x: 243, startPoint y: 176, endPoint x: 235, endPoint y: 132, distance: 44.7
click at [231, 116] on div "Workflow Input Settings Inputs Power Agent Analyze SERP for Target Keyword Step…" at bounding box center [461, 257] width 862 height 454
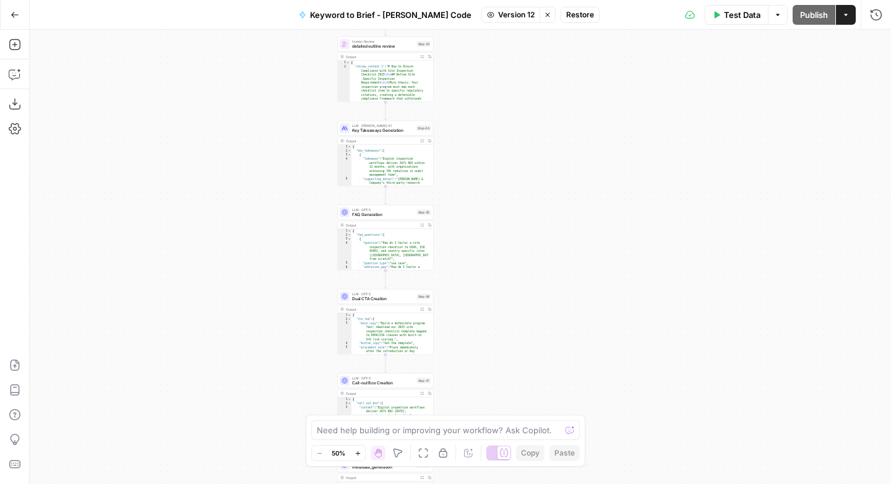
drag, startPoint x: 228, startPoint y: 332, endPoint x: 281, endPoint y: 95, distance: 243.0
click at [281, 95] on div "Workflow Input Settings Inputs Power Agent Analyze SERP for Target Keyword Step…" at bounding box center [461, 257] width 862 height 454
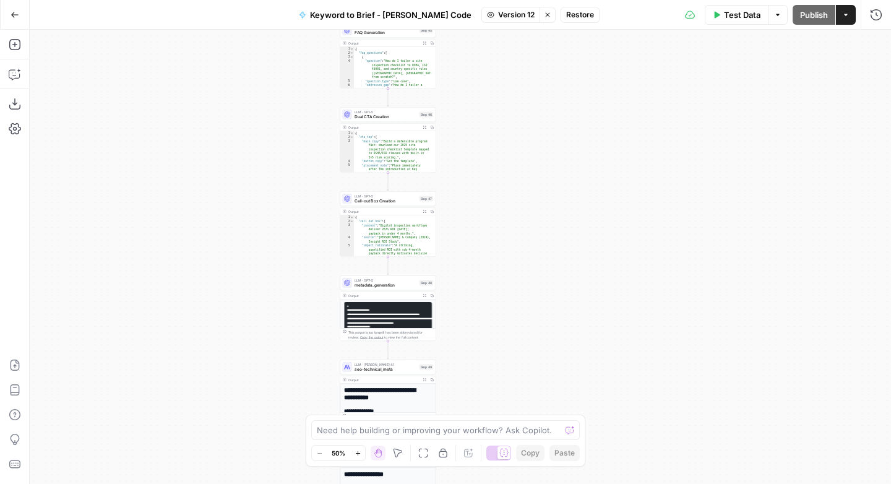
drag, startPoint x: 215, startPoint y: 301, endPoint x: 218, endPoint y: 153, distance: 148.6
click at [218, 152] on div "Workflow Input Settings Inputs Power Agent Analyze SERP for Target Keyword Step…" at bounding box center [461, 257] width 862 height 454
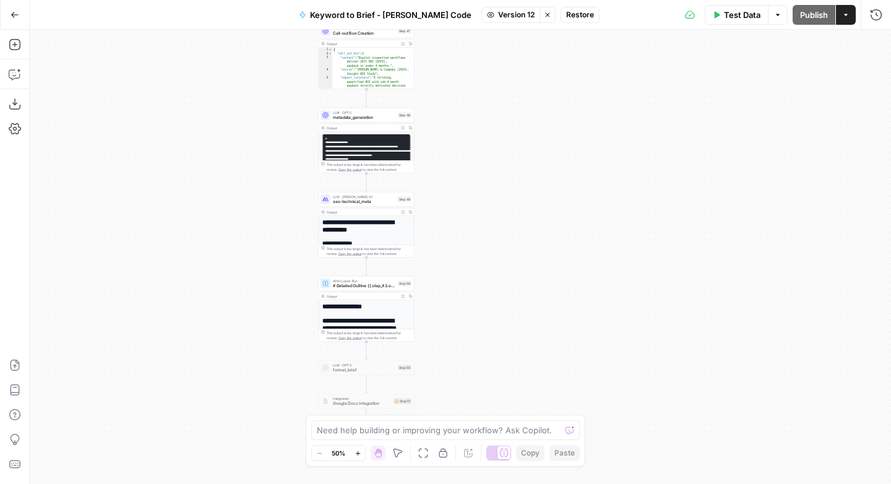
drag, startPoint x: 231, startPoint y: 246, endPoint x: 222, endPoint y: 150, distance: 97.1
click at [222, 150] on div "Workflow Input Settings Inputs Power Agent Analyze SERP for Target Keyword Step…" at bounding box center [461, 257] width 862 height 454
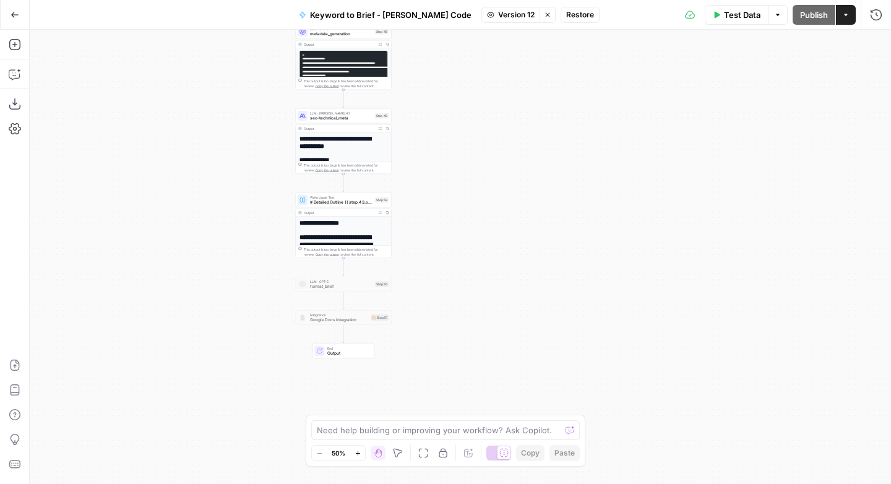
drag, startPoint x: 229, startPoint y: 261, endPoint x: 221, endPoint y: 228, distance: 33.2
click at [221, 228] on div "Workflow Input Settings Inputs Power Agent Analyze SERP for Target Keyword Step…" at bounding box center [461, 257] width 862 height 454
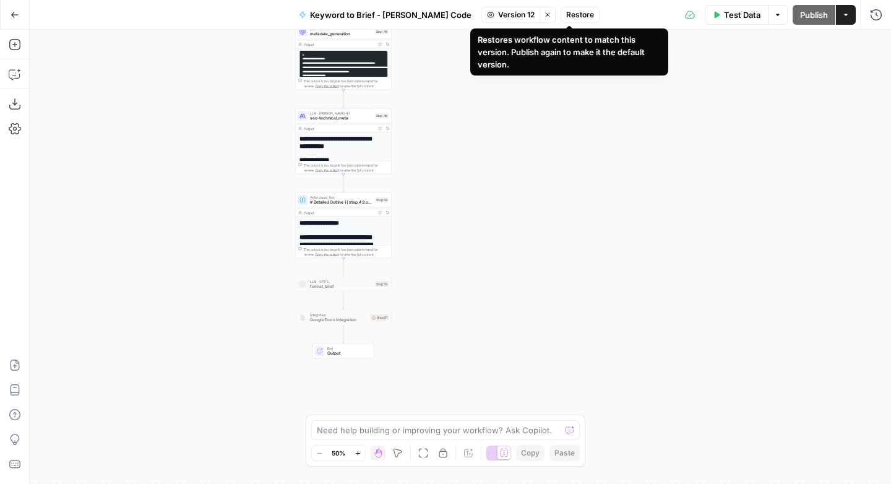
click at [566, 16] on span "Restore" at bounding box center [580, 14] width 28 height 11
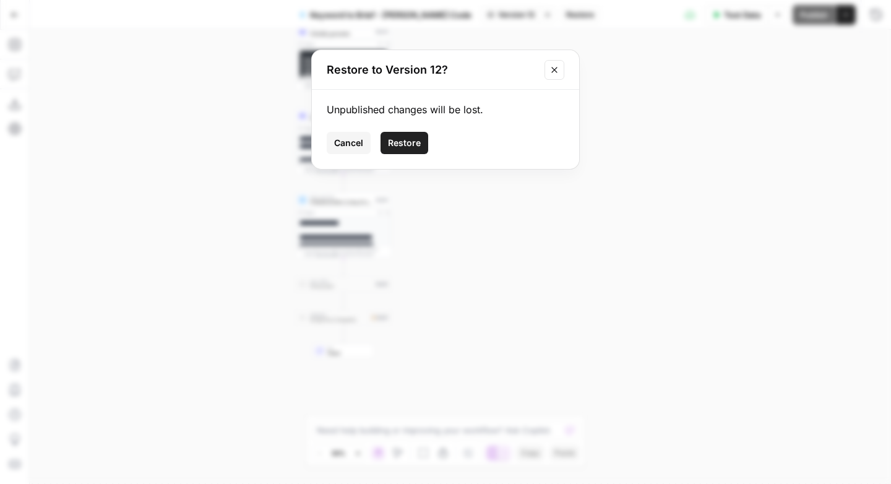
drag, startPoint x: 410, startPoint y: 143, endPoint x: 479, endPoint y: 204, distance: 92.5
click at [410, 143] on span "Restore" at bounding box center [404, 143] width 33 height 12
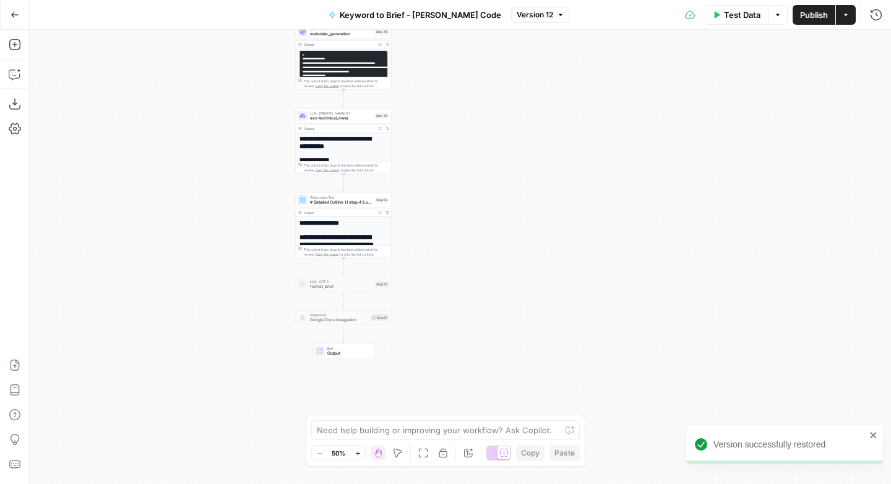
drag, startPoint x: 816, startPoint y: 18, endPoint x: 818, endPoint y: 25, distance: 7.7
click at [816, 17] on span "Publish" at bounding box center [814, 15] width 28 height 12
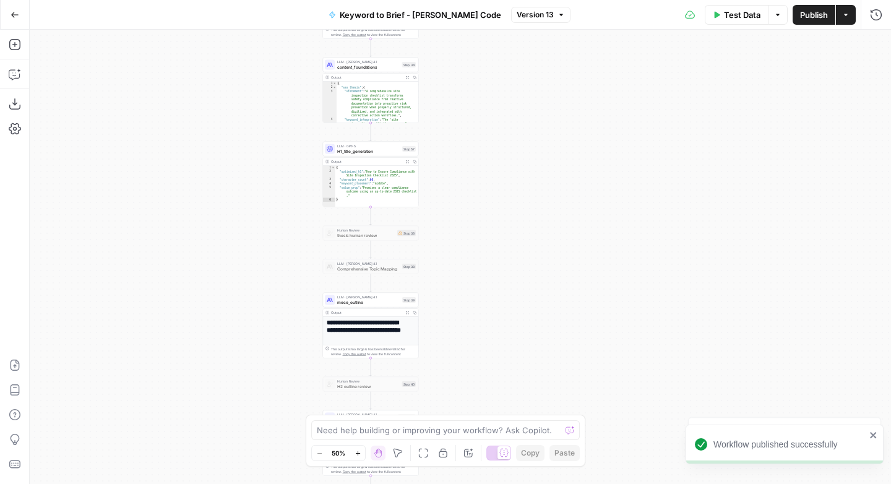
drag, startPoint x: 162, startPoint y: 155, endPoint x: 175, endPoint y: 397, distance: 241.7
click at [194, 415] on div "Workflow Input Settings Inputs Power Agent Analyze SERP for Target Keyword Step…" at bounding box center [461, 257] width 862 height 454
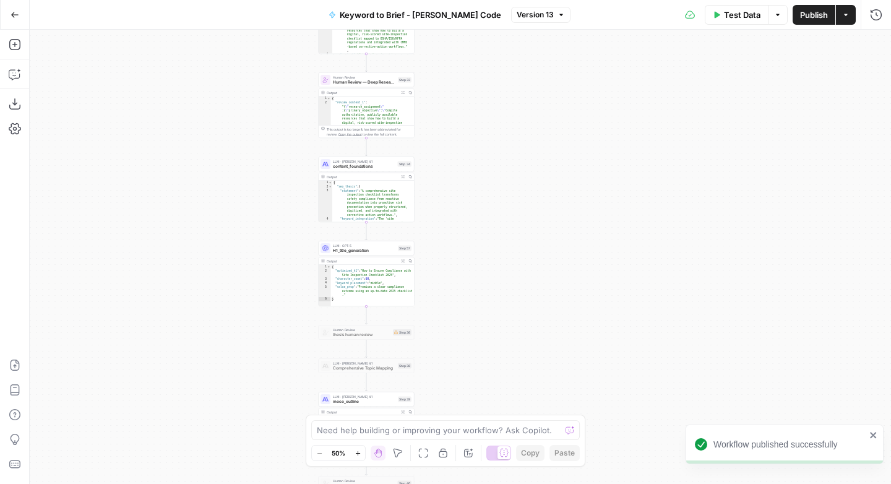
drag, startPoint x: 548, startPoint y: 207, endPoint x: 488, endPoint y: 428, distance: 229.6
click at [516, 478] on div "Workflow Input Settings Inputs Power Agent Analyze SERP for Target Keyword Step…" at bounding box center [461, 257] width 862 height 454
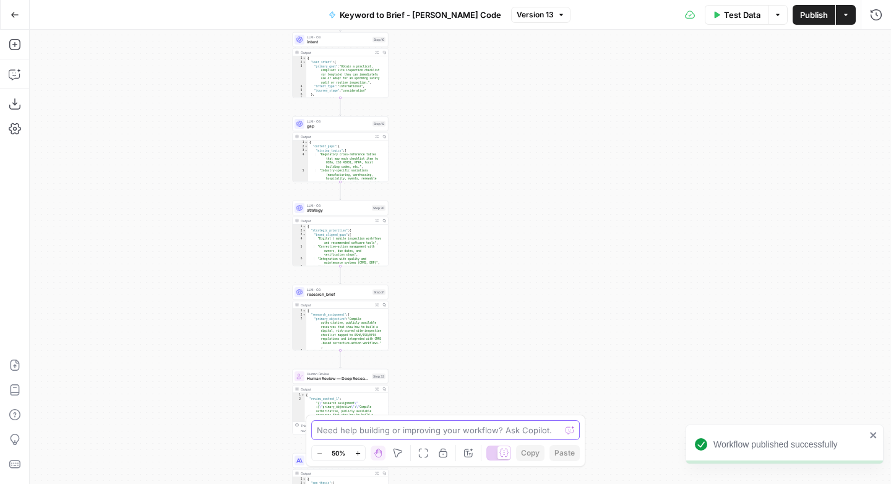
drag, startPoint x: 475, startPoint y: 136, endPoint x: 504, endPoint y: 329, distance: 195.8
click at [526, 432] on body "Version successfully restored Workflow published successfully Animalz New Home …" at bounding box center [445, 242] width 891 height 484
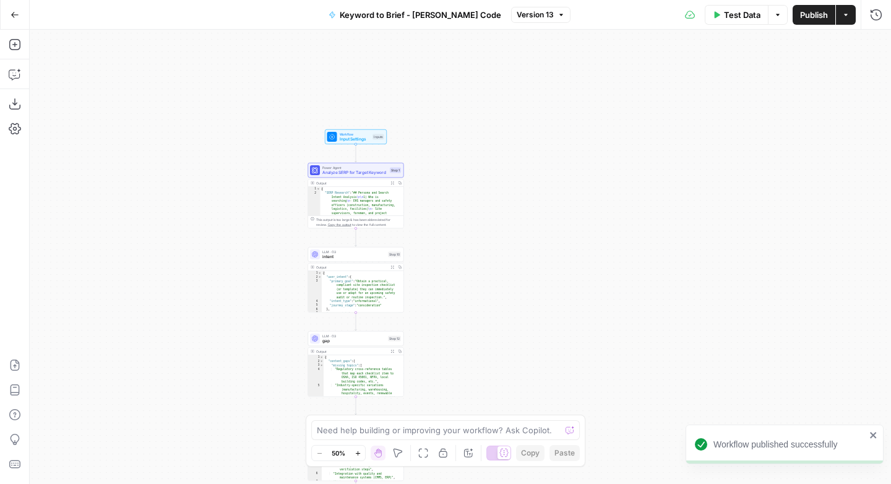
click at [464, 175] on div "Workflow Input Settings Inputs Power Agent Analyze SERP for Target Keyword Step…" at bounding box center [461, 257] width 862 height 454
click at [360, 142] on div "Workflow Input Settings Inputs Test Step" at bounding box center [356, 138] width 62 height 15
click at [357, 140] on span "Input Settings" at bounding box center [355, 140] width 31 height 6
click at [357, 139] on span "Input Settings" at bounding box center [355, 140] width 31 height 6
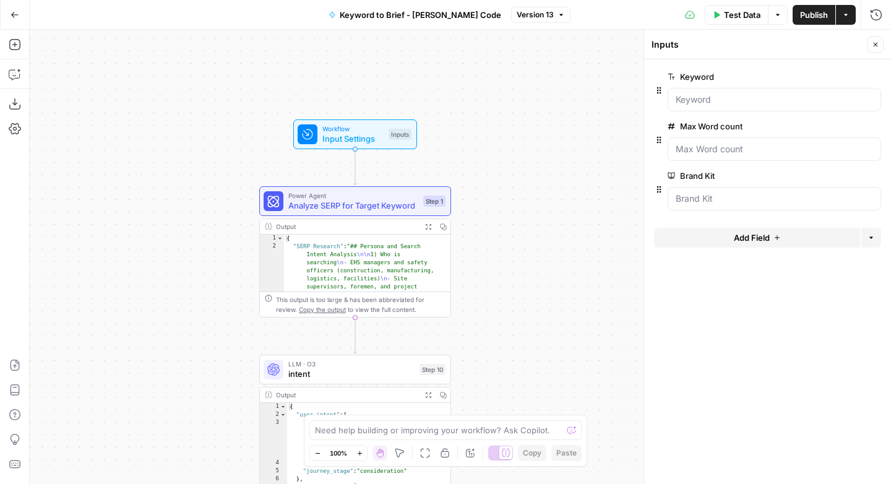
click at [428, 19] on span "Keyword to Brief - Tim Claude Code" at bounding box center [421, 15] width 162 height 12
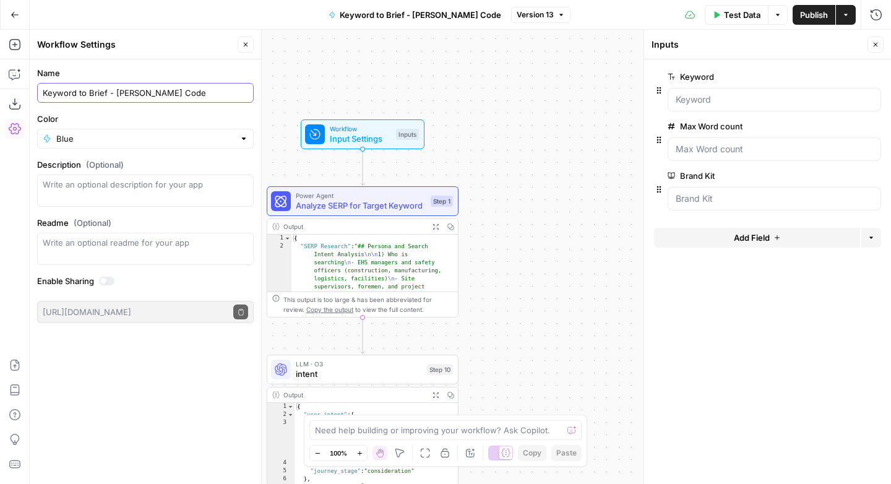
drag, startPoint x: 211, startPoint y: 89, endPoint x: 217, endPoint y: 94, distance: 8.3
click at [212, 89] on input "Keyword to Brief - Tim Claude Code" at bounding box center [145, 93] width 205 height 12
type input "Keyword to Brief - MaintainX"
click at [233, 138] on input "Color" at bounding box center [145, 138] width 178 height 12
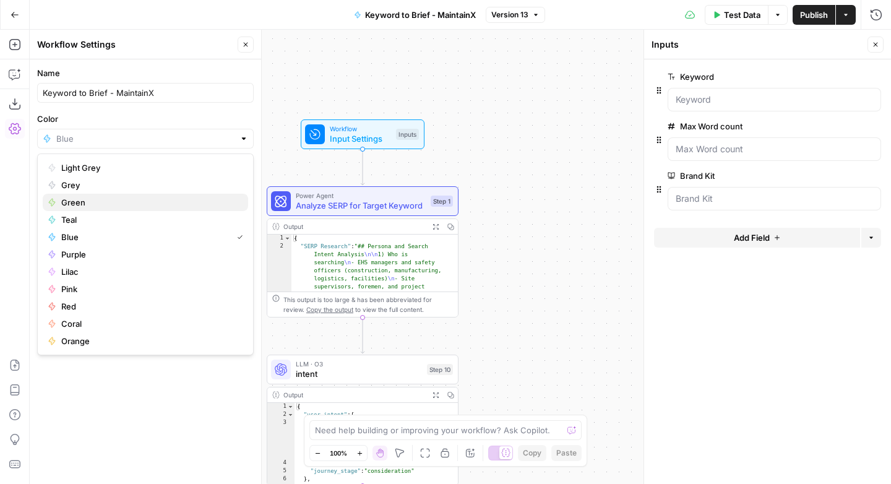
click at [87, 198] on span "Green" at bounding box center [149, 202] width 177 height 12
type input "Green"
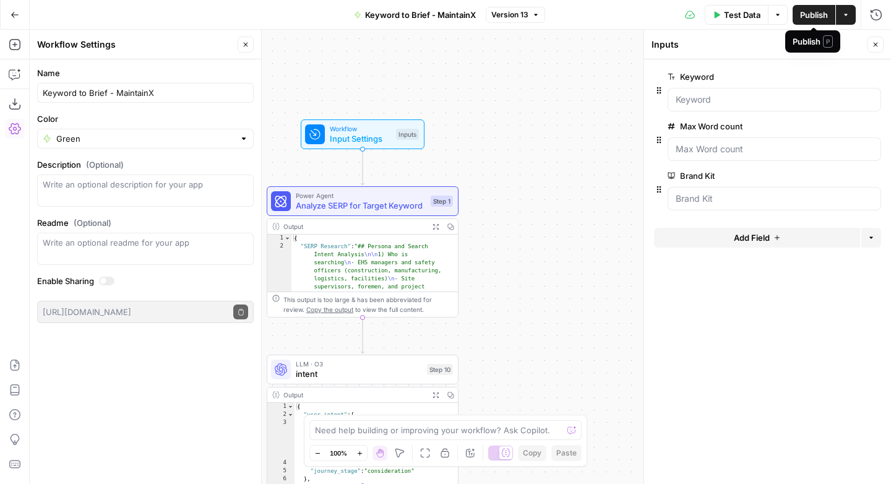
click at [808, 19] on span "Publish" at bounding box center [814, 15] width 28 height 12
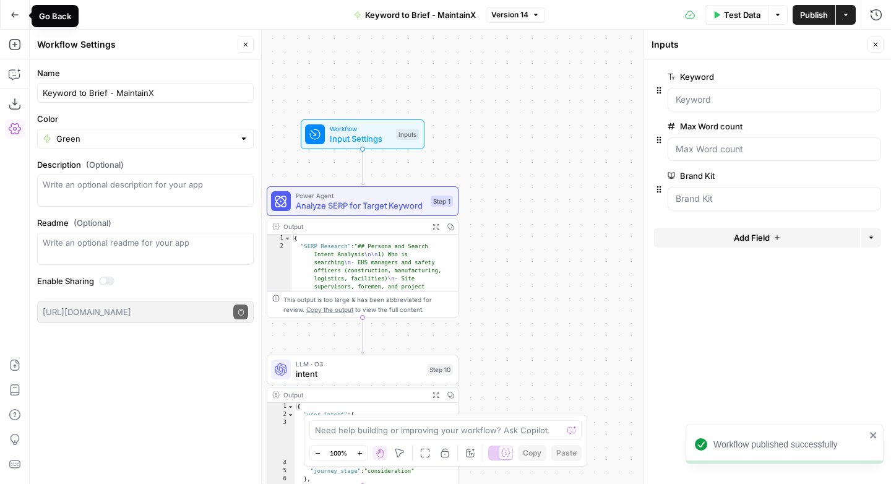
click at [4, 16] on button "Go Back" at bounding box center [15, 15] width 22 height 22
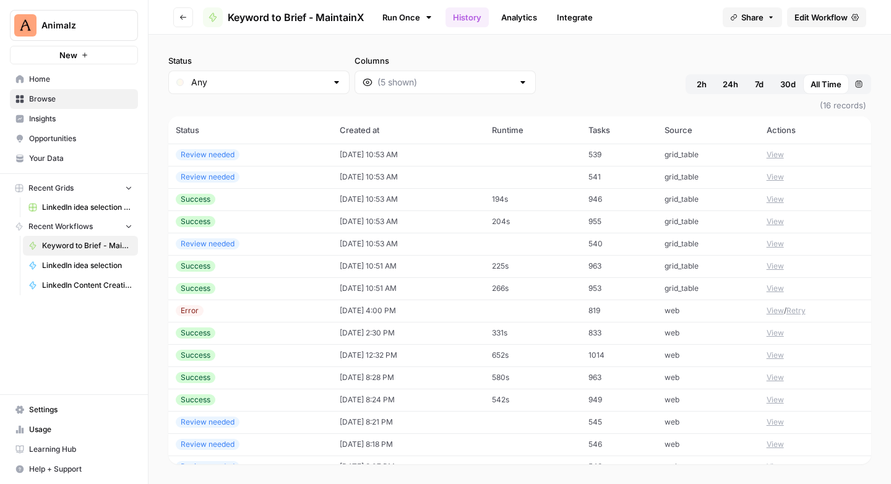
drag, startPoint x: 184, startPoint y: 19, endPoint x: 192, endPoint y: 33, distance: 16.9
click at [184, 19] on icon "button" at bounding box center [182, 17] width 7 height 7
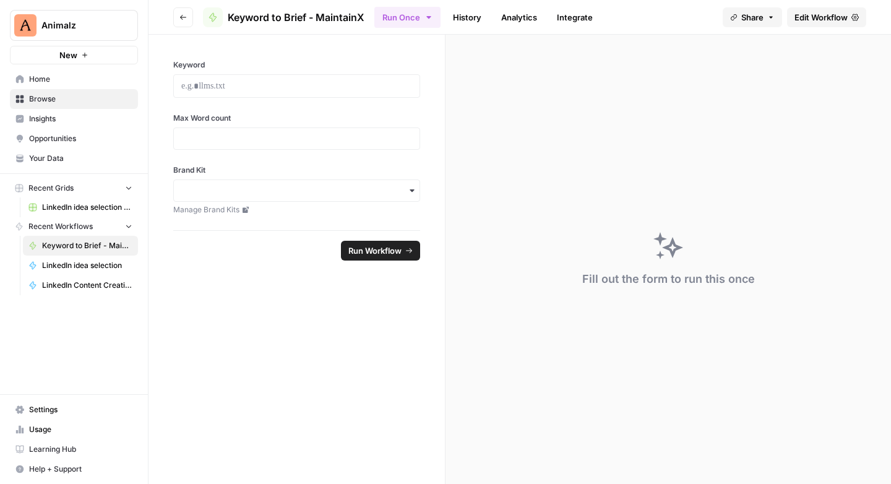
click at [181, 18] on icon "button" at bounding box center [182, 17] width 7 height 7
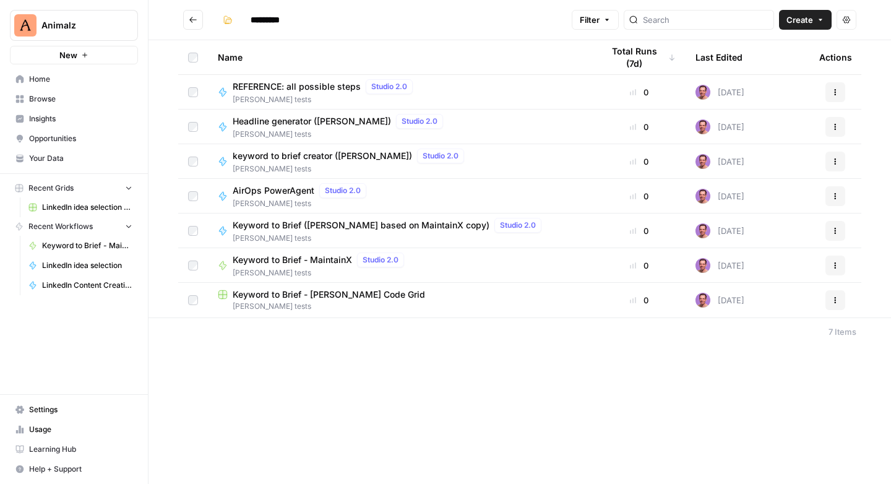
click at [831, 304] on button "Actions" at bounding box center [836, 300] width 20 height 20
click at [752, 402] on span "Delete" at bounding box center [780, 402] width 99 height 12
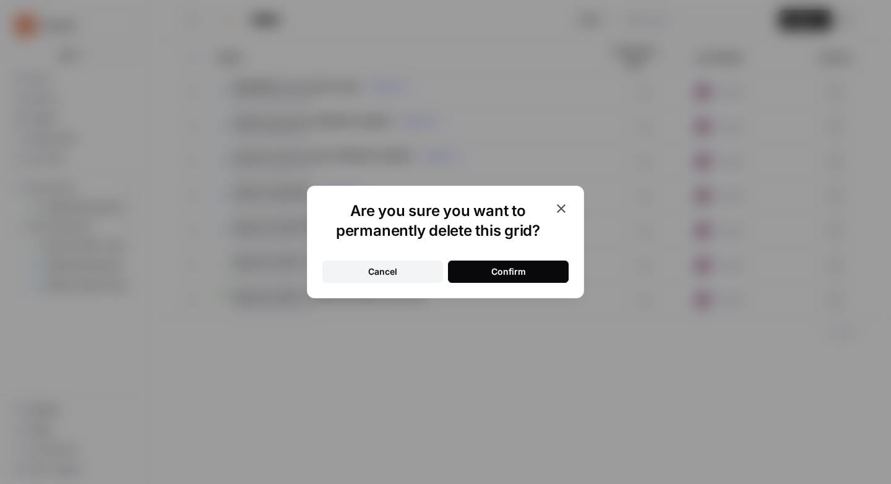
click at [503, 274] on div "Confirm" at bounding box center [508, 272] width 35 height 12
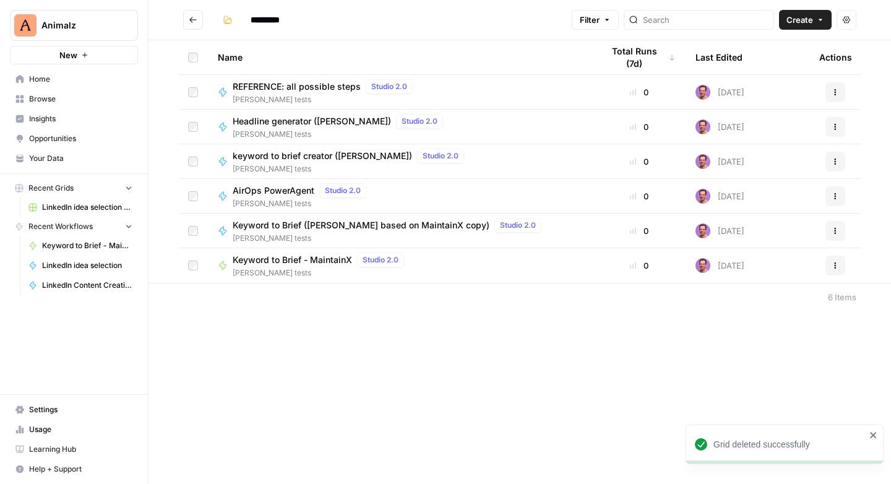
click at [831, 230] on button "Actions" at bounding box center [836, 231] width 20 height 20
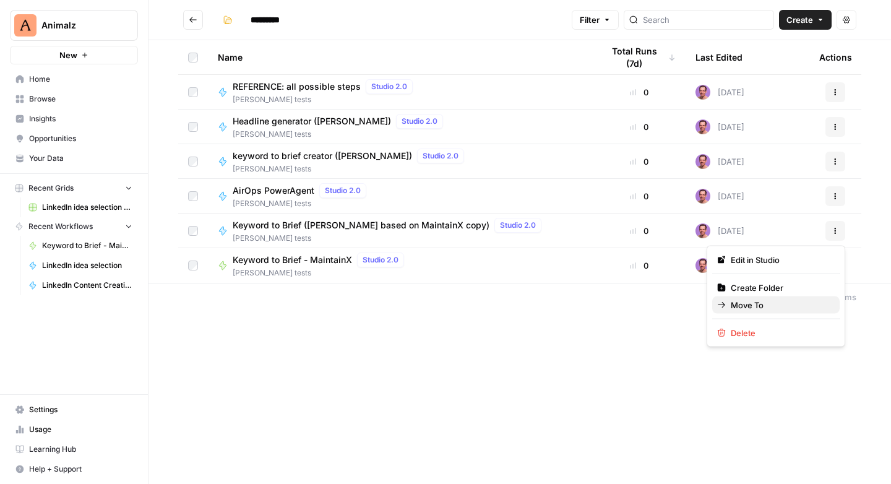
click at [757, 303] on span "Move To" at bounding box center [780, 305] width 99 height 12
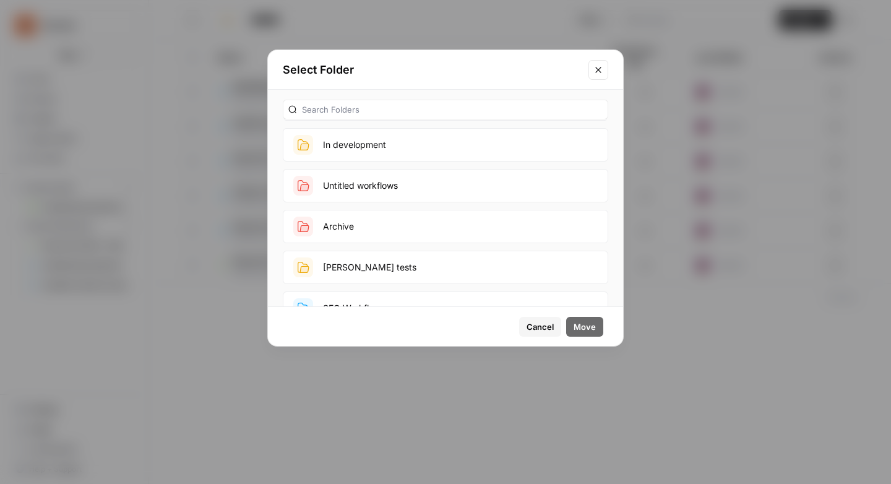
scroll to position [79, 0]
click at [361, 222] on button "Archive" at bounding box center [446, 228] width 326 height 33
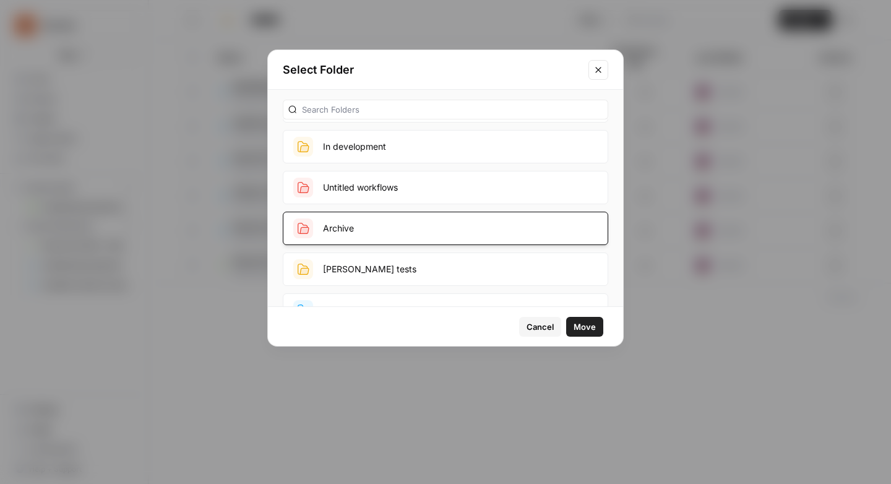
click at [581, 326] on span "Move" at bounding box center [585, 327] width 22 height 12
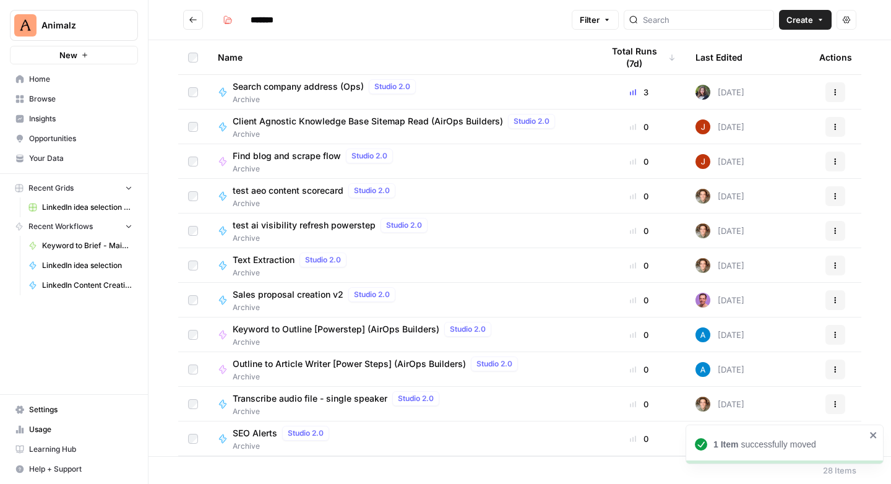
click at [191, 24] on icon "Go back" at bounding box center [193, 19] width 9 height 9
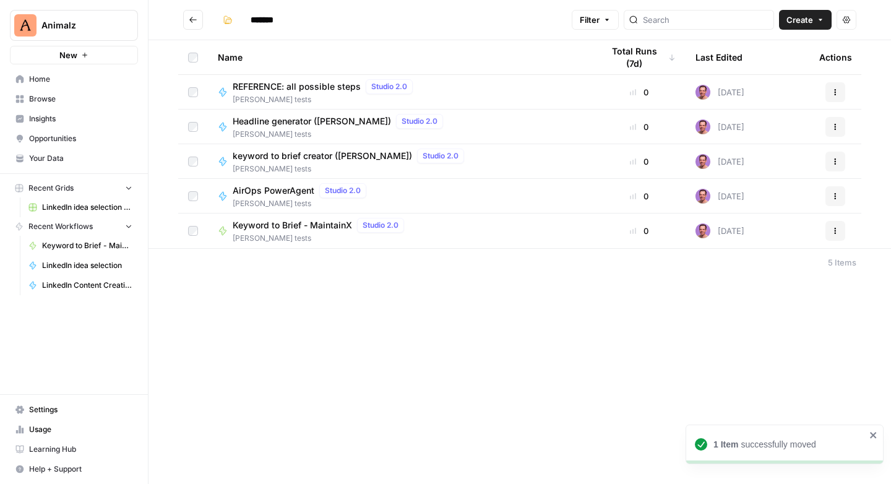
type input "*********"
click at [192, 21] on icon "Go back" at bounding box center [193, 19] width 9 height 9
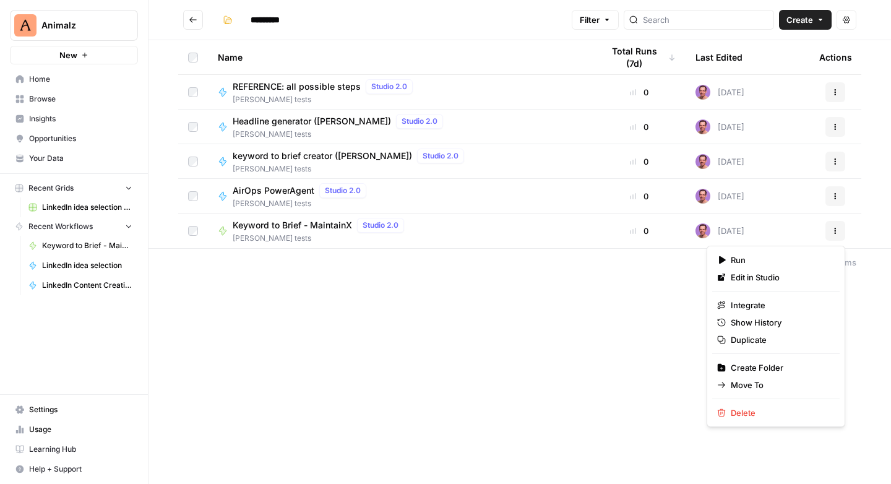
click at [836, 233] on icon "button" at bounding box center [835, 230] width 7 height 7
click at [759, 383] on span "Move To" at bounding box center [780, 385] width 99 height 12
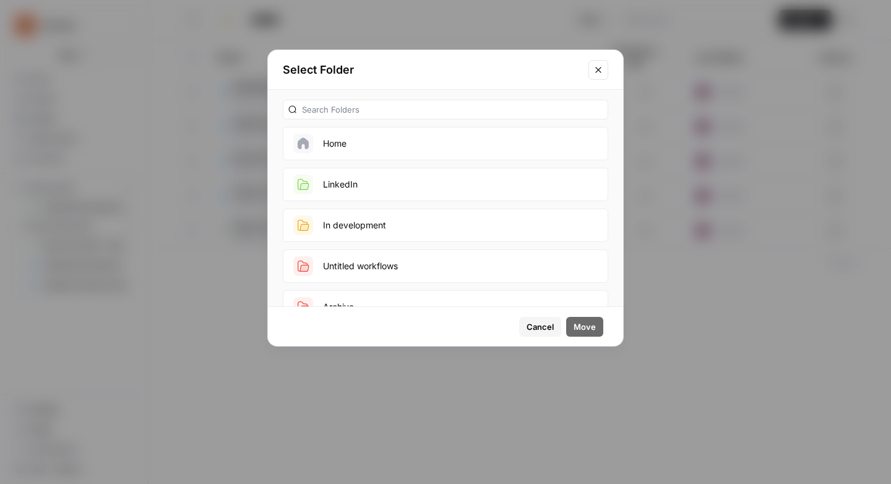
click at [381, 222] on button "In development" at bounding box center [446, 225] width 326 height 33
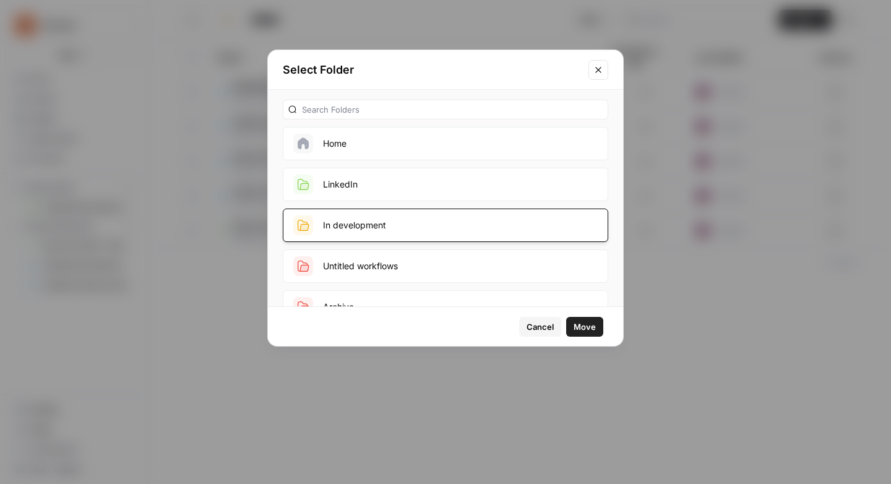
drag, startPoint x: 594, startPoint y: 327, endPoint x: 600, endPoint y: 328, distance: 6.9
click at [594, 327] on span "Move" at bounding box center [585, 327] width 22 height 12
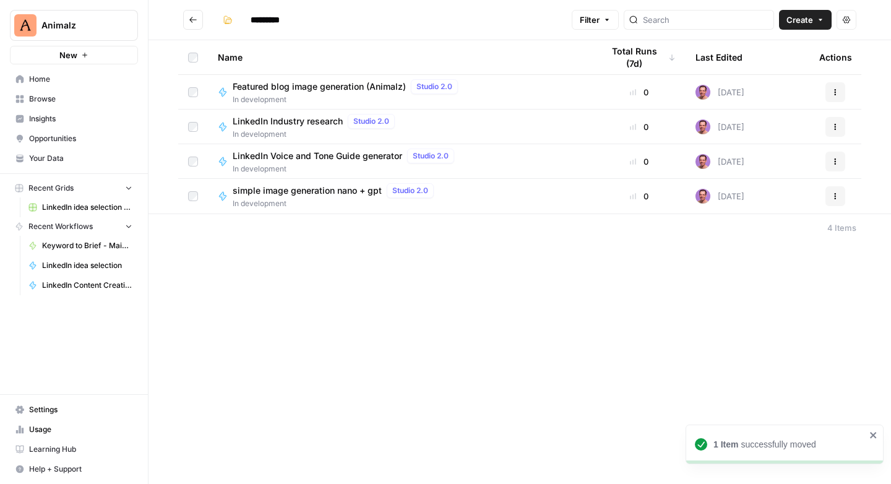
type input "**********"
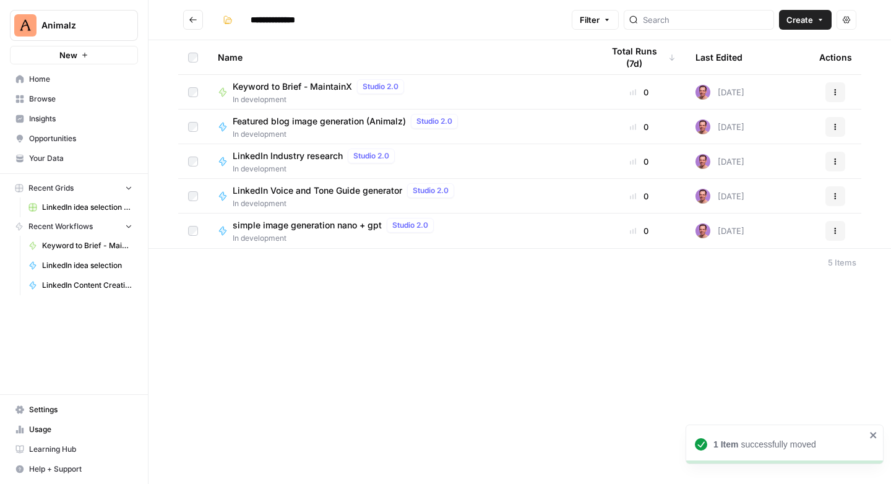
click at [220, 93] on icon at bounding box center [223, 92] width 10 height 10
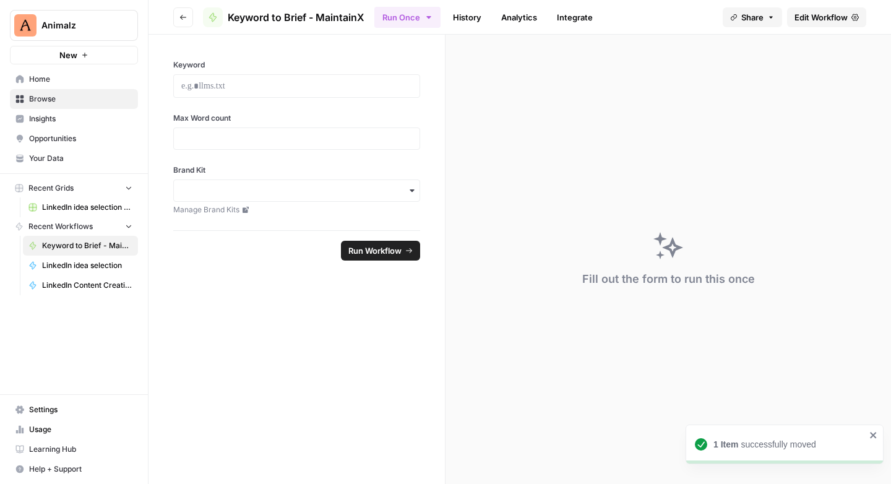
click at [217, 18] on icon at bounding box center [213, 17] width 10 height 10
click at [214, 17] on icon at bounding box center [212, 17] width 7 height 9
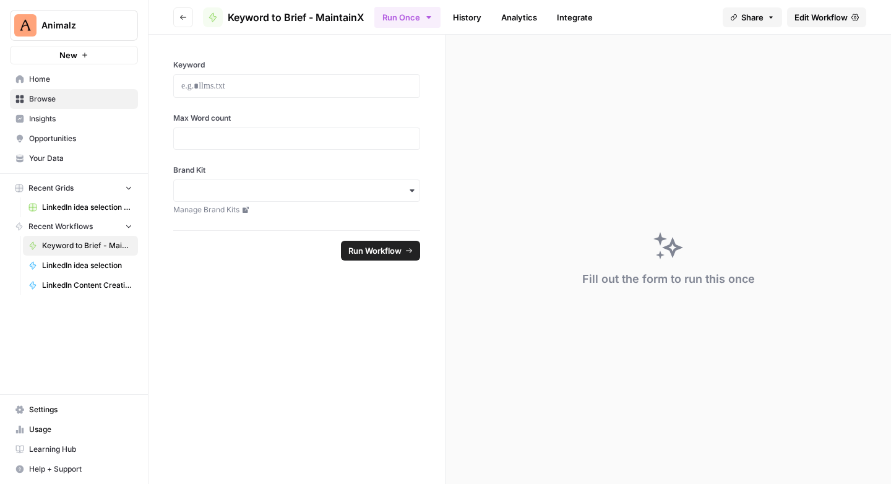
click at [825, 20] on span "Edit Workflow" at bounding box center [821, 17] width 53 height 12
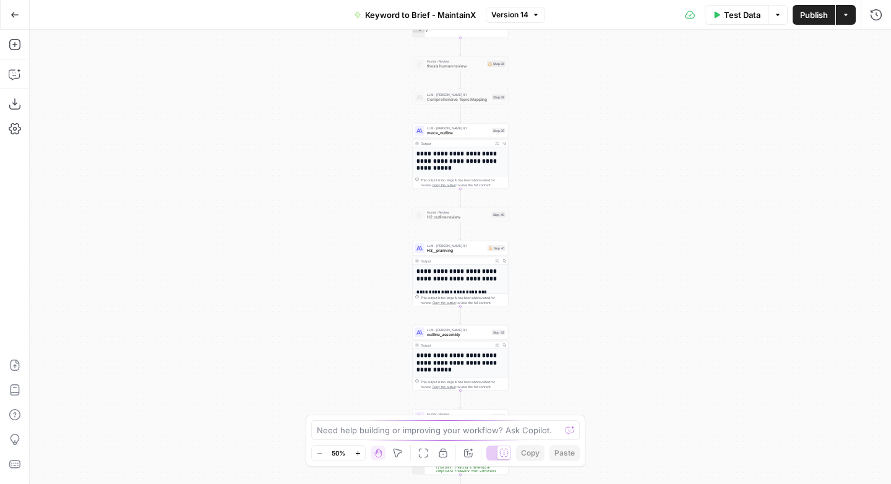
click at [365, 17] on span "Keyword to Brief - MaintainX" at bounding box center [420, 15] width 111 height 12
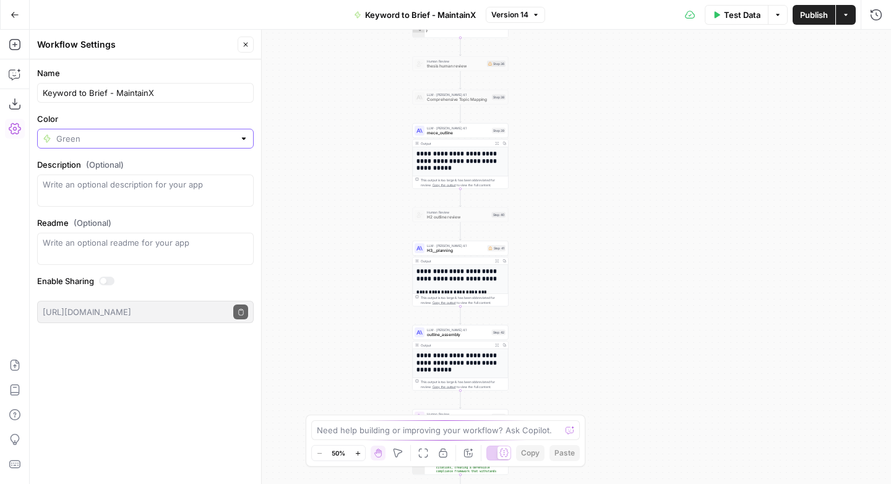
click at [57, 135] on input "Color" at bounding box center [145, 138] width 178 height 12
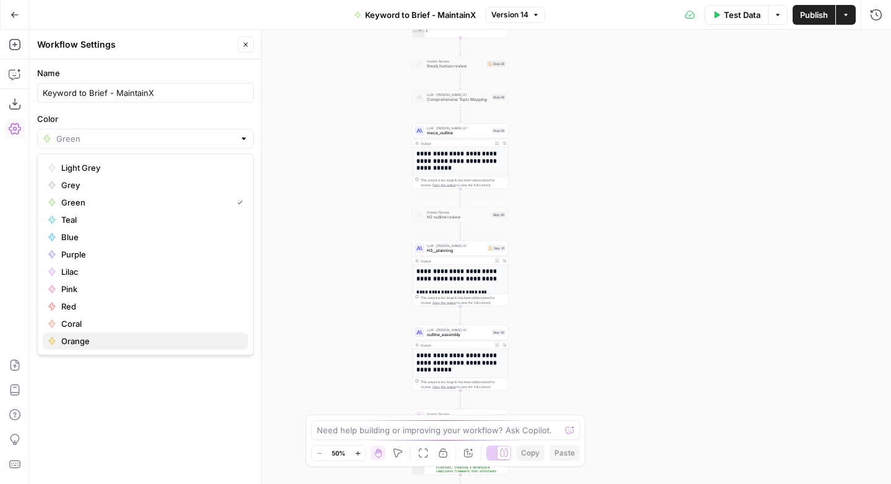
click at [71, 341] on span "Orange" at bounding box center [149, 341] width 177 height 12
type input "Orange"
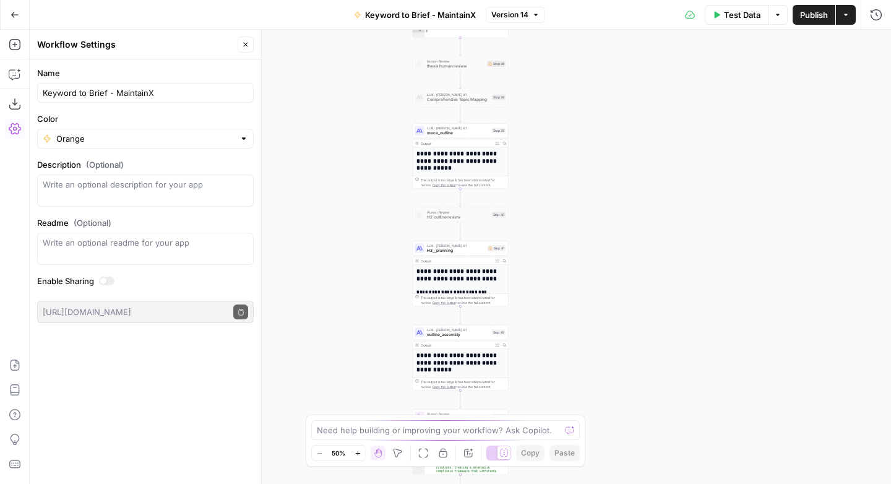
click at [808, 67] on div "Workflow Input Settings Inputs Power Agent Analyze SERP for Target Keyword Step…" at bounding box center [461, 257] width 862 height 454
drag, startPoint x: 808, startPoint y: 14, endPoint x: 813, endPoint y: 45, distance: 31.4
click at [808, 14] on span "Publish" at bounding box center [814, 15] width 28 height 12
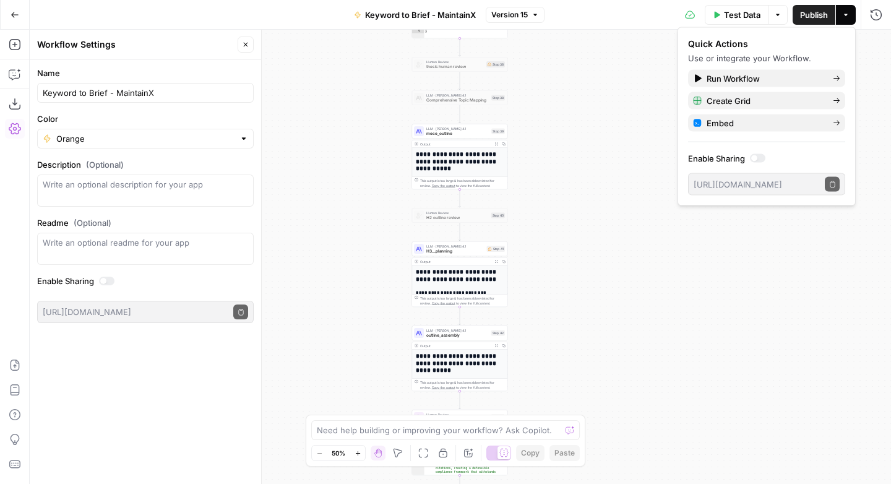
click at [17, 15] on icon "button" at bounding box center [15, 15] width 9 height 9
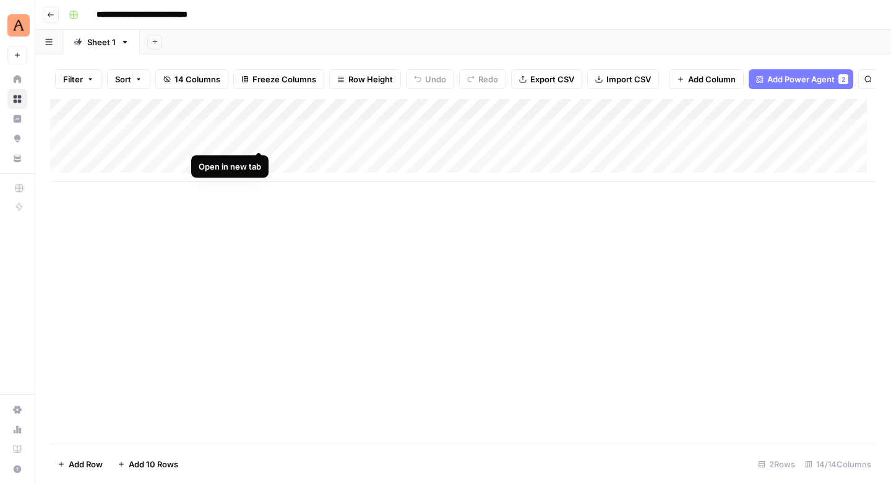
click at [262, 136] on div "Add Column" at bounding box center [463, 140] width 826 height 83
click at [259, 159] on div "Add Column" at bounding box center [463, 140] width 826 height 83
click at [703, 141] on div "Add Column" at bounding box center [463, 140] width 826 height 83
click at [787, 139] on div "Add Column" at bounding box center [463, 140] width 826 height 83
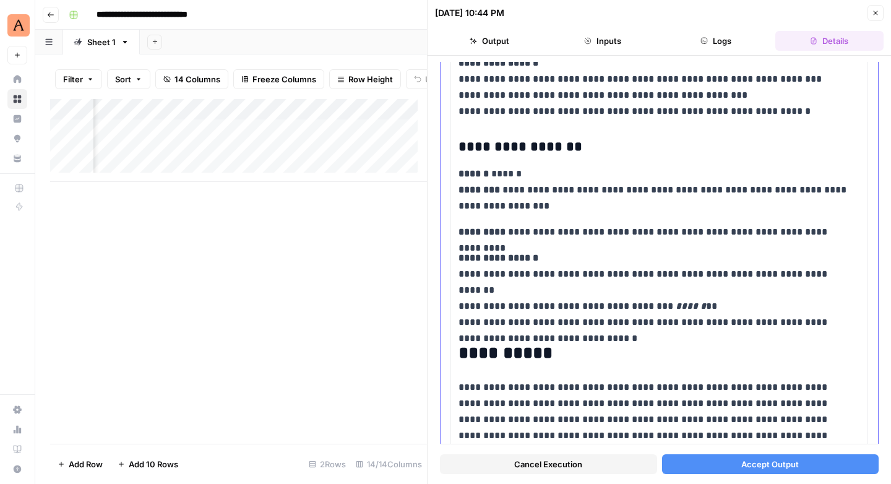
scroll to position [2830, 0]
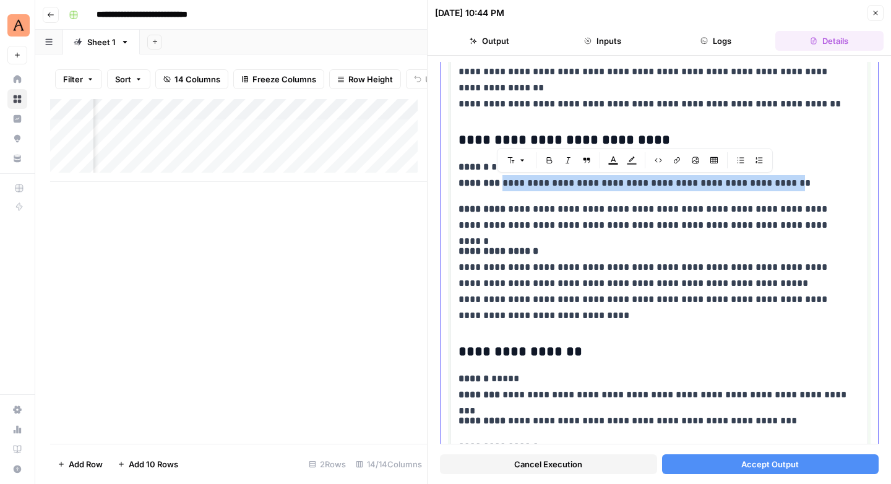
drag, startPoint x: 772, startPoint y: 181, endPoint x: 502, endPoint y: 186, distance: 269.9
click at [502, 186] on p "**********" at bounding box center [655, 175] width 392 height 32
copy p "**********"
click at [702, 287] on p "**********" at bounding box center [655, 283] width 392 height 80
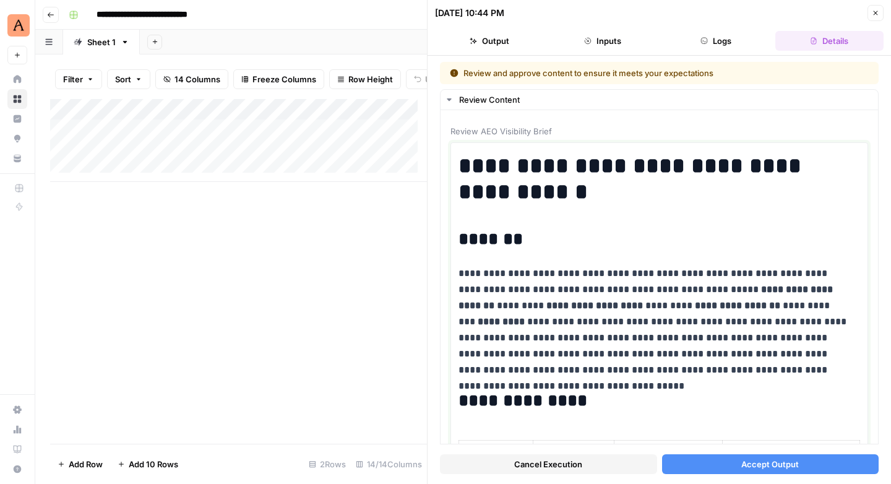
scroll to position [9, 0]
click at [139, 167] on div "Add Column" at bounding box center [238, 140] width 377 height 83
type input "**********"
click at [264, 267] on div "Add Column" at bounding box center [238, 271] width 377 height 345
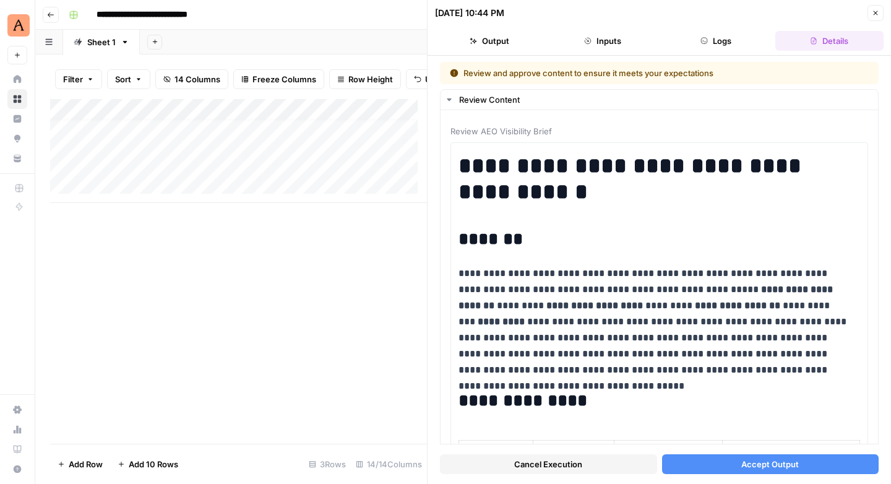
click at [307, 171] on div "Add Column" at bounding box center [238, 151] width 377 height 104
click at [128, 191] on div "Add Column" at bounding box center [238, 151] width 377 height 104
type input "**********"
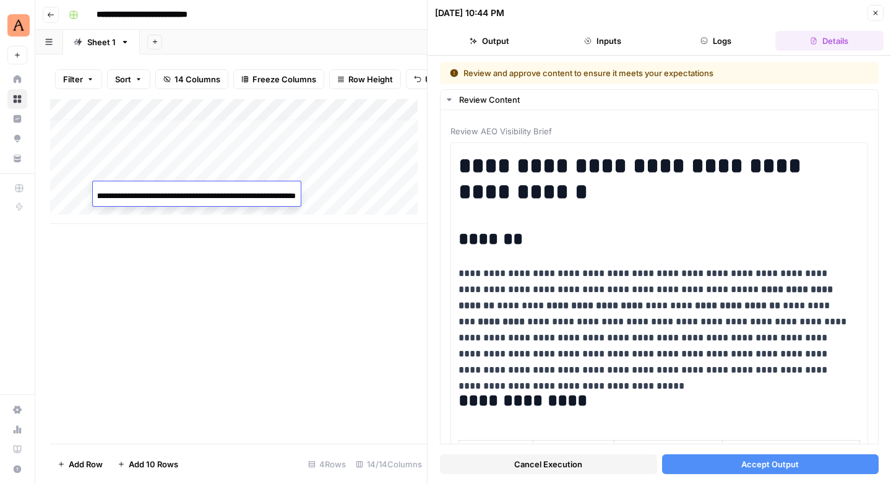
drag, startPoint x: 245, startPoint y: 276, endPoint x: 331, endPoint y: 236, distance: 94.4
click at [246, 274] on div "Add Column" at bounding box center [238, 271] width 377 height 345
click at [331, 192] on div "Add Column" at bounding box center [238, 161] width 377 height 125
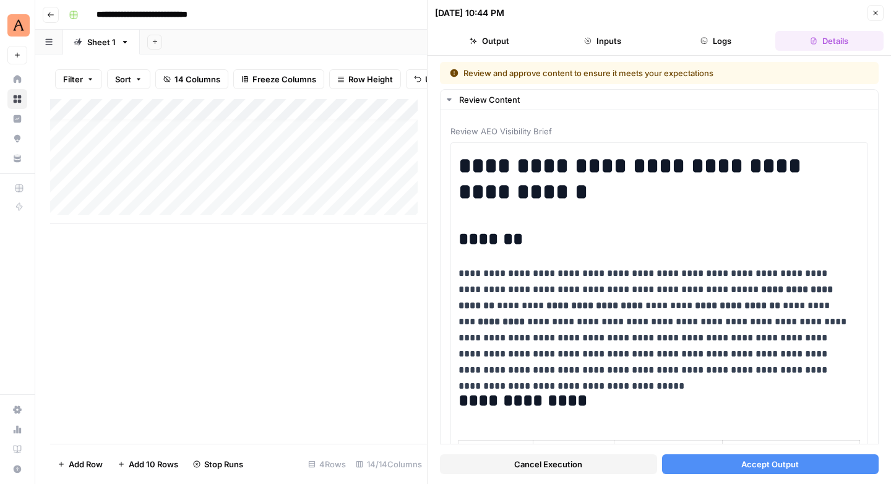
click at [878, 16] on icon "button" at bounding box center [875, 12] width 7 height 7
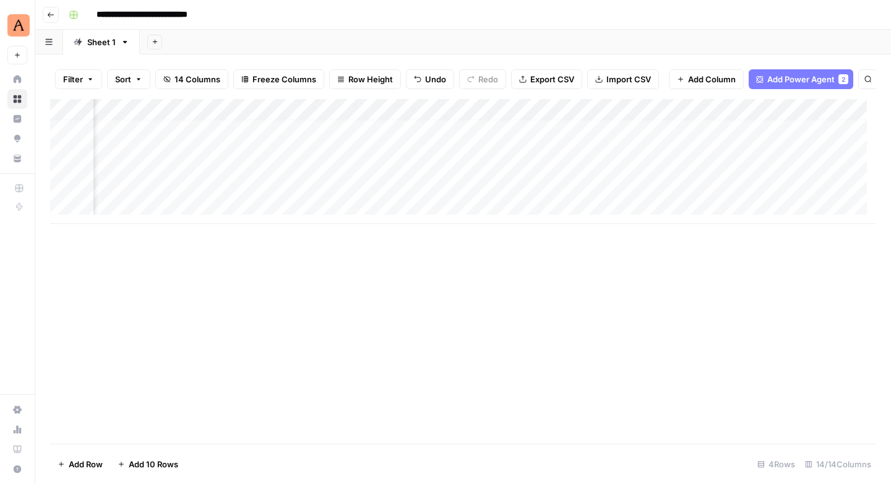
scroll to position [9, 417]
click at [459, 171] on div "Add Column" at bounding box center [463, 161] width 826 height 125
drag, startPoint x: 464, startPoint y: 191, endPoint x: 468, endPoint y: 197, distance: 7.6
click at [464, 191] on div "Add Column" at bounding box center [463, 161] width 826 height 125
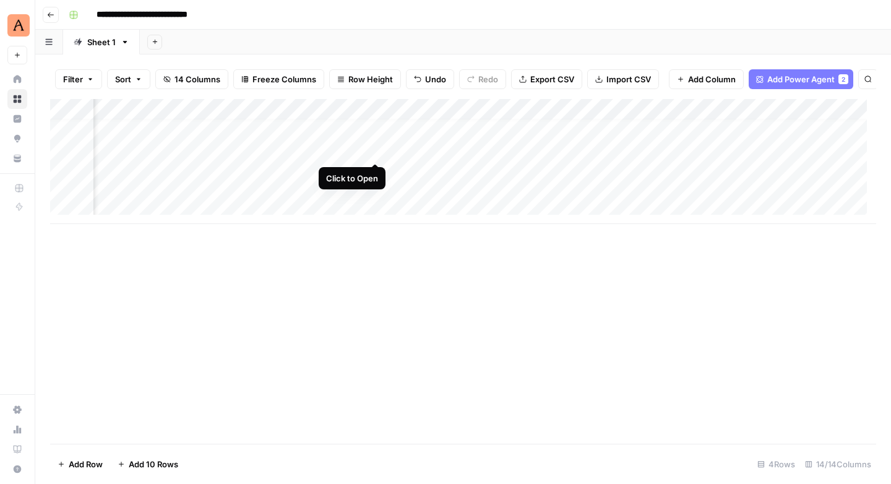
drag, startPoint x: 376, startPoint y: 150, endPoint x: 388, endPoint y: 157, distance: 13.3
click at [376, 150] on div "Add Column" at bounding box center [463, 161] width 826 height 125
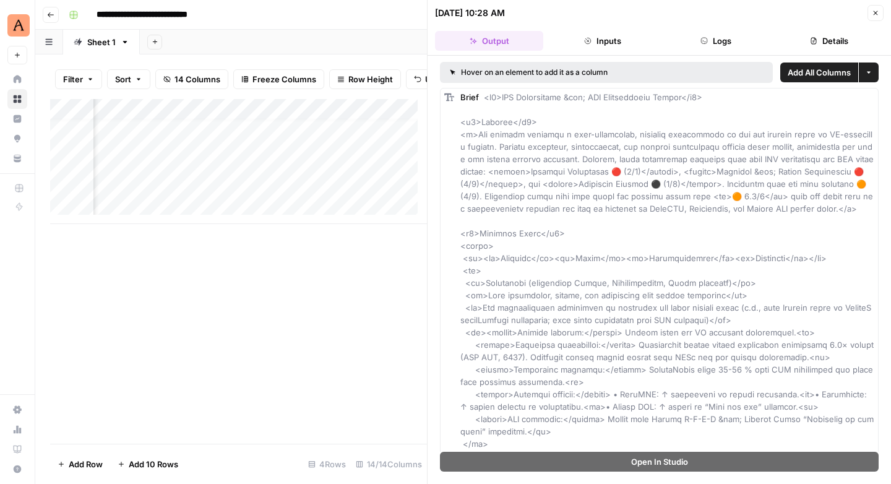
click at [881, 17] on button "Close" at bounding box center [876, 13] width 16 height 16
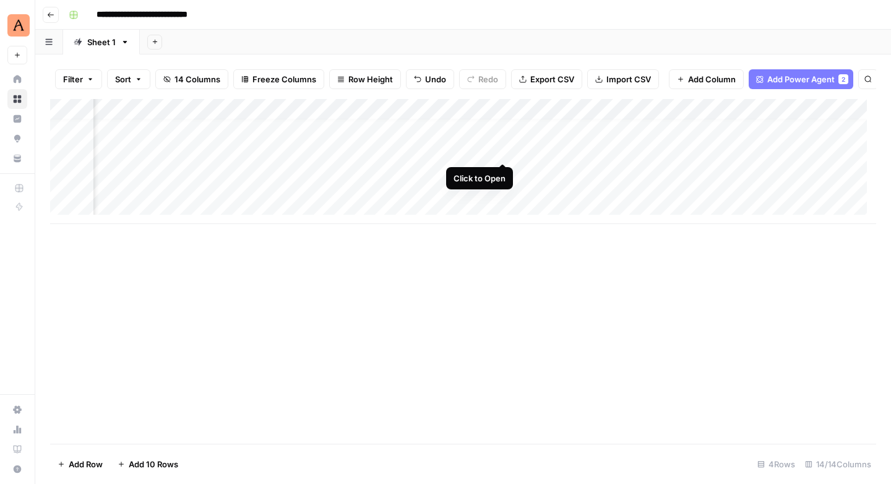
click at [503, 149] on div "Add Column" at bounding box center [463, 161] width 826 height 125
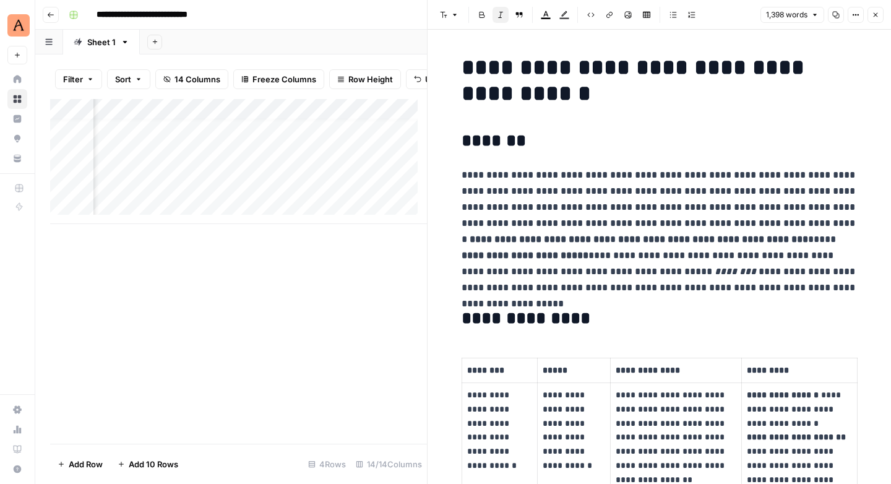
scroll to position [9, 840]
click at [883, 16] on button "Close" at bounding box center [876, 15] width 16 height 16
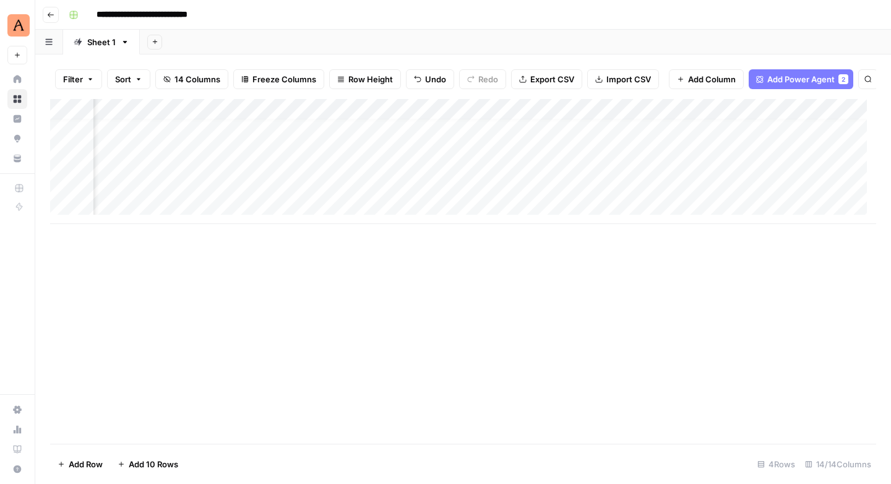
click at [264, 171] on div "Add Column" at bounding box center [463, 161] width 826 height 125
drag, startPoint x: 267, startPoint y: 194, endPoint x: 271, endPoint y: 206, distance: 12.5
click at [267, 194] on div "Add Column" at bounding box center [463, 161] width 826 height 125
click at [387, 170] on div "Add Column" at bounding box center [463, 161] width 826 height 125
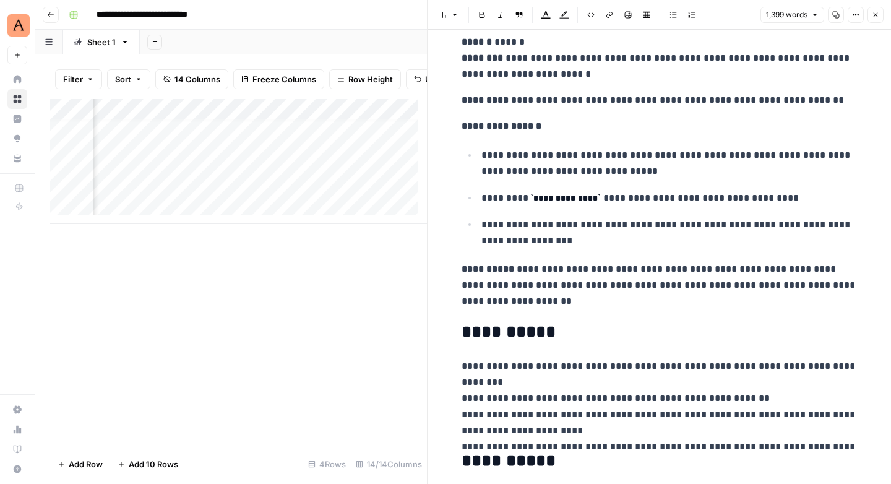
scroll to position [4967, 0]
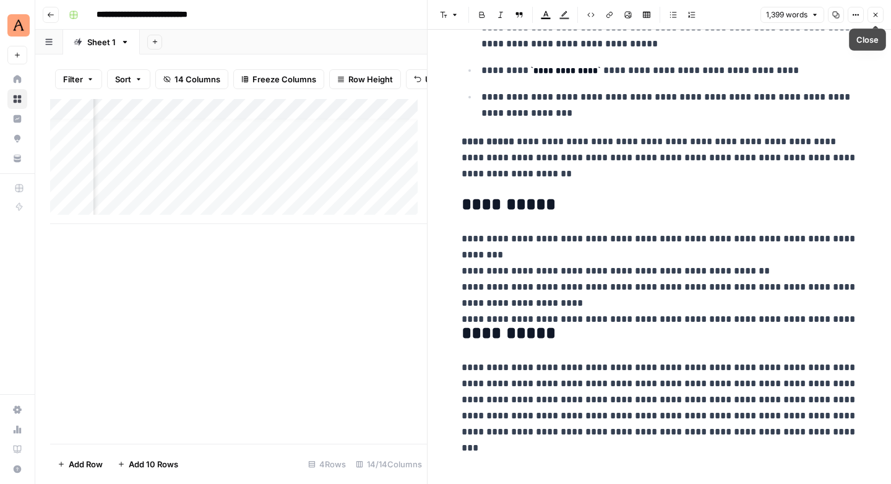
click at [879, 15] on icon "button" at bounding box center [875, 14] width 7 height 7
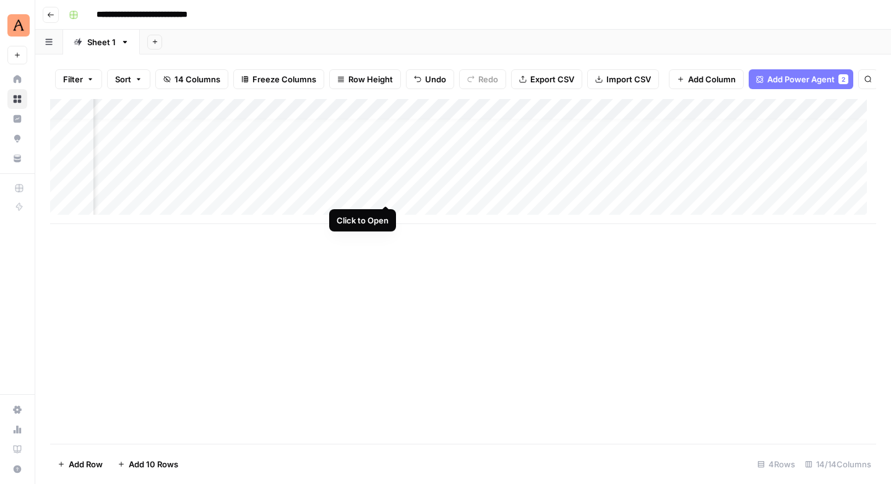
click at [388, 194] on div "Add Column" at bounding box center [463, 161] width 826 height 125
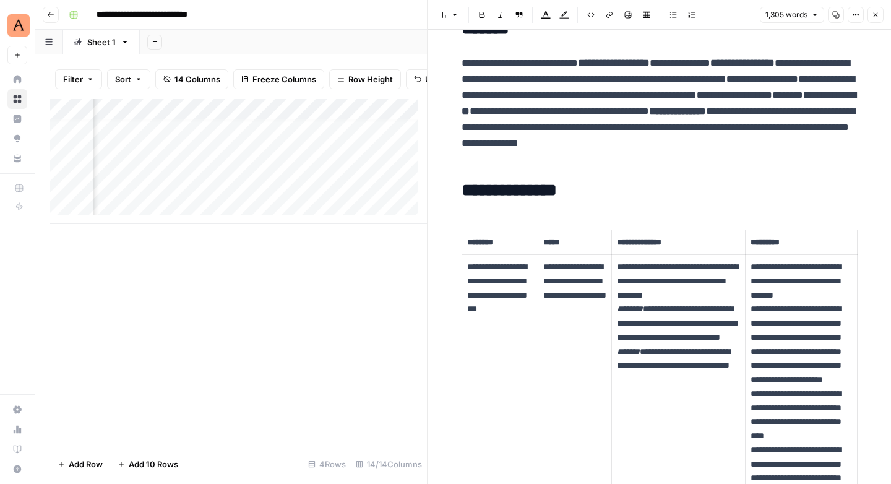
scroll to position [9, 285]
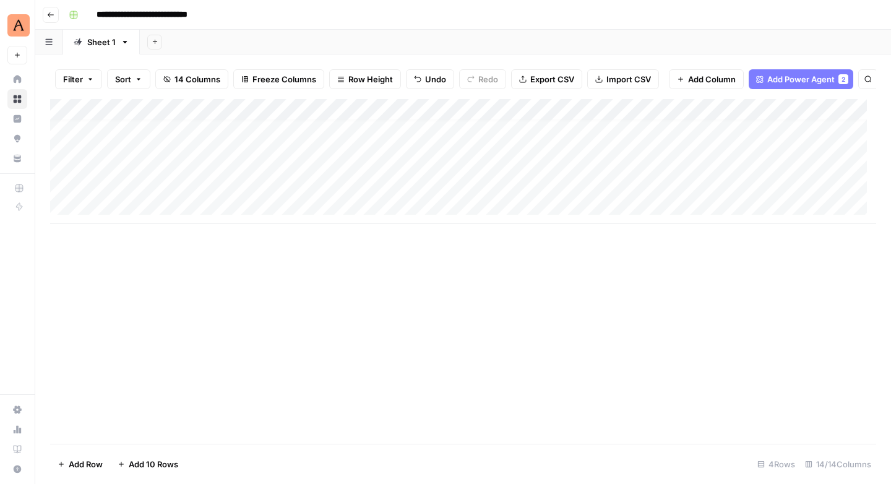
scroll to position [9, 0]
click at [181, 214] on div "Add Column" at bounding box center [463, 161] width 826 height 125
type input "**********"
drag, startPoint x: 298, startPoint y: 290, endPoint x: 311, endPoint y: 285, distance: 14.3
click at [298, 290] on div "Add Column" at bounding box center [463, 271] width 826 height 345
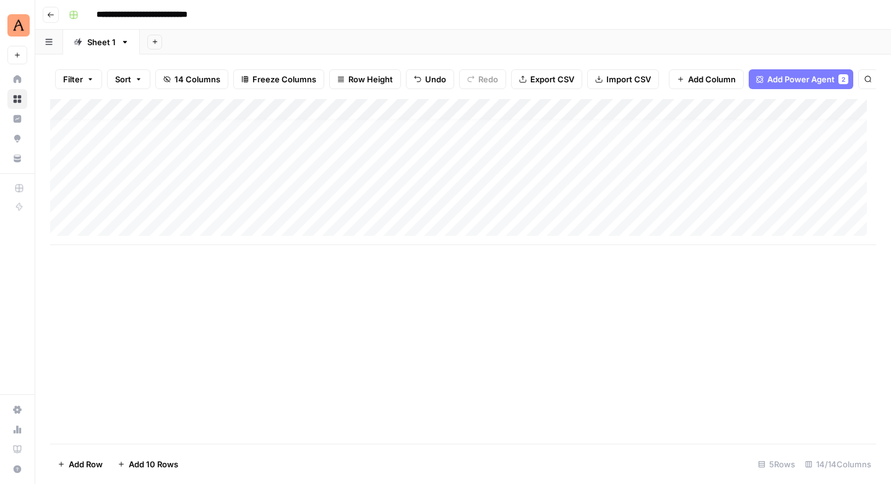
click at [316, 210] on div "Add Column" at bounding box center [463, 172] width 826 height 146
click at [442, 171] on div "Add Column" at bounding box center [463, 172] width 826 height 146
click at [441, 191] on div "Add Column" at bounding box center [463, 172] width 826 height 146
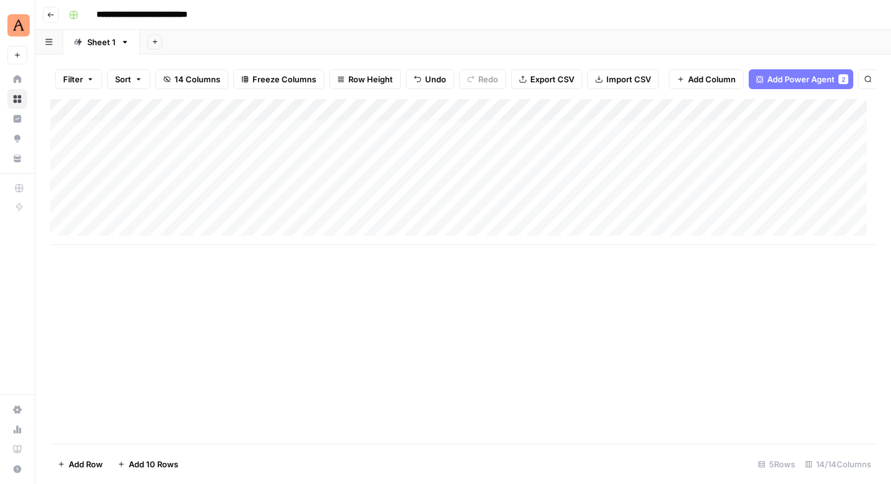
click at [76, 261] on div "Add Column" at bounding box center [463, 271] width 826 height 345
click at [136, 232] on div "Add Column" at bounding box center [463, 172] width 826 height 146
type input "**********"
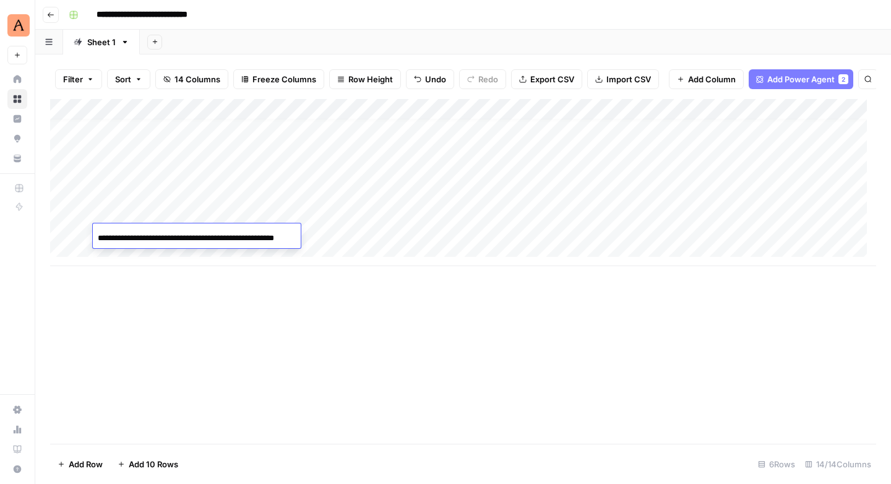
scroll to position [0, 30]
drag, startPoint x: 259, startPoint y: 301, endPoint x: 292, endPoint y: 262, distance: 50.6
click at [260, 301] on div "Add Column" at bounding box center [463, 271] width 826 height 345
click at [332, 232] on div "Add Column" at bounding box center [463, 182] width 826 height 167
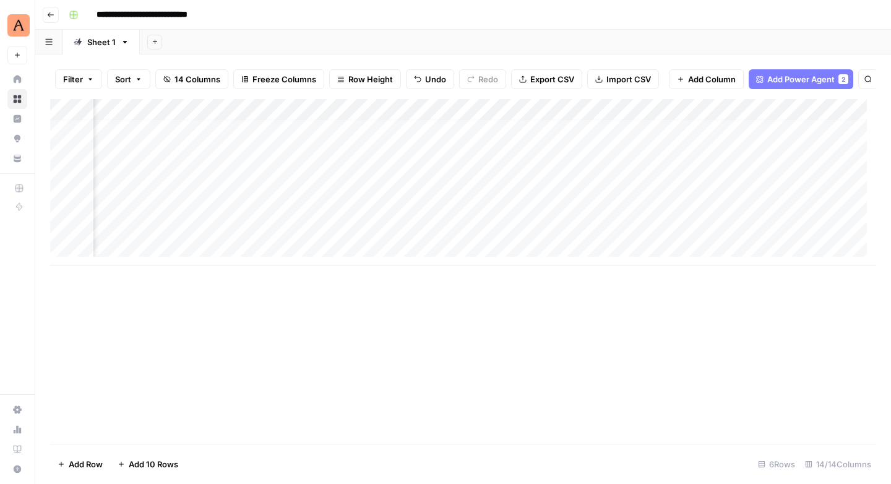
click at [514, 213] on div "Add Column" at bounding box center [463, 182] width 826 height 167
click at [150, 466] on span "Add 10 Rows" at bounding box center [154, 464] width 50 height 12
click at [151, 465] on span "Add 10 Rows" at bounding box center [154, 464] width 50 height 12
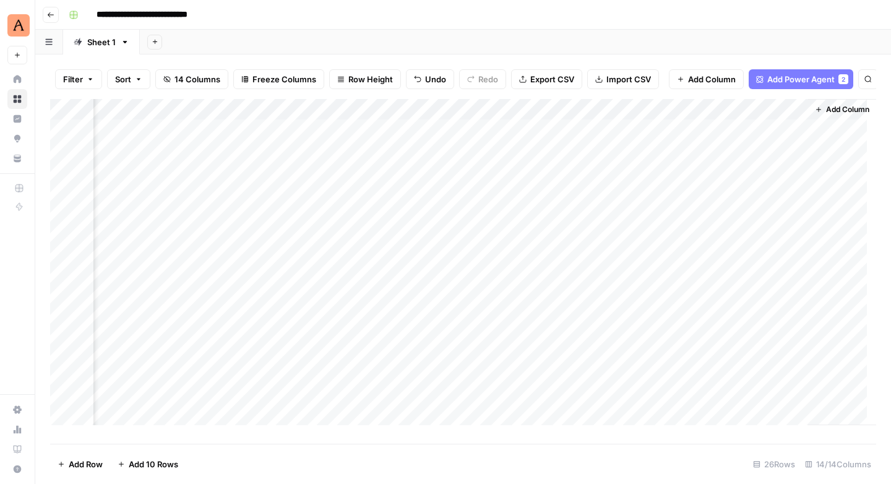
click at [196, 17] on input "**********" at bounding box center [162, 15] width 142 height 20
click at [183, 13] on input "**********" at bounding box center [162, 15] width 142 height 20
drag, startPoint x: 132, startPoint y: 15, endPoint x: 266, endPoint y: 106, distance: 161.2
click at [132, 15] on input "**********" at bounding box center [162, 15] width 142 height 20
click at [646, 136] on div "Add Column" at bounding box center [463, 266] width 826 height 335
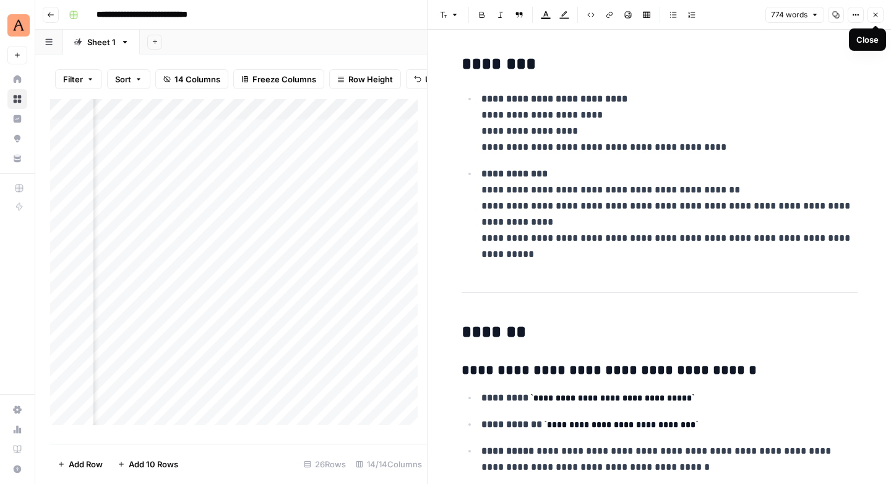
click at [873, 15] on icon "button" at bounding box center [875, 14] width 7 height 7
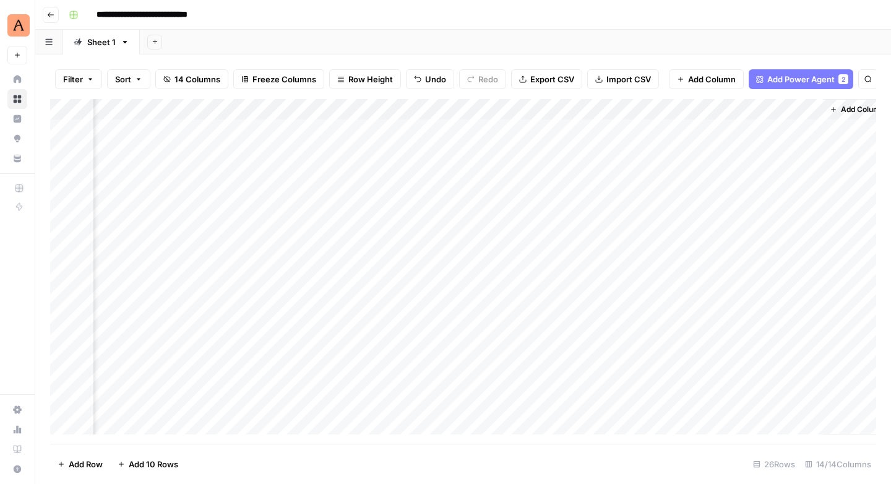
scroll to position [0, 986]
click at [662, 137] on div "Add Column" at bounding box center [463, 266] width 826 height 335
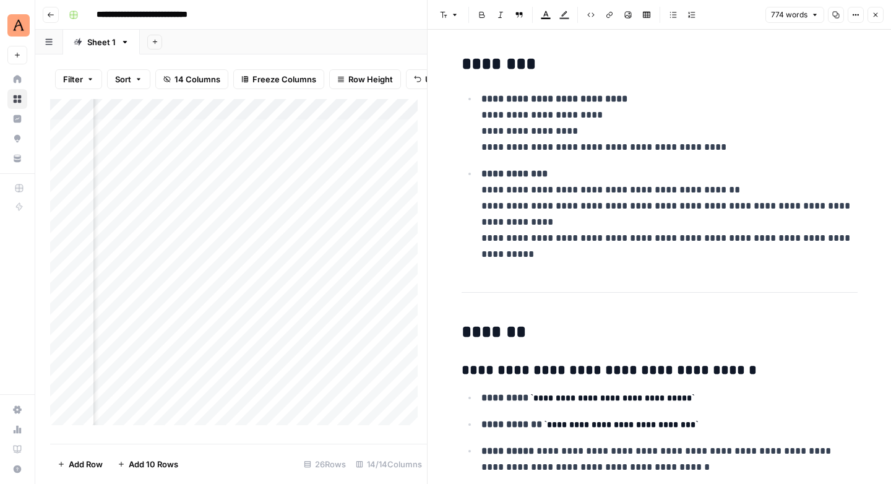
click at [878, 15] on icon "button" at bounding box center [875, 14] width 7 height 7
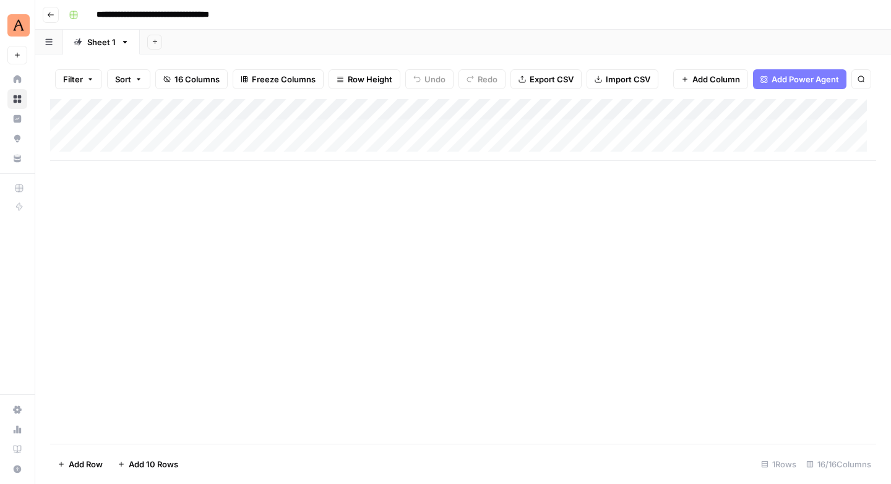
click at [149, 128] on div "Add Column" at bounding box center [463, 130] width 826 height 62
click at [190, 127] on div "Add Column" at bounding box center [463, 130] width 826 height 62
type input "**********"
click at [261, 202] on div "Add Column" at bounding box center [463, 271] width 826 height 345
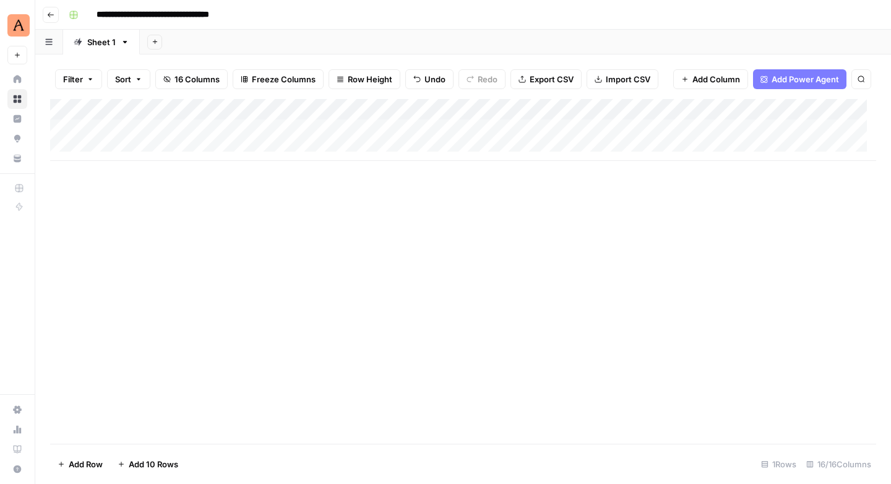
click at [305, 130] on div "Add Column" at bounding box center [463, 130] width 826 height 62
click at [152, 140] on div "Add Column" at bounding box center [463, 130] width 826 height 62
type input "**********"
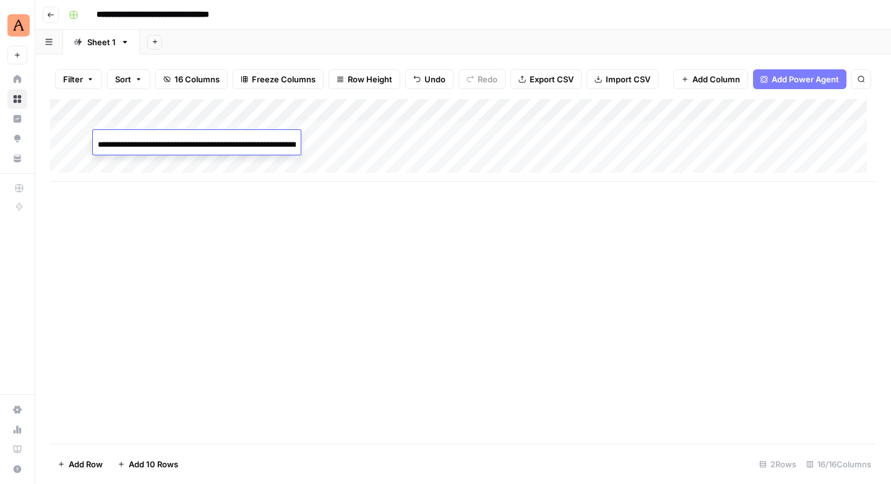
scroll to position [0, 71]
click at [295, 223] on div "Add Column" at bounding box center [463, 271] width 826 height 345
click at [316, 141] on div "Add Column" at bounding box center [463, 140] width 826 height 83
click at [378, 126] on div "Add Column" at bounding box center [463, 140] width 826 height 83
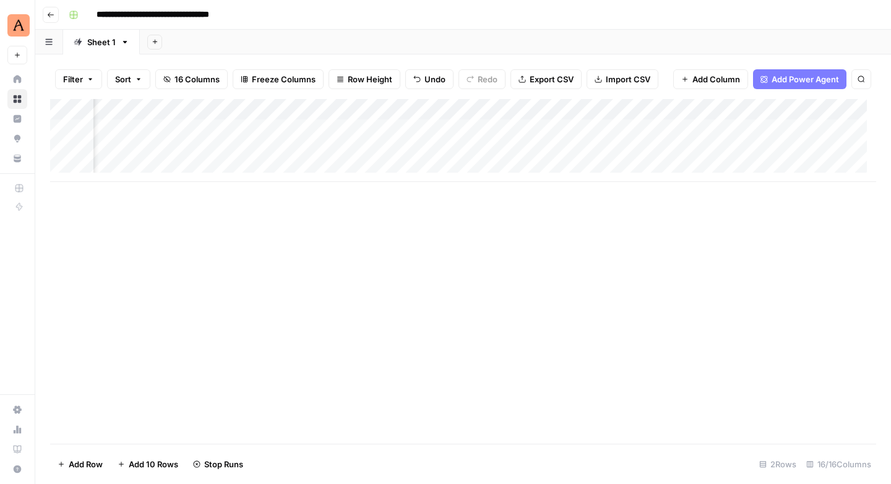
click at [381, 147] on div "Add Column" at bounding box center [463, 140] width 826 height 83
click at [725, 128] on div "Add Column" at bounding box center [463, 140] width 826 height 83
click at [756, 147] on div "Add Column" at bounding box center [463, 140] width 826 height 83
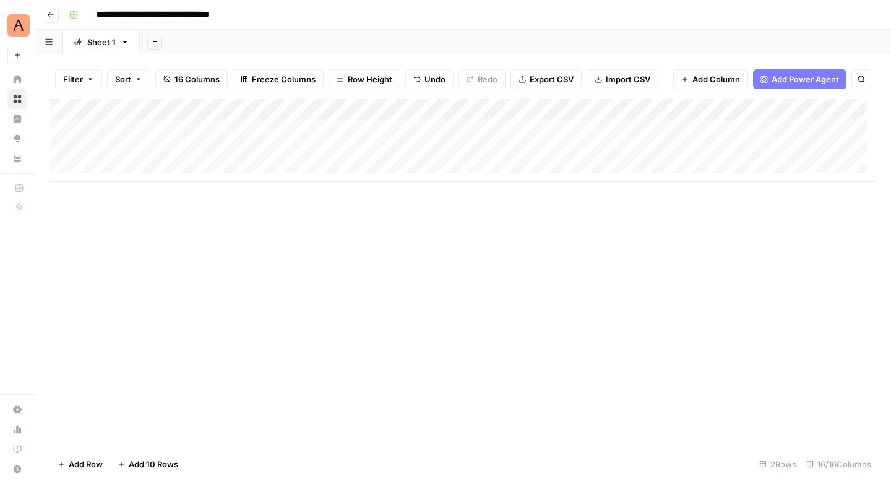
click at [145, 169] on div "Add Column" at bounding box center [463, 140] width 826 height 83
type input "**********"
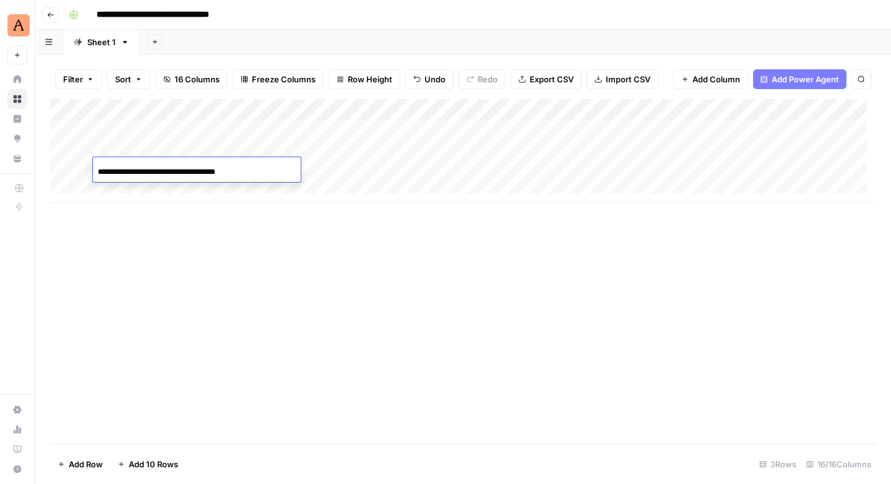
drag, startPoint x: 290, startPoint y: 284, endPoint x: 342, endPoint y: 215, distance: 86.7
click at [290, 283] on div "Add Column" at bounding box center [463, 271] width 826 height 345
click at [316, 167] on div "Add Column" at bounding box center [463, 151] width 826 height 104
click at [394, 147] on div "Add Column" at bounding box center [463, 151] width 826 height 104
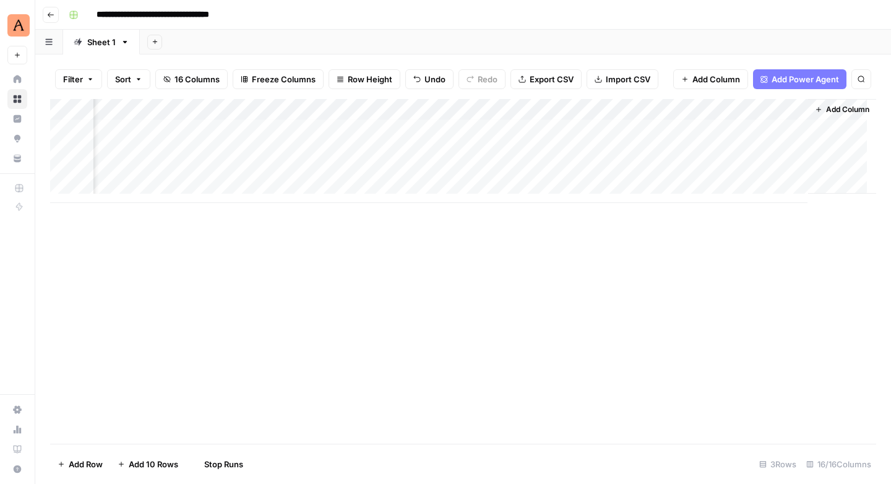
click at [389, 124] on div "Add Column" at bounding box center [463, 151] width 826 height 104
click at [466, 127] on div "Add Column" at bounding box center [463, 151] width 826 height 104
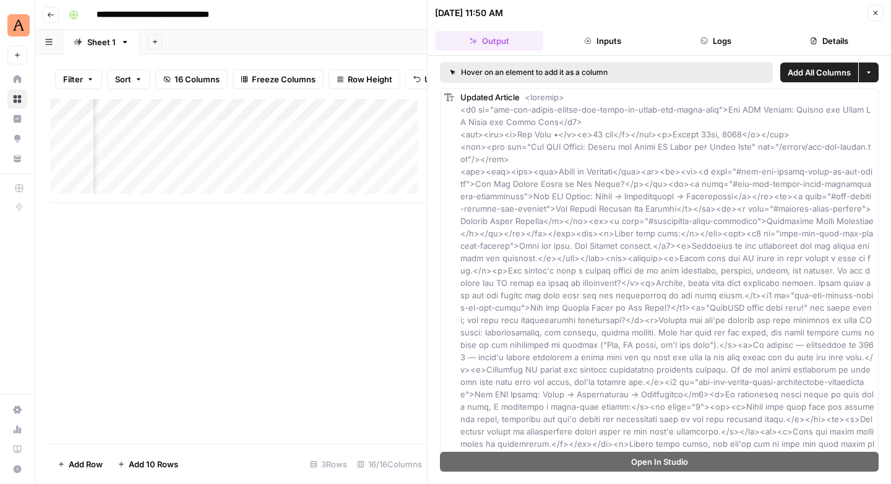
click at [871, 14] on button "Close" at bounding box center [876, 13] width 16 height 16
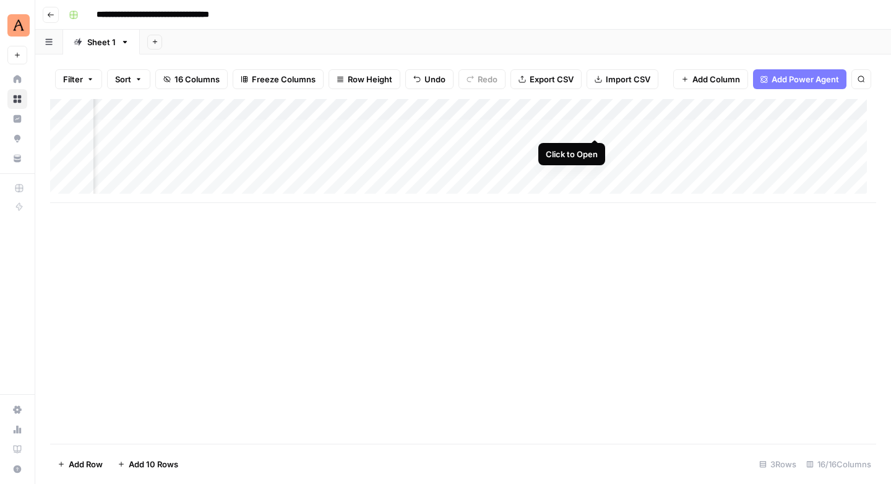
click at [594, 125] on div "Add Column" at bounding box center [463, 151] width 826 height 104
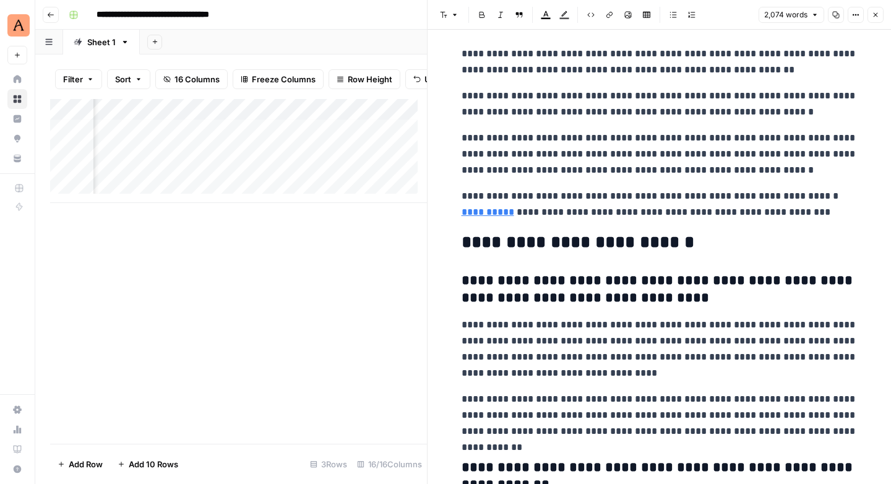
scroll to position [4739, 0]
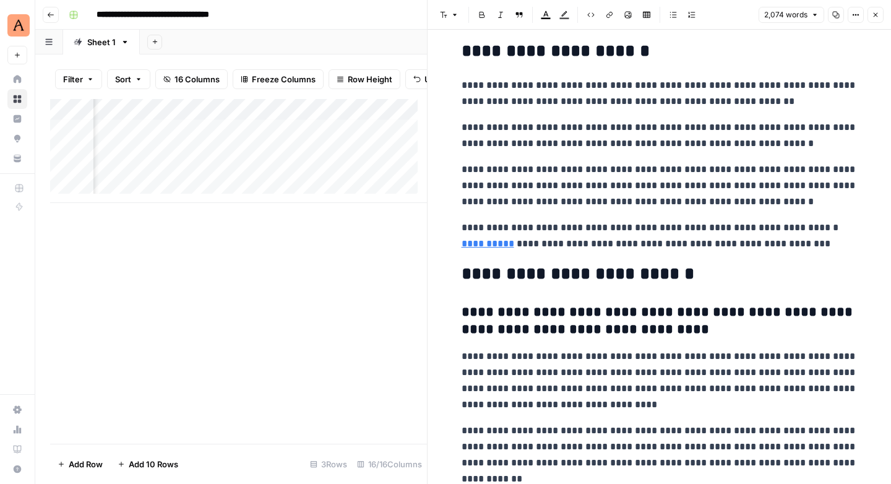
click at [875, 17] on icon "button" at bounding box center [875, 14] width 7 height 7
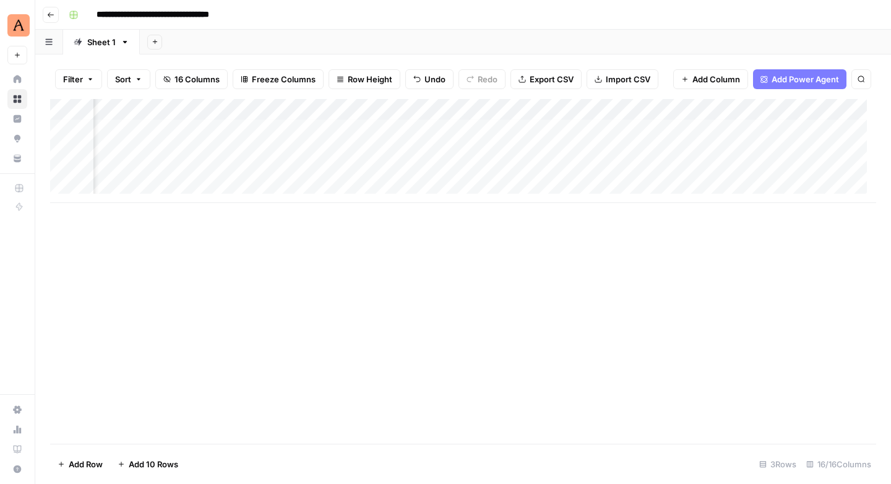
click at [698, 129] on div "Add Column" at bounding box center [463, 151] width 826 height 104
click at [706, 126] on div "Add Column" at bounding box center [463, 151] width 826 height 104
click at [723, 232] on div "Add Column" at bounding box center [463, 271] width 826 height 345
click at [682, 147] on div "Add Column" at bounding box center [463, 151] width 826 height 104
click at [682, 145] on div "Add Column" at bounding box center [463, 151] width 826 height 104
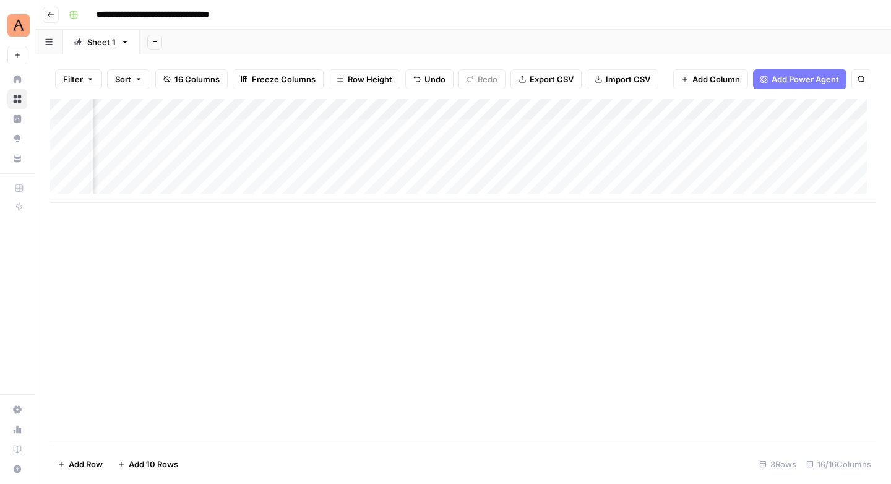
click at [681, 243] on div "Add Column" at bounding box center [463, 271] width 826 height 345
click at [552, 147] on div "Add Column" at bounding box center [463, 151] width 826 height 104
click at [595, 151] on div "Add Column" at bounding box center [463, 151] width 826 height 104
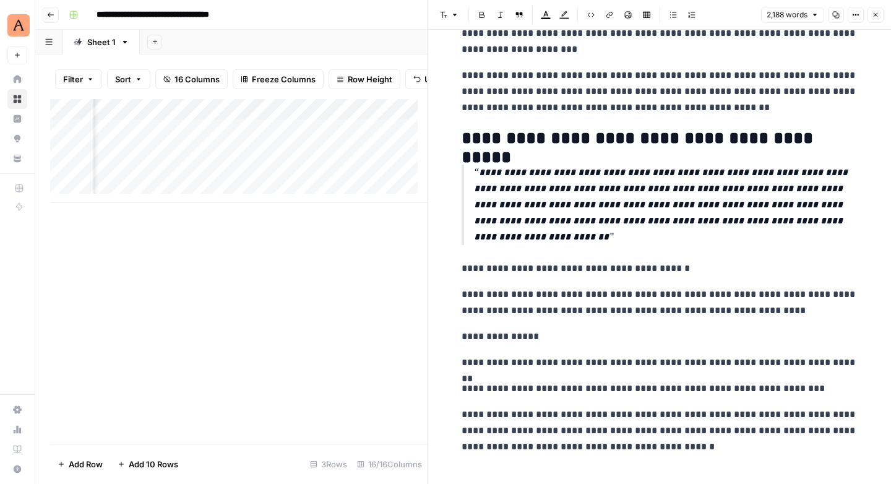
click at [877, 15] on icon "button" at bounding box center [875, 14] width 7 height 7
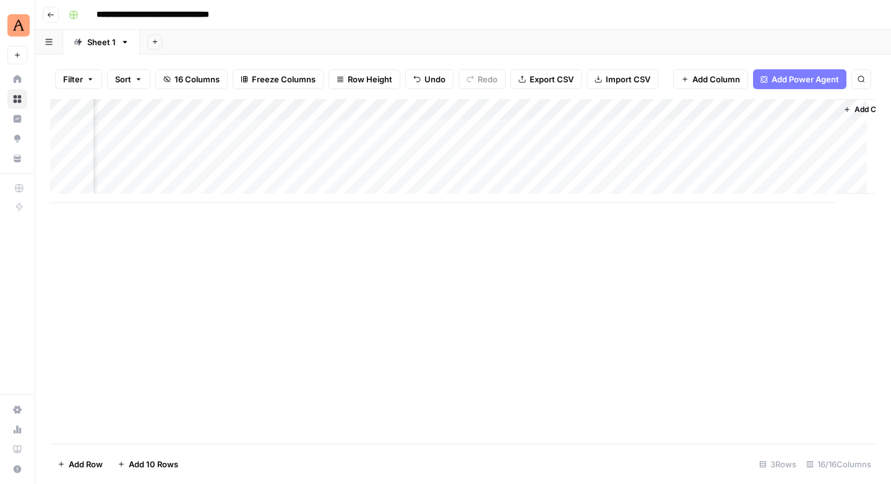
scroll to position [0, 1252]
click at [496, 129] on div "Add Column" at bounding box center [463, 151] width 826 height 104
click at [532, 132] on div "Add Column" at bounding box center [463, 151] width 826 height 104
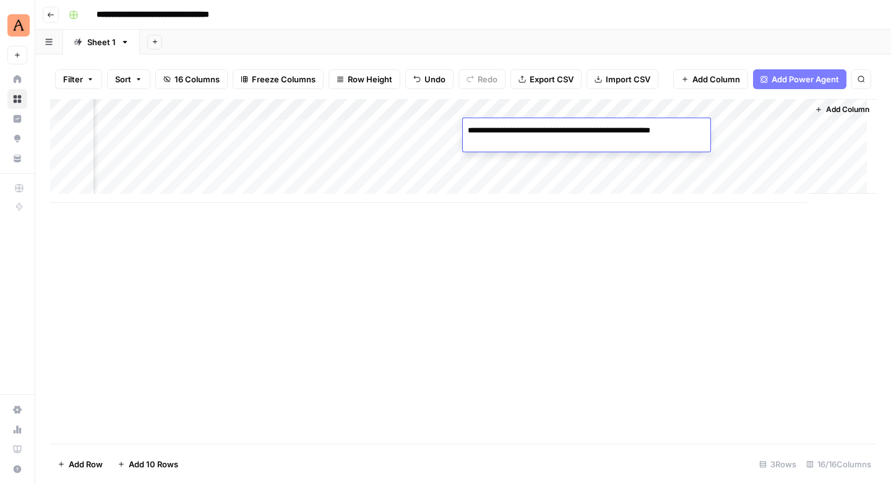
click at [532, 131] on textarea "**********" at bounding box center [587, 137] width 248 height 30
click at [525, 267] on div "Add Column" at bounding box center [463, 271] width 826 height 345
click at [533, 146] on div "Add Column" at bounding box center [463, 151] width 826 height 104
click at [608, 329] on div "Add Column" at bounding box center [463, 271] width 826 height 345
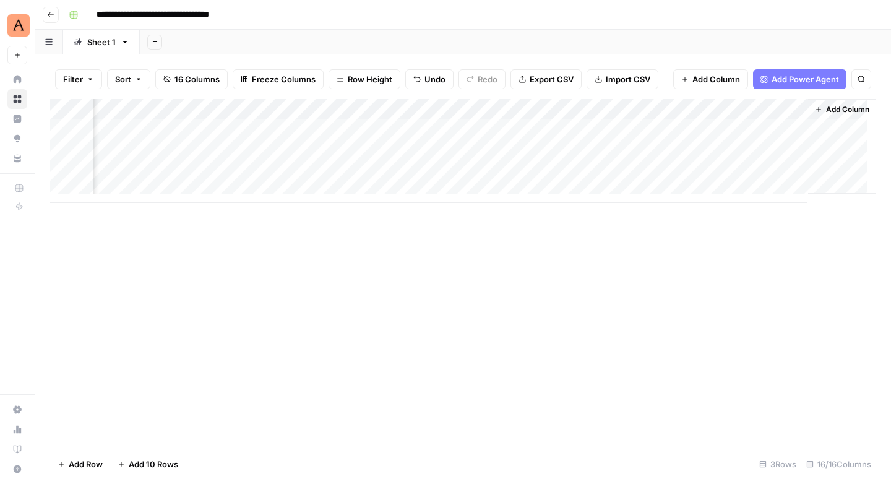
click at [654, 144] on div "Add Column" at bounding box center [463, 151] width 826 height 104
click at [624, 286] on div "Add Column" at bounding box center [463, 271] width 826 height 345
click at [139, 186] on div "Add Column" at bounding box center [463, 151] width 826 height 104
click at [179, 197] on div "Add Column" at bounding box center [463, 161] width 826 height 125
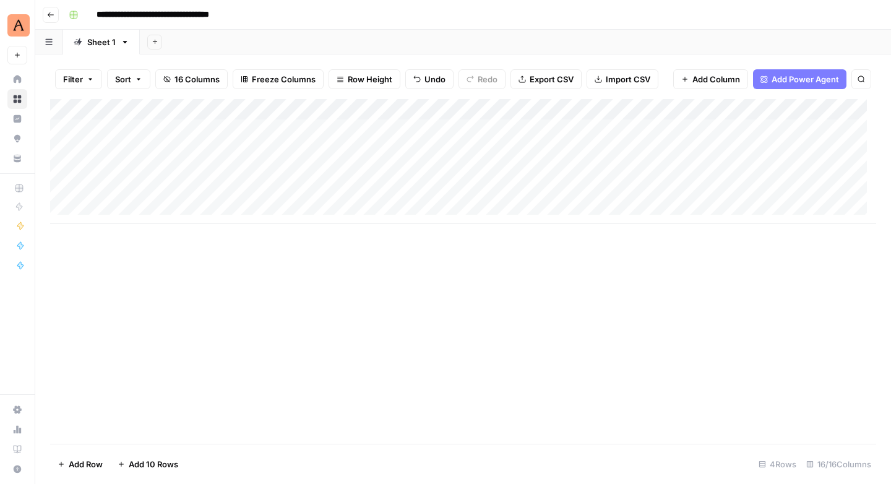
click at [173, 186] on div "Add Column" at bounding box center [463, 161] width 826 height 125
type input "**********"
drag, startPoint x: 276, startPoint y: 268, endPoint x: 360, endPoint y: 225, distance: 94.7
click at [277, 267] on div "Add Column" at bounding box center [463, 271] width 826 height 345
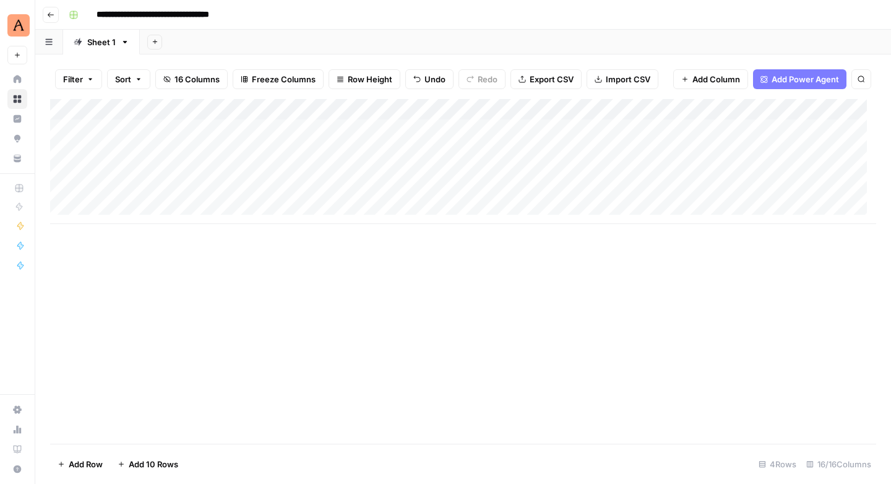
click at [338, 193] on div "Add Column" at bounding box center [463, 161] width 826 height 125
click at [150, 459] on span "Add 10 Rows" at bounding box center [154, 464] width 50 height 12
click at [168, 465] on span "Add 10 Rows" at bounding box center [154, 464] width 50 height 12
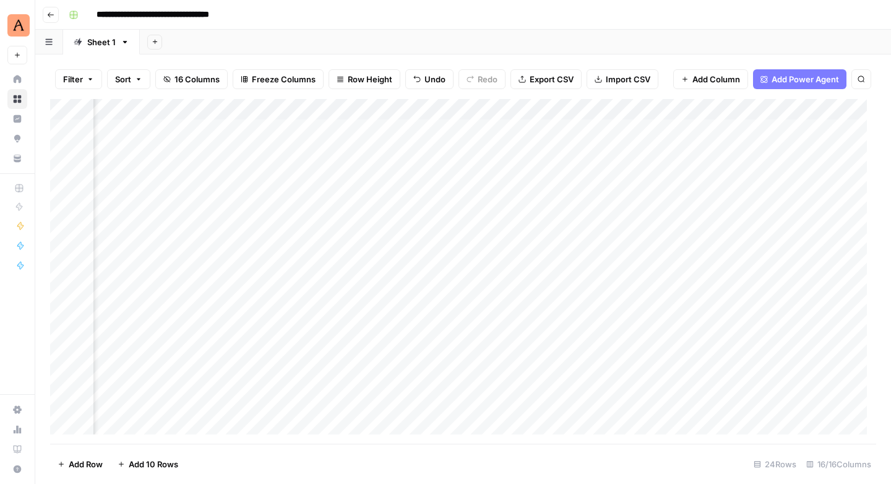
click at [665, 171] on div "Add Column" at bounding box center [463, 271] width 826 height 345
click at [460, 170] on div "Add Column" at bounding box center [463, 271] width 826 height 345
click at [567, 192] on div "Add Column" at bounding box center [463, 271] width 826 height 345
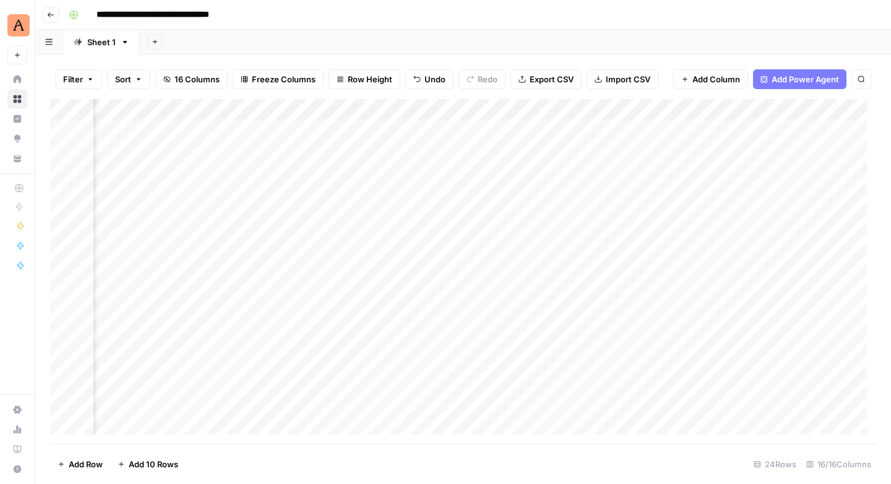
scroll to position [0, 737]
click at [530, 196] on div "Add Column" at bounding box center [463, 271] width 826 height 345
click at [652, 170] on div "Add Column" at bounding box center [463, 271] width 826 height 345
click at [651, 171] on div "Add Column" at bounding box center [463, 271] width 826 height 345
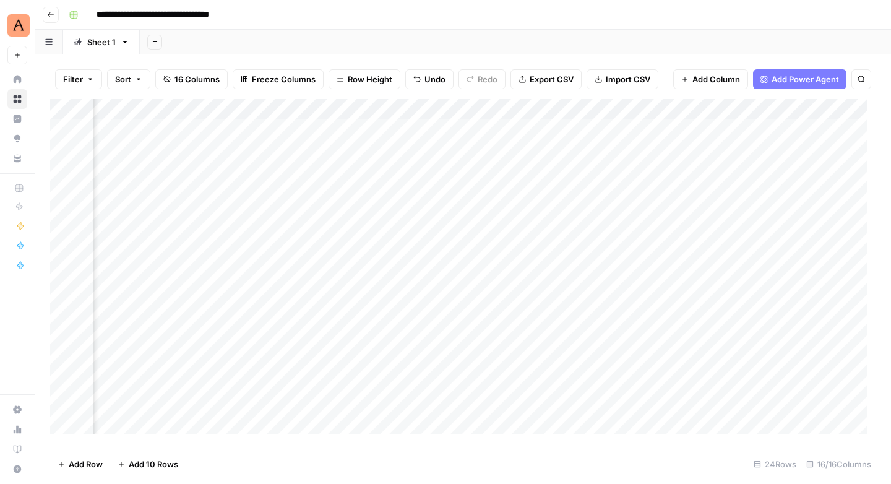
scroll to position [0, 1252]
click at [402, 172] on div "Add Column" at bounding box center [463, 271] width 826 height 345
click at [397, 173] on div at bounding box center [398, 171] width 133 height 23
click at [353, 173] on div at bounding box center [398, 171] width 133 height 23
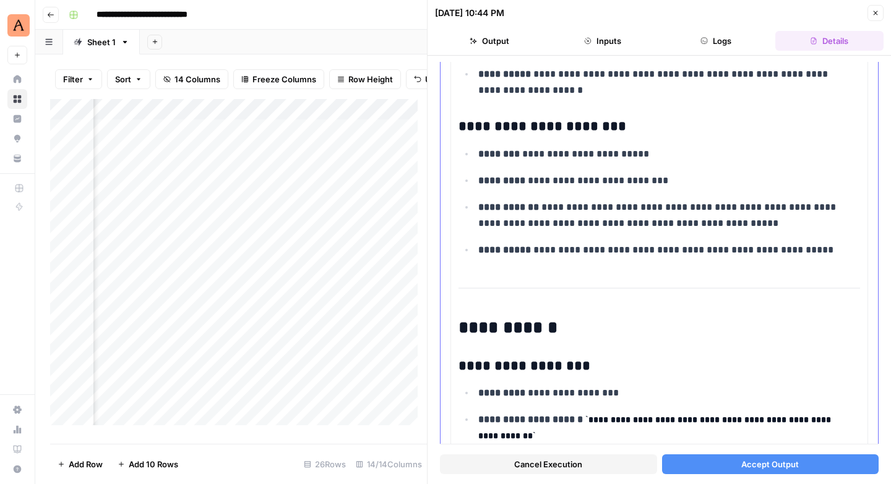
scroll to position [5829, 0]
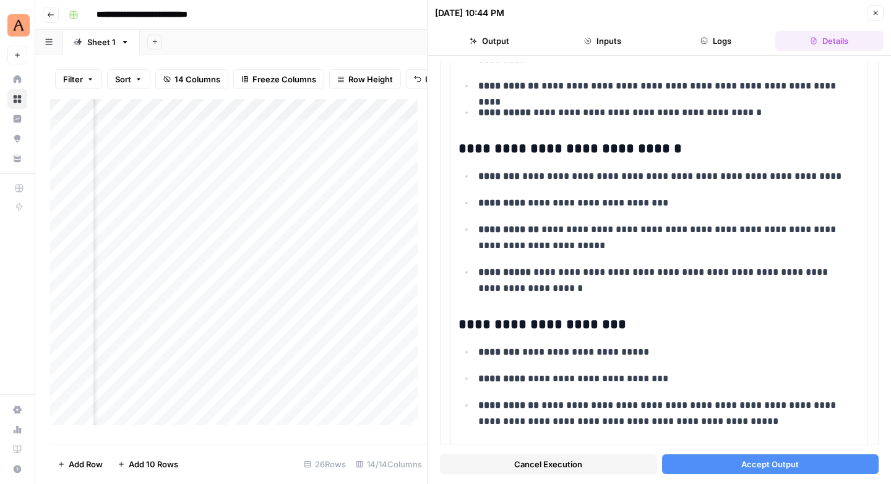
click at [876, 15] on icon "button" at bounding box center [875, 12] width 7 height 7
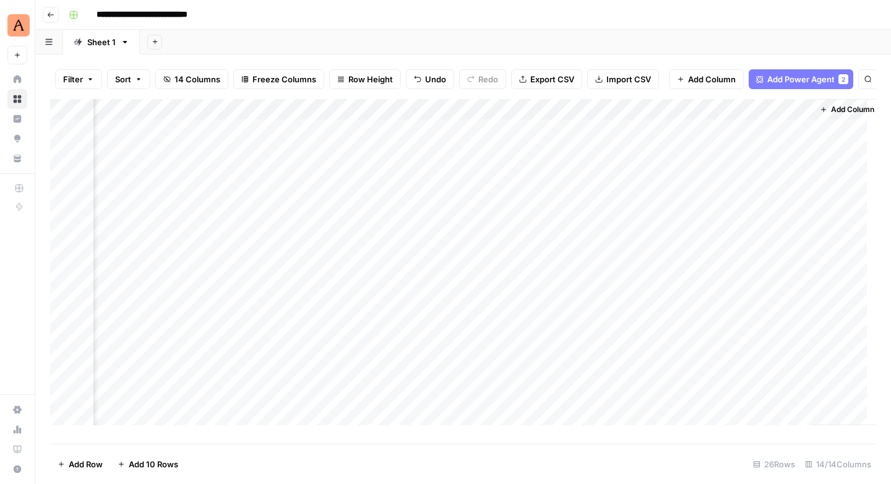
click at [799, 160] on div "Add Column" at bounding box center [463, 266] width 826 height 335
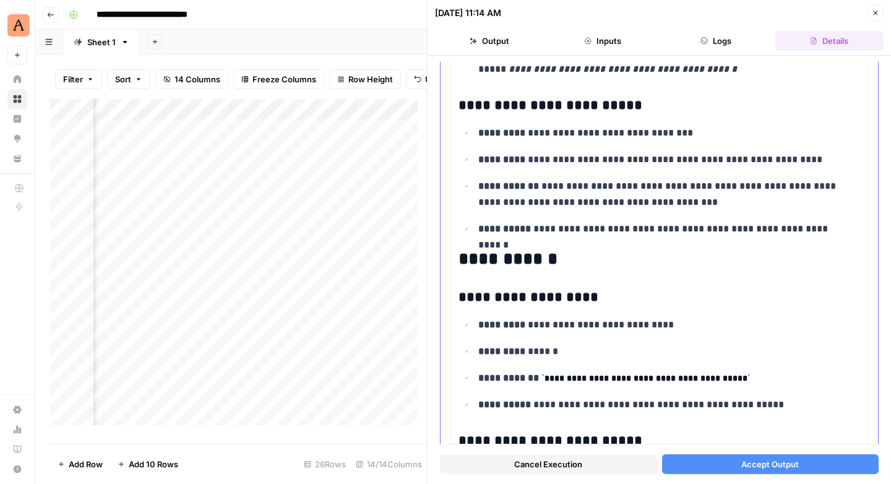
scroll to position [6242, 0]
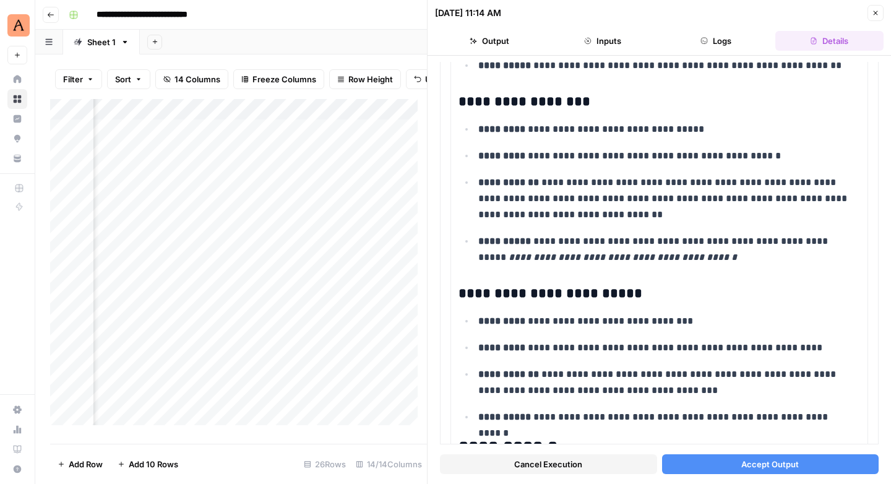
click at [877, 9] on icon "button" at bounding box center [875, 12] width 7 height 7
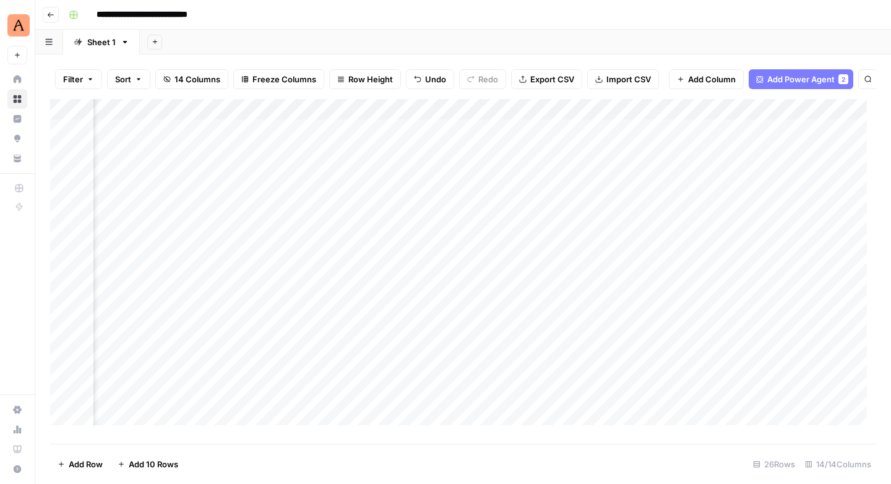
scroll to position [0, 363]
click at [742, 225] on div "Add Column" at bounding box center [463, 266] width 826 height 335
click at [515, 243] on div "Add Column" at bounding box center [463, 266] width 826 height 335
click at [607, 222] on div "Add Column" at bounding box center [463, 266] width 826 height 335
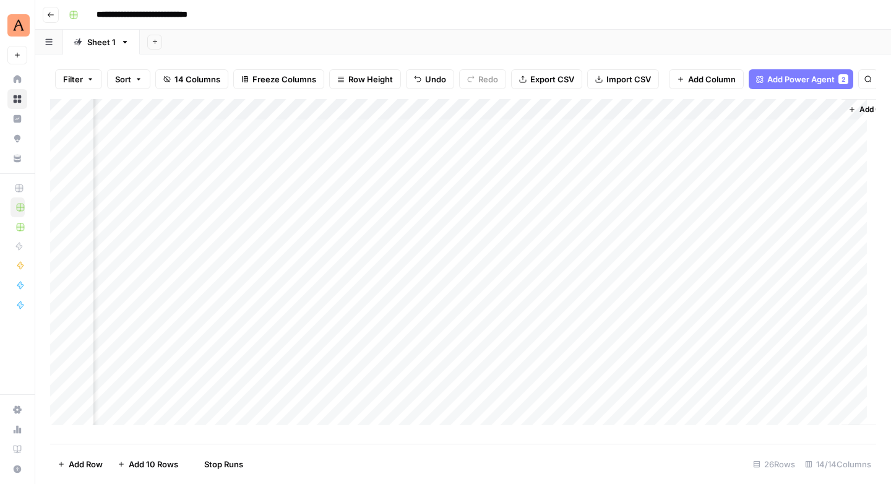
scroll to position [0, 1001]
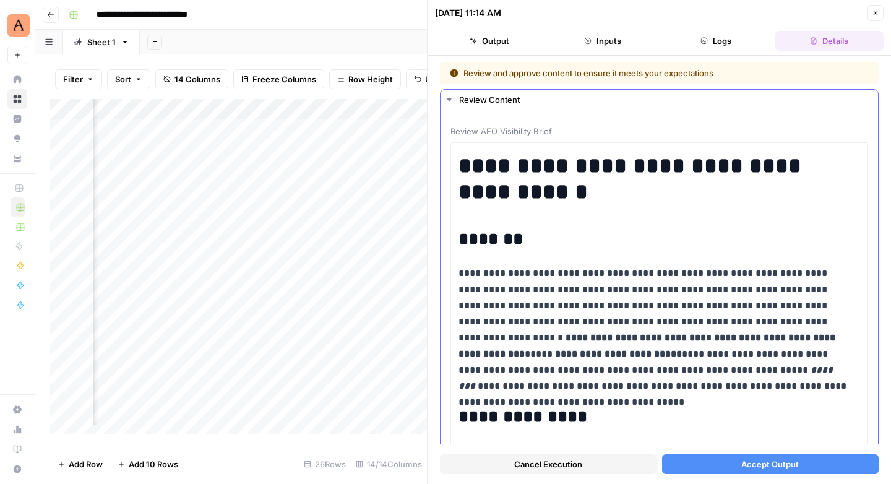
scroll to position [0, 995]
click at [875, 13] on icon "button" at bounding box center [876, 13] width 4 height 4
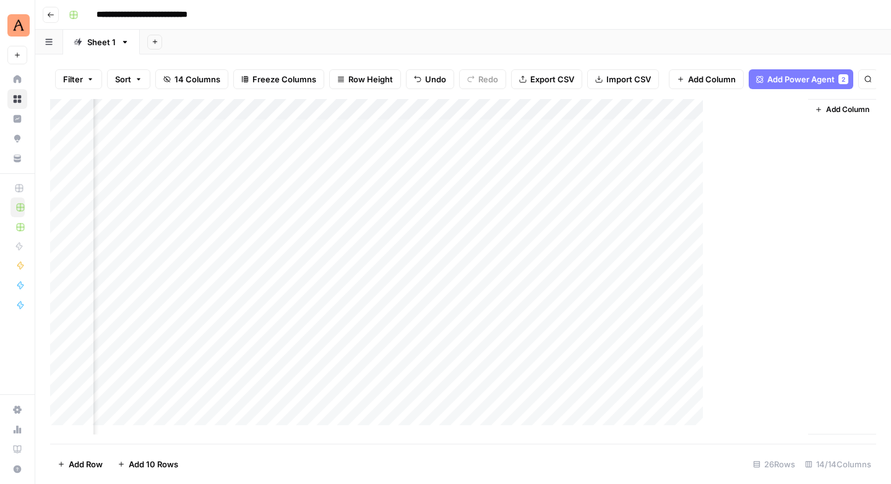
scroll to position [0, 986]
click at [205, 12] on input "**********" at bounding box center [175, 15] width 169 height 20
drag, startPoint x: 173, startPoint y: 16, endPoint x: 208, endPoint y: 38, distance: 41.2
click at [173, 15] on input "**********" at bounding box center [175, 15] width 169 height 20
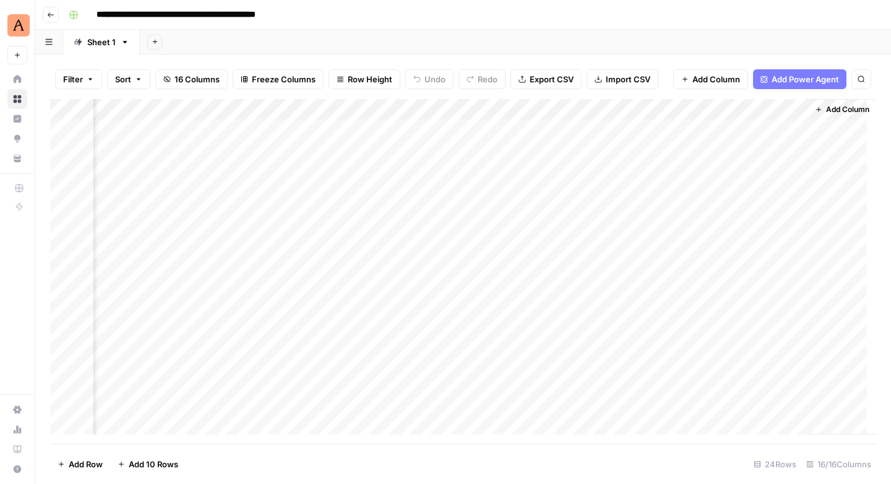
click at [277, 15] on input "**********" at bounding box center [205, 15] width 228 height 20
type input "**********"
click at [69, 14] on icon "button" at bounding box center [73, 15] width 9 height 9
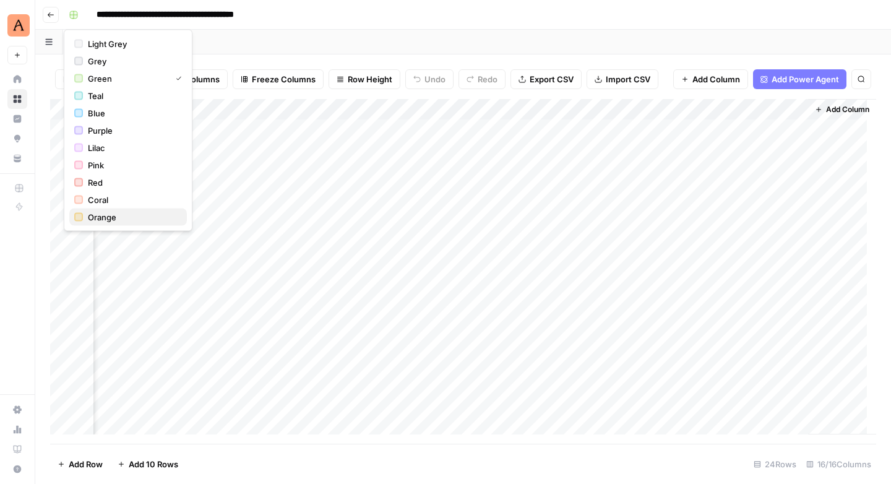
click at [112, 214] on span "Orange" at bounding box center [132, 217] width 89 height 12
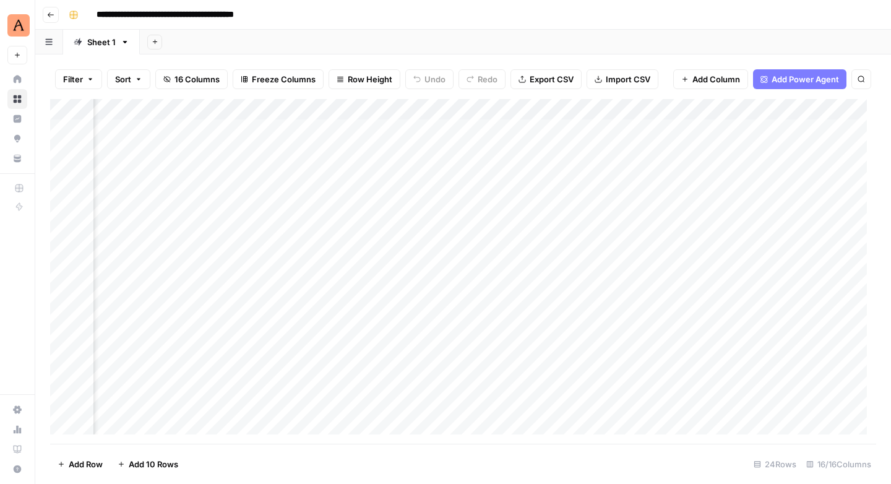
scroll to position [0, 951]
click at [590, 168] on div "Add Column" at bounding box center [463, 271] width 826 height 345
click at [608, 171] on div "Add Column" at bounding box center [463, 271] width 826 height 345
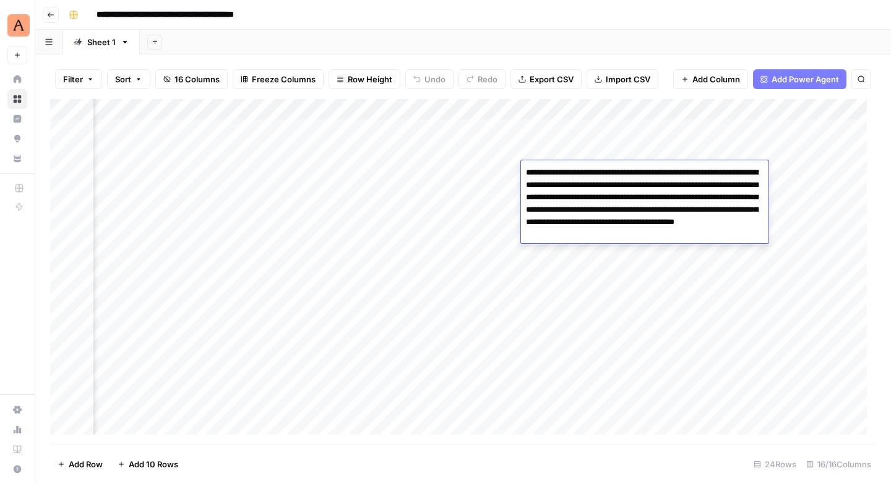
click at [483, 170] on div "Add Column" at bounding box center [463, 271] width 826 height 345
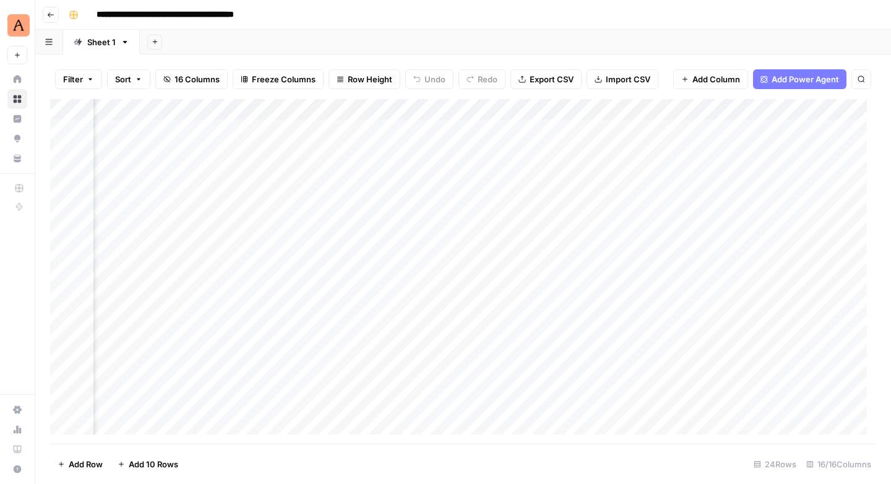
click at [509, 168] on div "Add Column" at bounding box center [463, 271] width 826 height 345
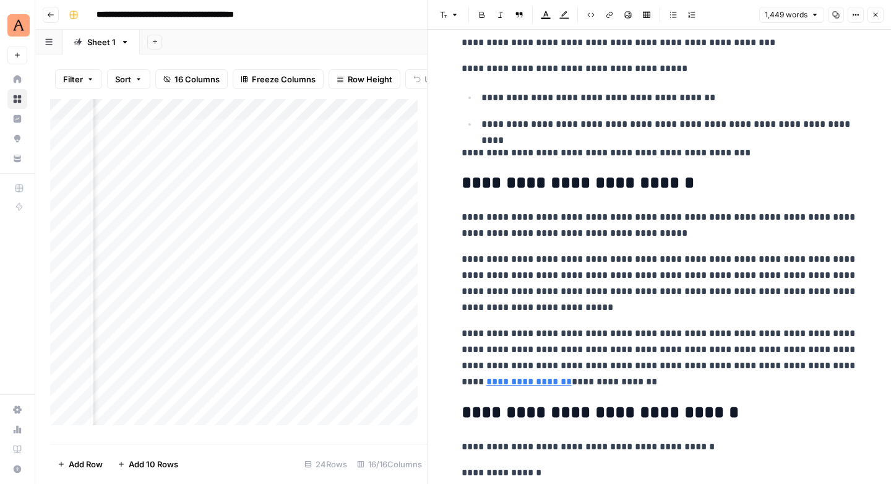
scroll to position [704, 0]
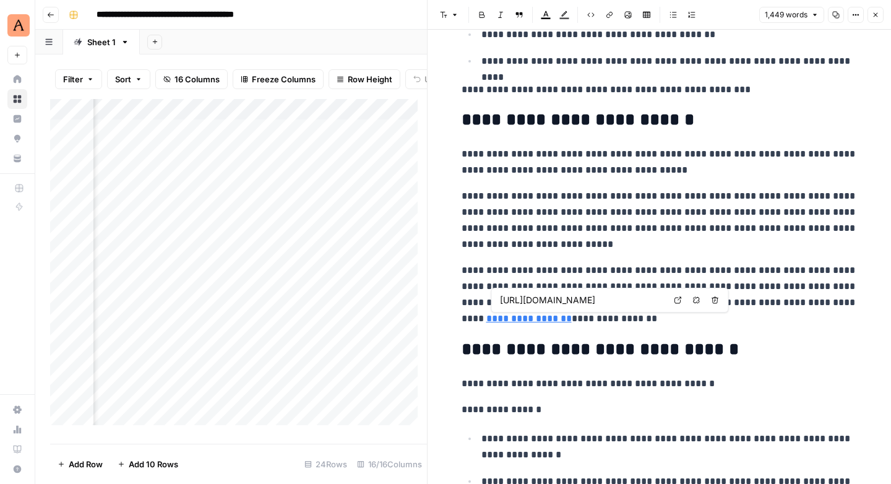
click at [677, 301] on icon at bounding box center [678, 299] width 7 height 7
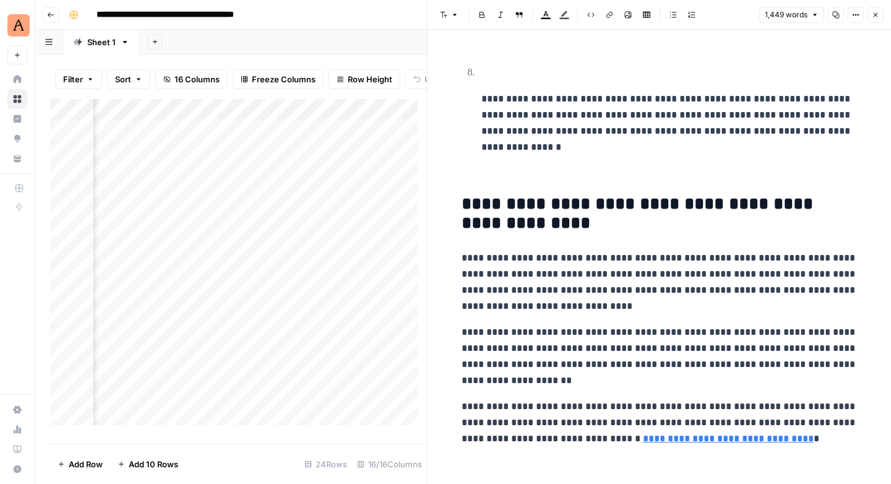
scroll to position [3688, 0]
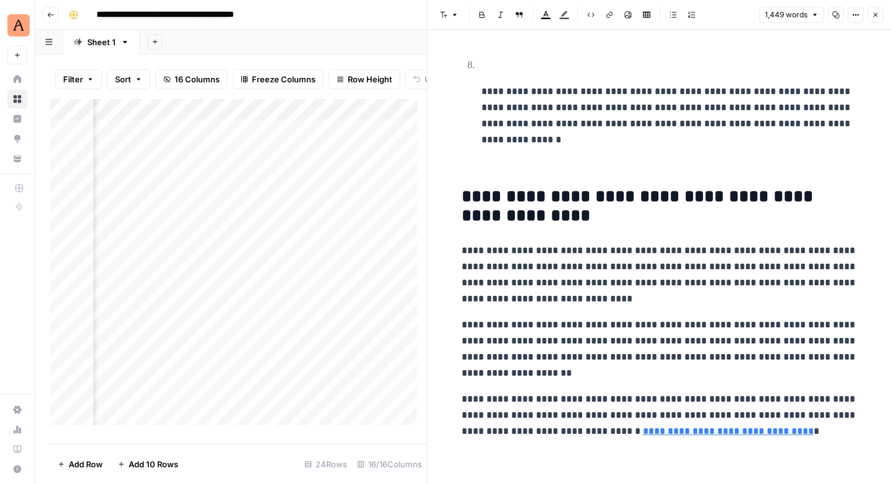
click at [597, 142] on p "**********" at bounding box center [670, 116] width 376 height 64
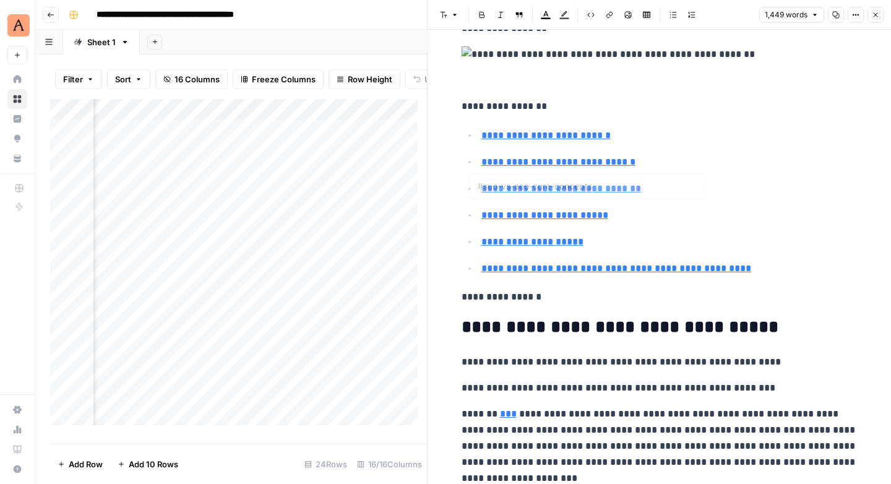
scroll to position [0, 0]
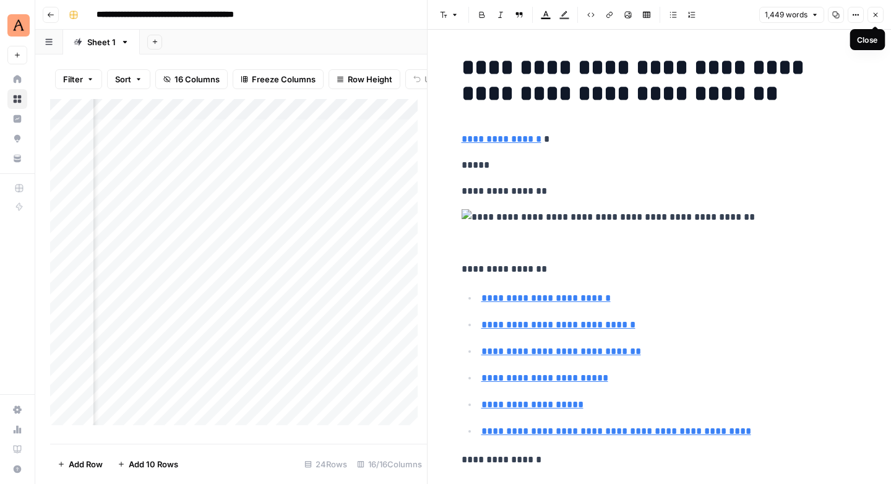
click at [873, 12] on icon "button" at bounding box center [875, 14] width 7 height 7
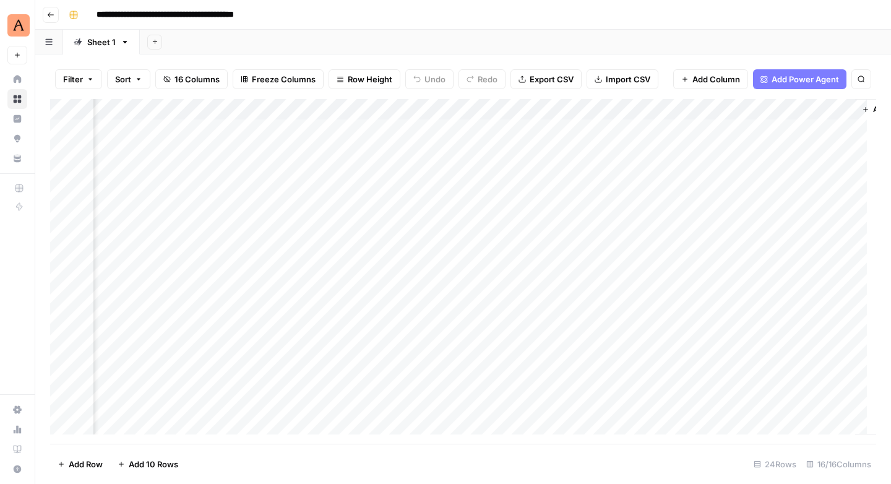
scroll to position [0, 1252]
click at [435, 171] on div "Add Column" at bounding box center [463, 271] width 826 height 345
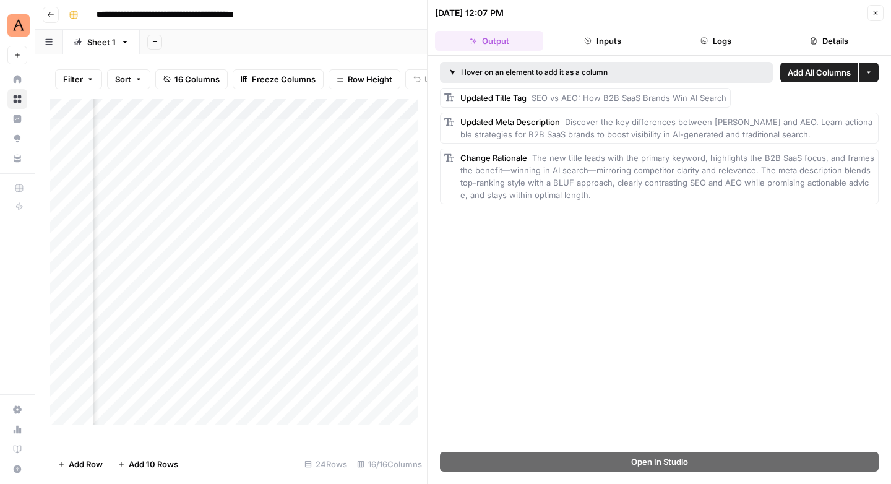
click at [883, 14] on button "Close" at bounding box center [876, 13] width 16 height 16
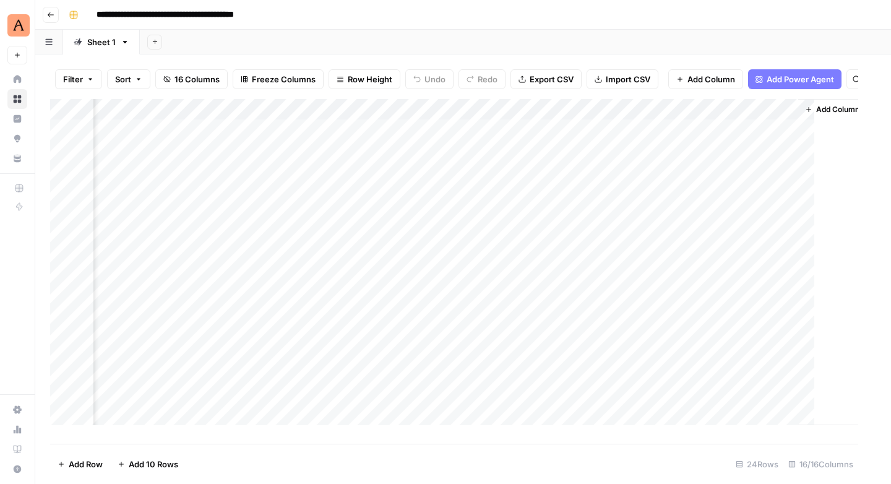
scroll to position [0, 1237]
click at [546, 173] on div "Add Column" at bounding box center [463, 271] width 826 height 345
click at [544, 174] on div "Add Column" at bounding box center [463, 271] width 826 height 345
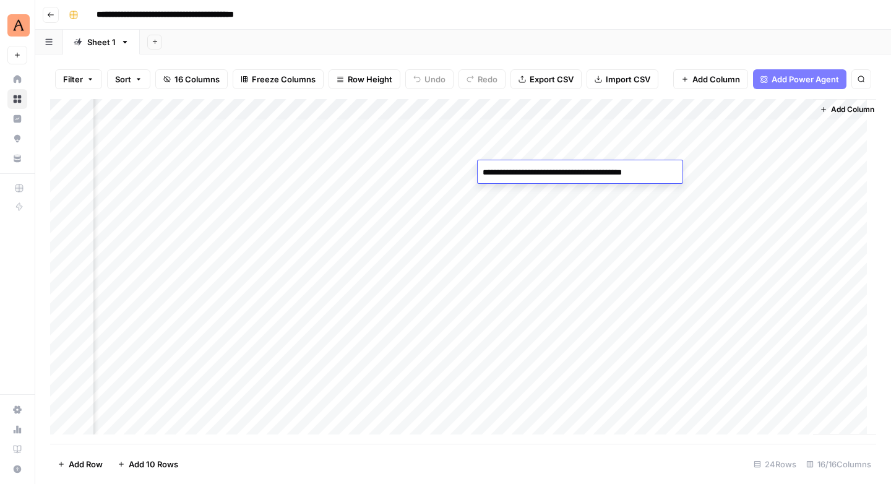
click at [636, 211] on div "Add Column" at bounding box center [463, 271] width 826 height 345
click at [650, 171] on div "Add Column" at bounding box center [463, 271] width 826 height 345
click at [651, 171] on div "Add Column" at bounding box center [463, 271] width 826 height 345
click at [665, 231] on div "Add Column" at bounding box center [463, 271] width 826 height 345
click at [727, 170] on div "Add Column" at bounding box center [463, 271] width 826 height 345
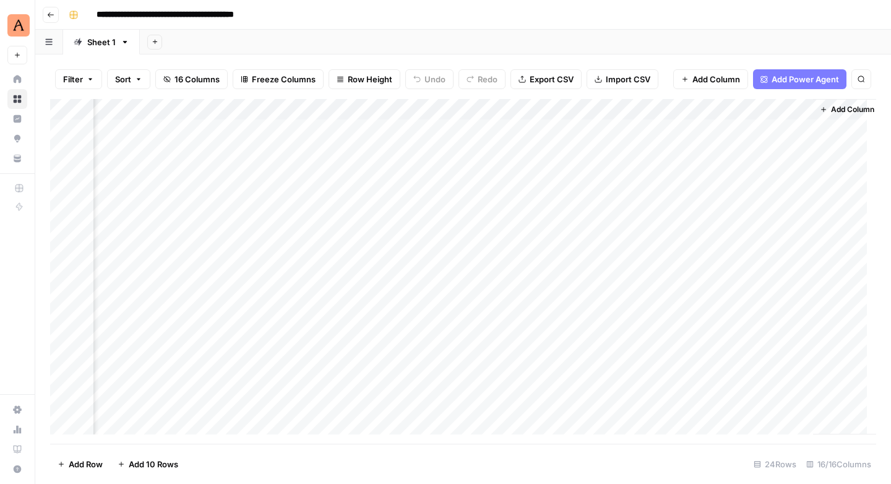
click at [752, 173] on div "Add Column" at bounding box center [463, 271] width 826 height 345
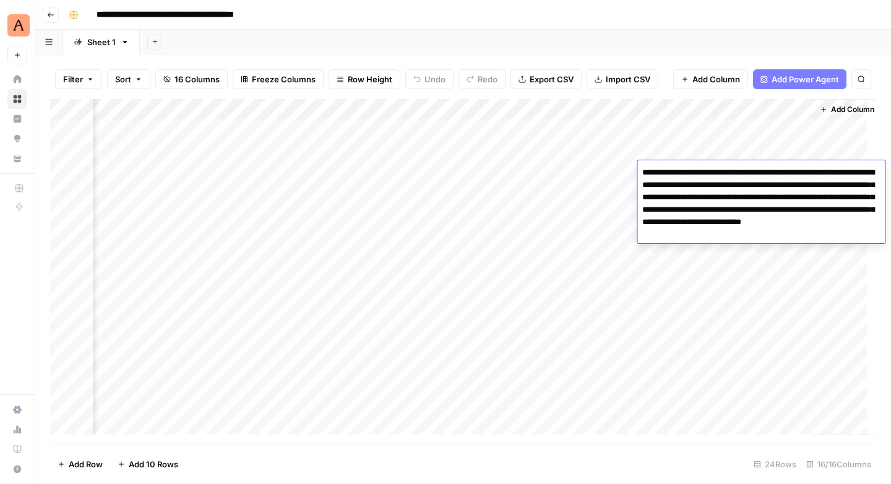
click at [722, 277] on div "Add Column" at bounding box center [463, 271] width 826 height 345
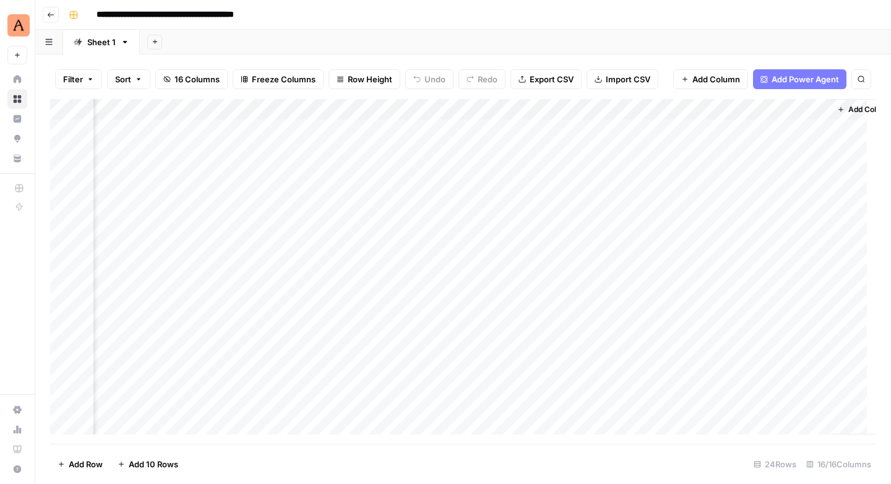
scroll to position [0, 1252]
click at [274, 191] on div "Add Column" at bounding box center [463, 271] width 826 height 345
click at [293, 192] on div "Add Column" at bounding box center [463, 271] width 826 height 345
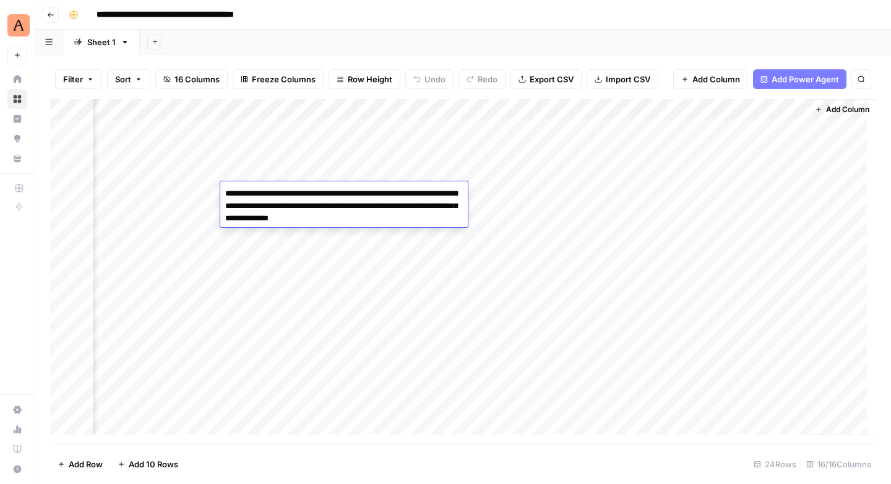
click at [267, 277] on div "Add Column" at bounding box center [463, 271] width 826 height 345
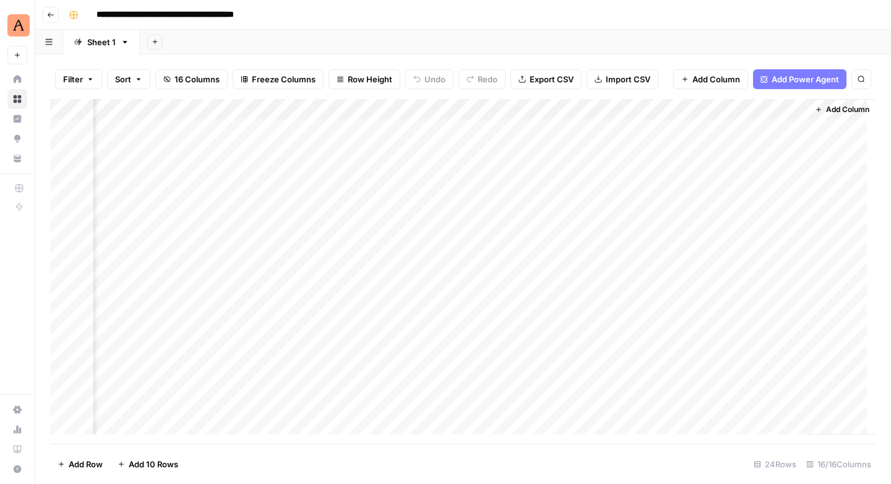
click at [398, 191] on div "Add Column" at bounding box center [463, 271] width 826 height 345
click at [240, 15] on input "**********" at bounding box center [189, 15] width 196 height 20
click at [214, 17] on input "**********" at bounding box center [189, 15] width 196 height 20
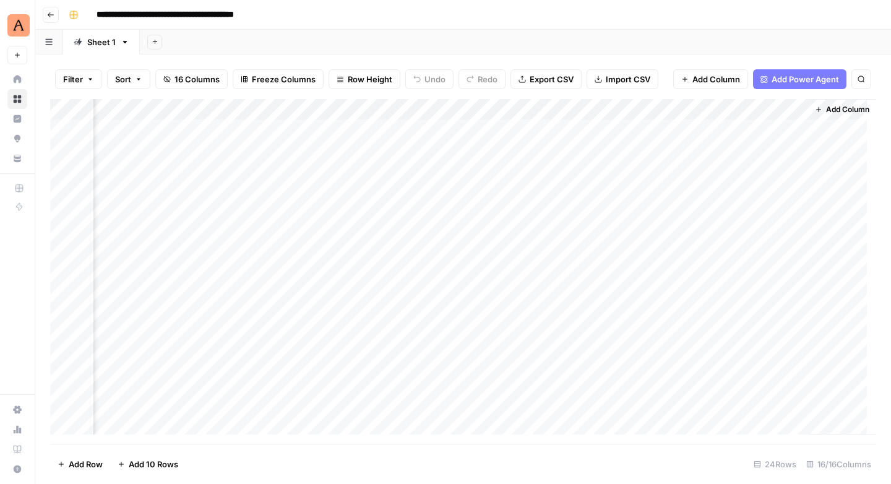
click at [214, 17] on input "**********" at bounding box center [189, 15] width 196 height 20
click at [214, 16] on input "**********" at bounding box center [189, 15] width 196 height 20
click at [531, 197] on div "Add Column" at bounding box center [463, 271] width 826 height 345
click at [532, 193] on div "Add Column" at bounding box center [463, 271] width 826 height 345
click at [543, 244] on div "Add Column" at bounding box center [463, 271] width 826 height 345
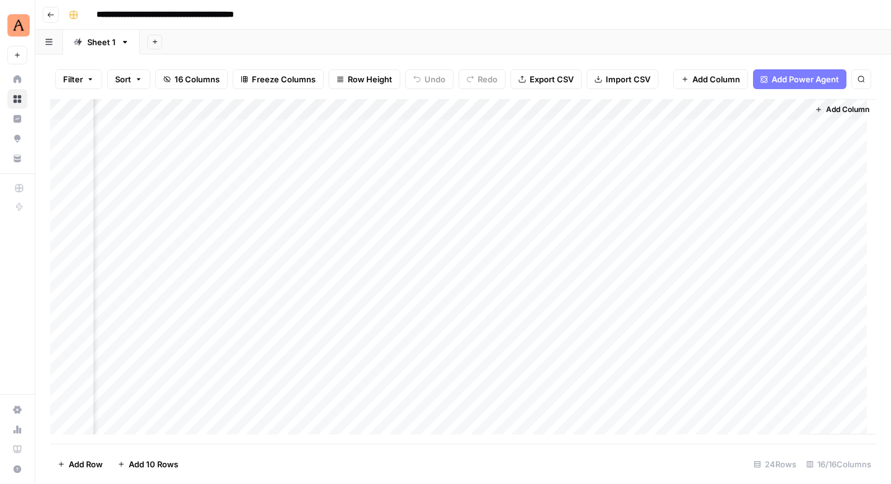
click at [635, 192] on div "Add Column" at bounding box center [463, 271] width 826 height 345
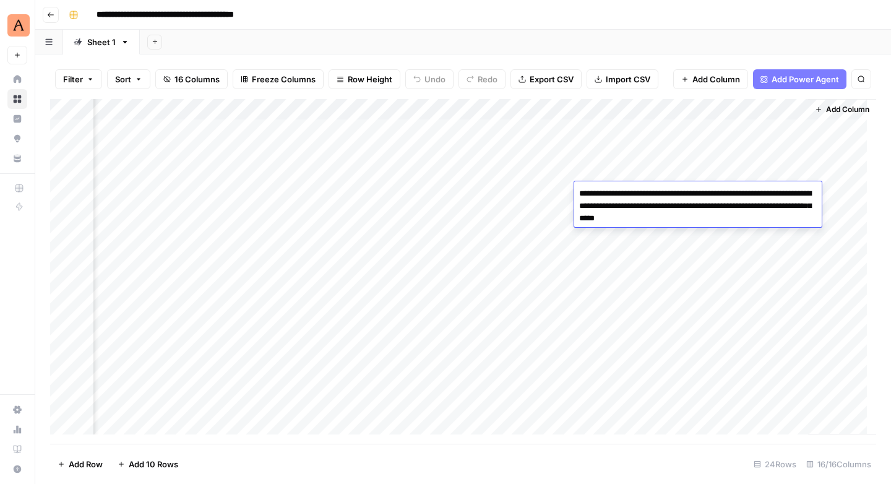
click at [647, 266] on div "Add Column" at bounding box center [463, 271] width 826 height 345
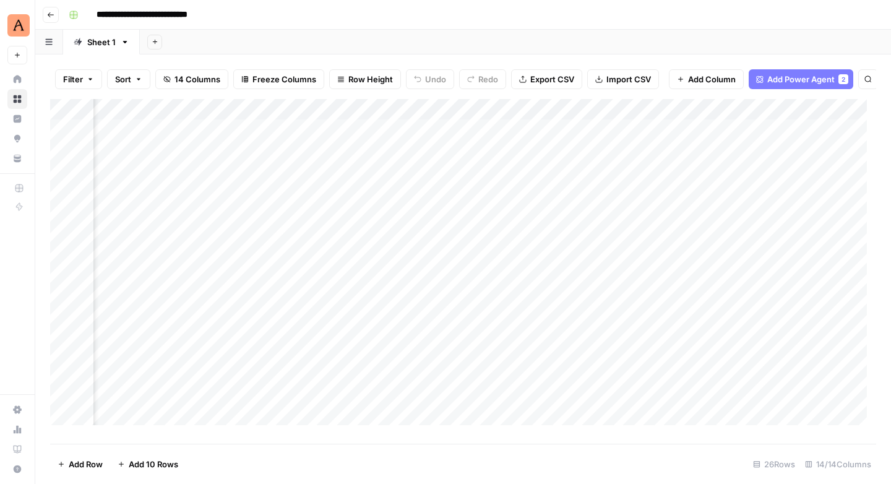
scroll to position [0, 685]
click at [419, 244] on div "Add Column" at bounding box center [463, 266] width 826 height 335
click at [783, 158] on div "Add Column" at bounding box center [463, 266] width 826 height 335
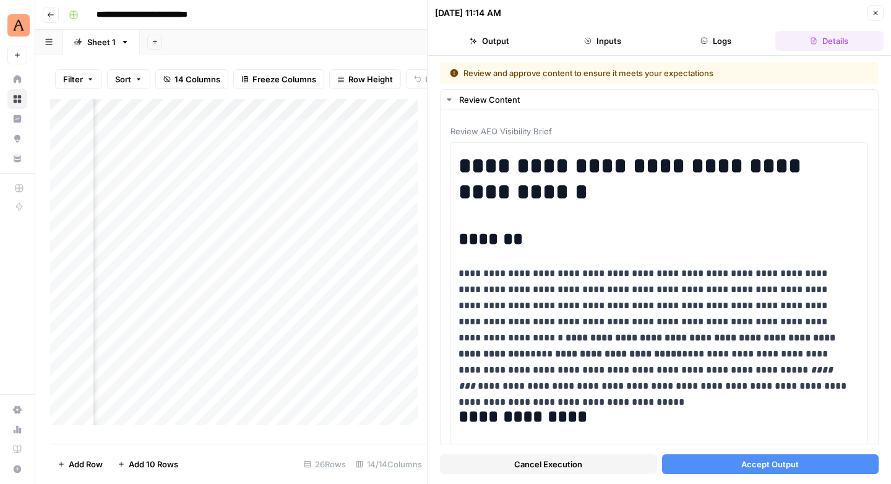
click at [878, 15] on icon "button" at bounding box center [875, 12] width 7 height 7
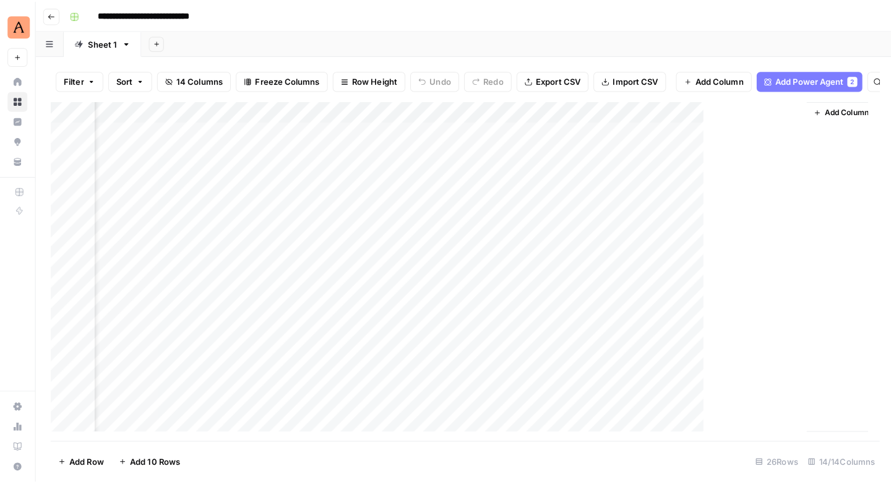
scroll to position [0, 986]
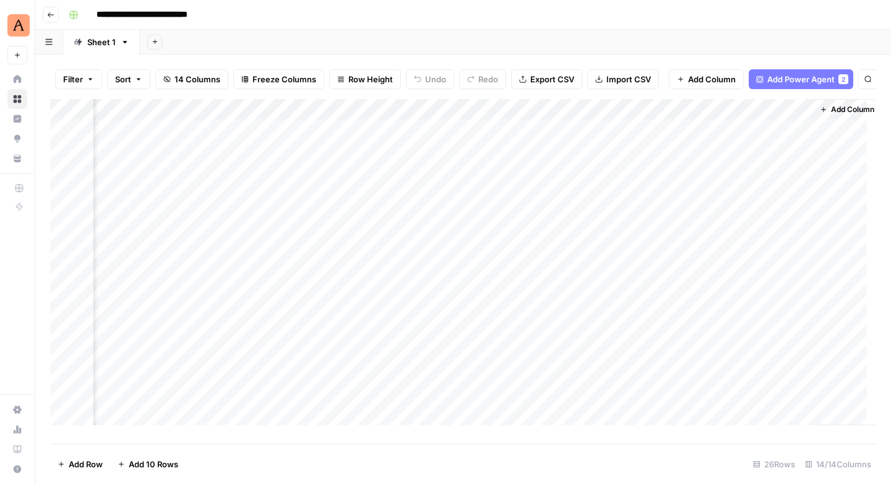
click at [192, 12] on input "**********" at bounding box center [162, 15] width 142 height 20
click at [189, 15] on input "**********" at bounding box center [162, 15] width 142 height 20
click at [257, 12] on input "**********" at bounding box center [190, 15] width 199 height 20
click at [274, 15] on input "**********" at bounding box center [190, 15] width 199 height 20
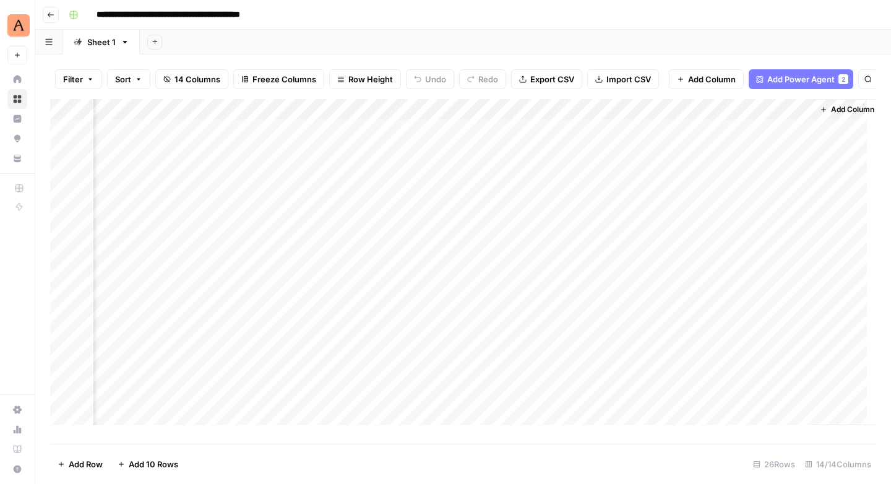
type input "**********"
click at [78, 15] on button "button" at bounding box center [74, 15] width 20 height 20
click at [101, 221] on span "Orange" at bounding box center [132, 217] width 89 height 12
click at [469, 243] on div "Add Column" at bounding box center [463, 266] width 826 height 335
click at [741, 223] on div "Add Column" at bounding box center [463, 266] width 826 height 335
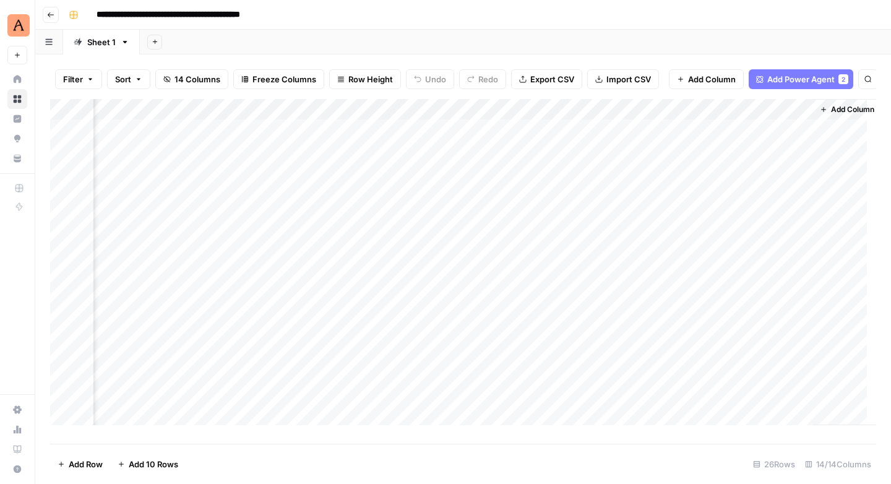
click at [750, 200] on div "Add Column" at bounding box center [463, 266] width 826 height 335
click at [747, 179] on div "Add Column" at bounding box center [463, 266] width 826 height 335
click at [756, 224] on div "Add Column" at bounding box center [463, 266] width 826 height 335
click at [798, 222] on div "Add Column" at bounding box center [463, 266] width 826 height 335
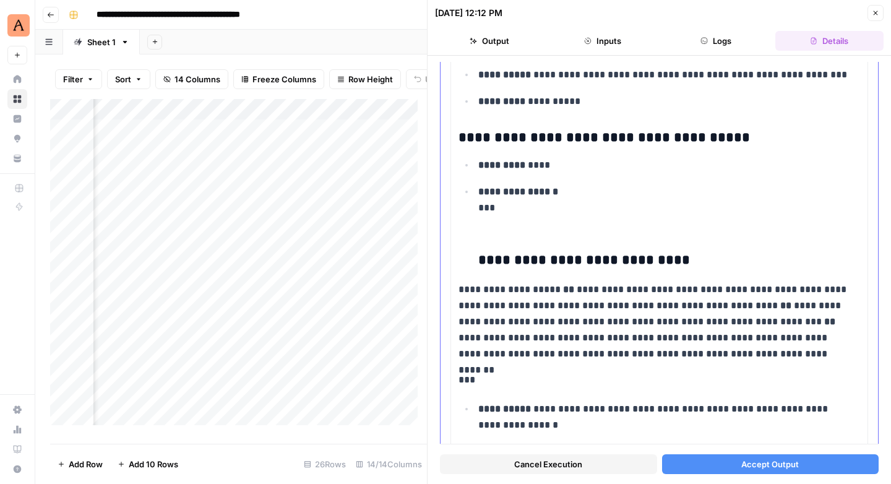
scroll to position [10306, 0]
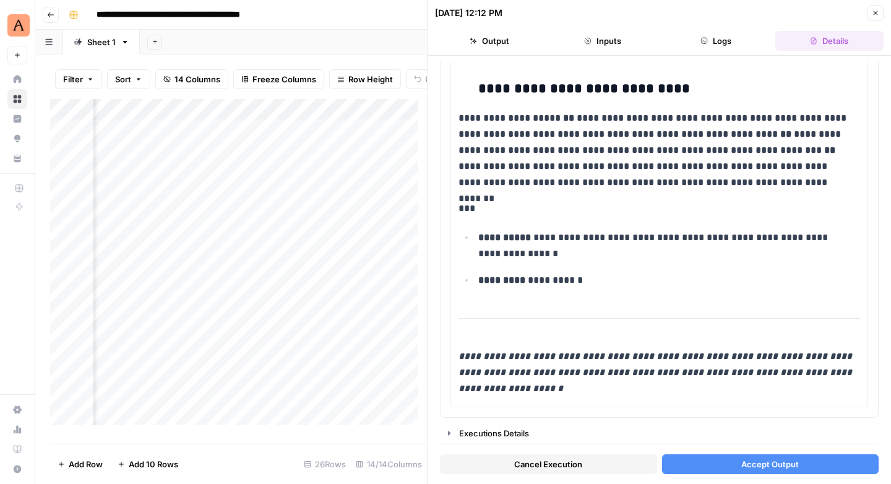
click at [266, 18] on input "**********" at bounding box center [203, 15] width 225 height 20
click at [225, 14] on input "**********" at bounding box center [203, 15] width 225 height 20
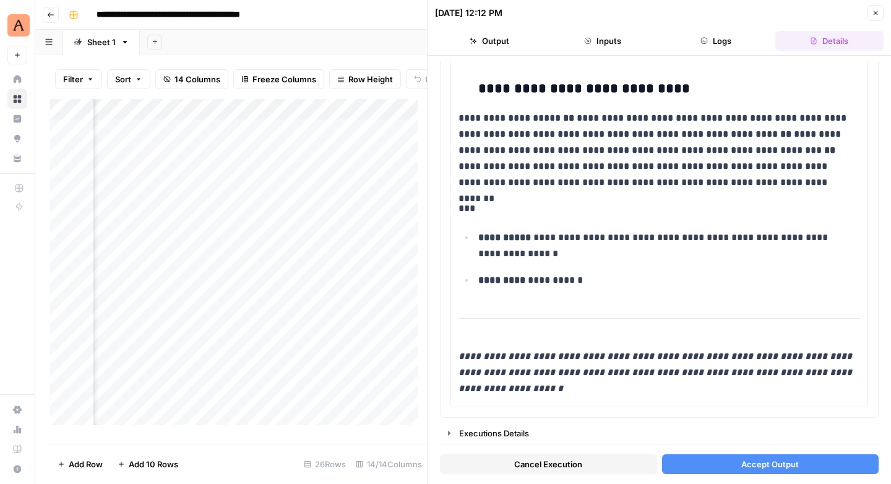
click at [225, 14] on input "**********" at bounding box center [203, 15] width 225 height 20
